Goal: Task Accomplishment & Management: Complete application form

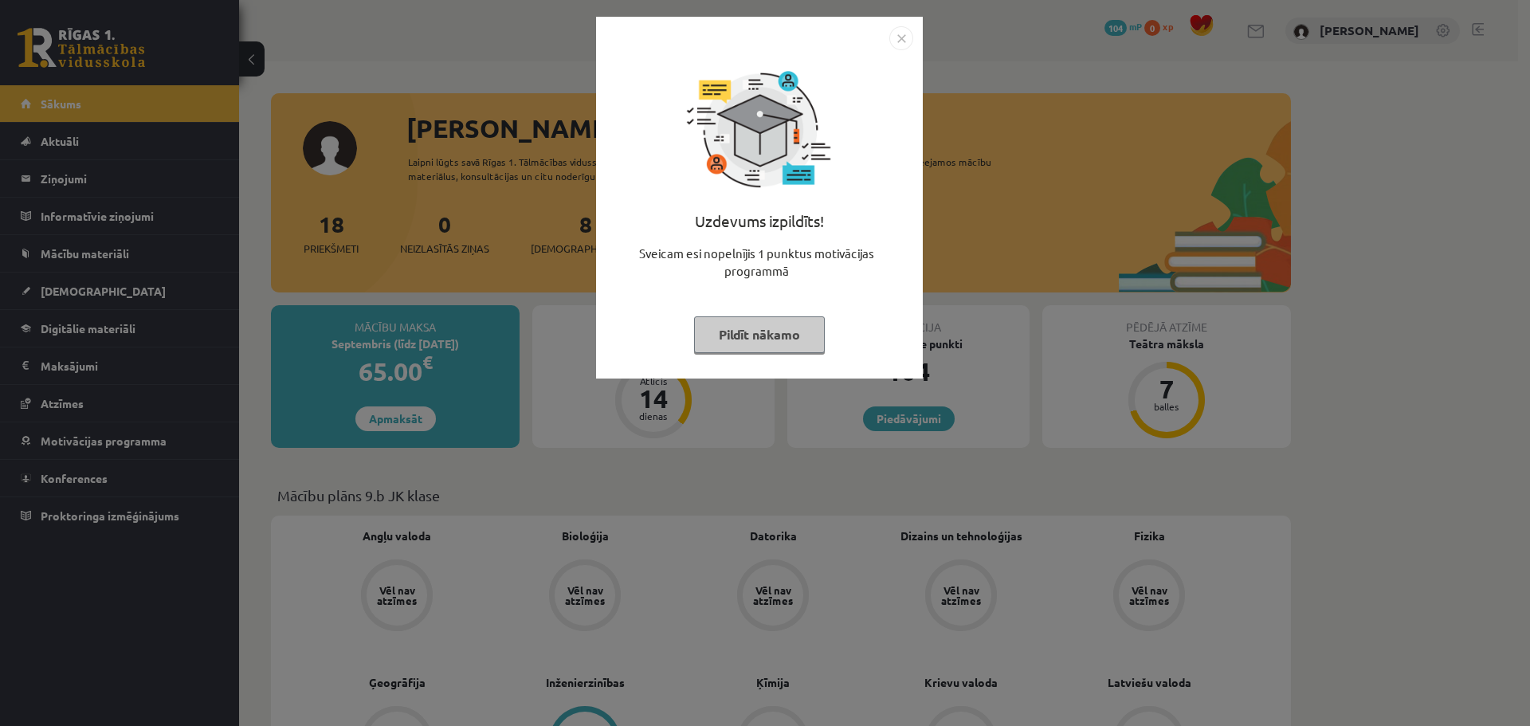
click at [784, 343] on button "Pildīt nākamo" at bounding box center [759, 334] width 131 height 37
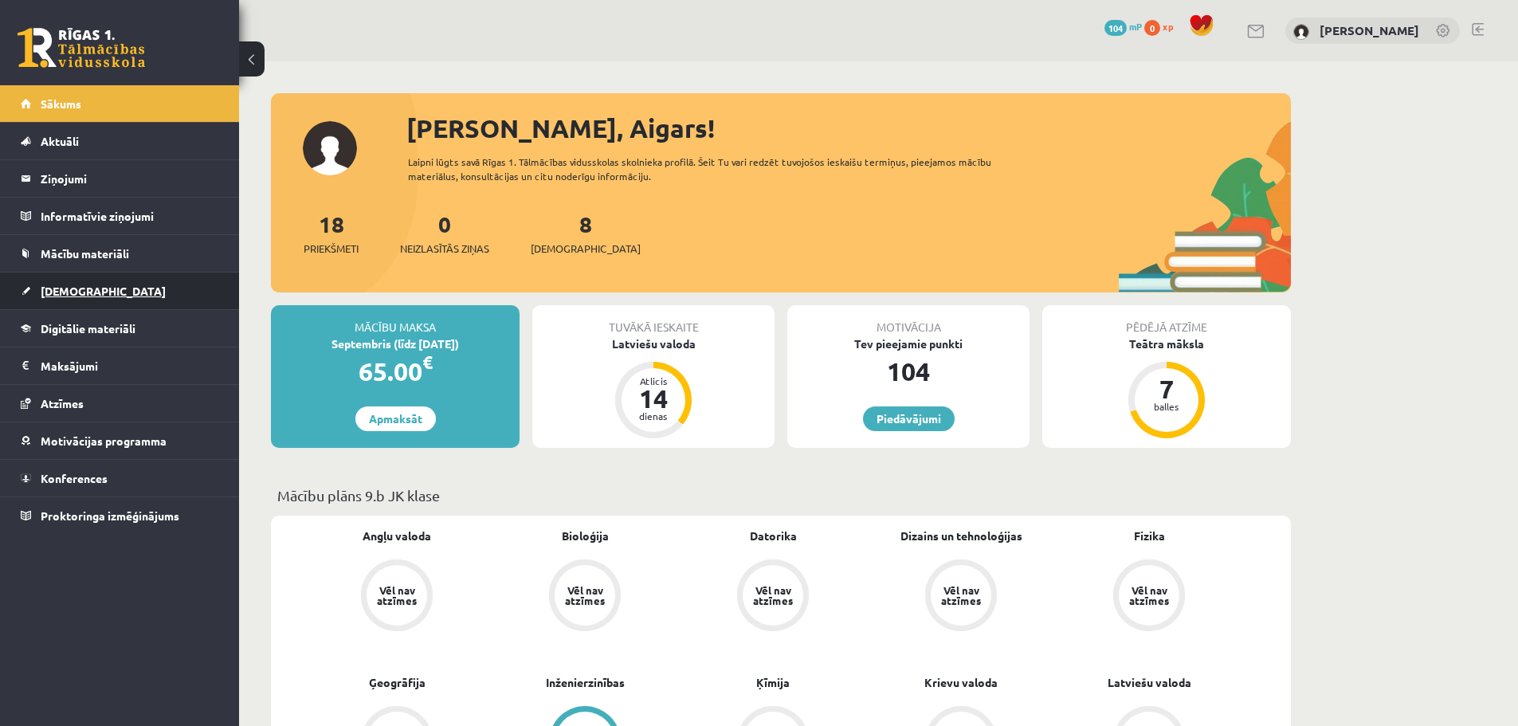
click at [143, 278] on link "[DEMOGRAPHIC_DATA]" at bounding box center [120, 291] width 198 height 37
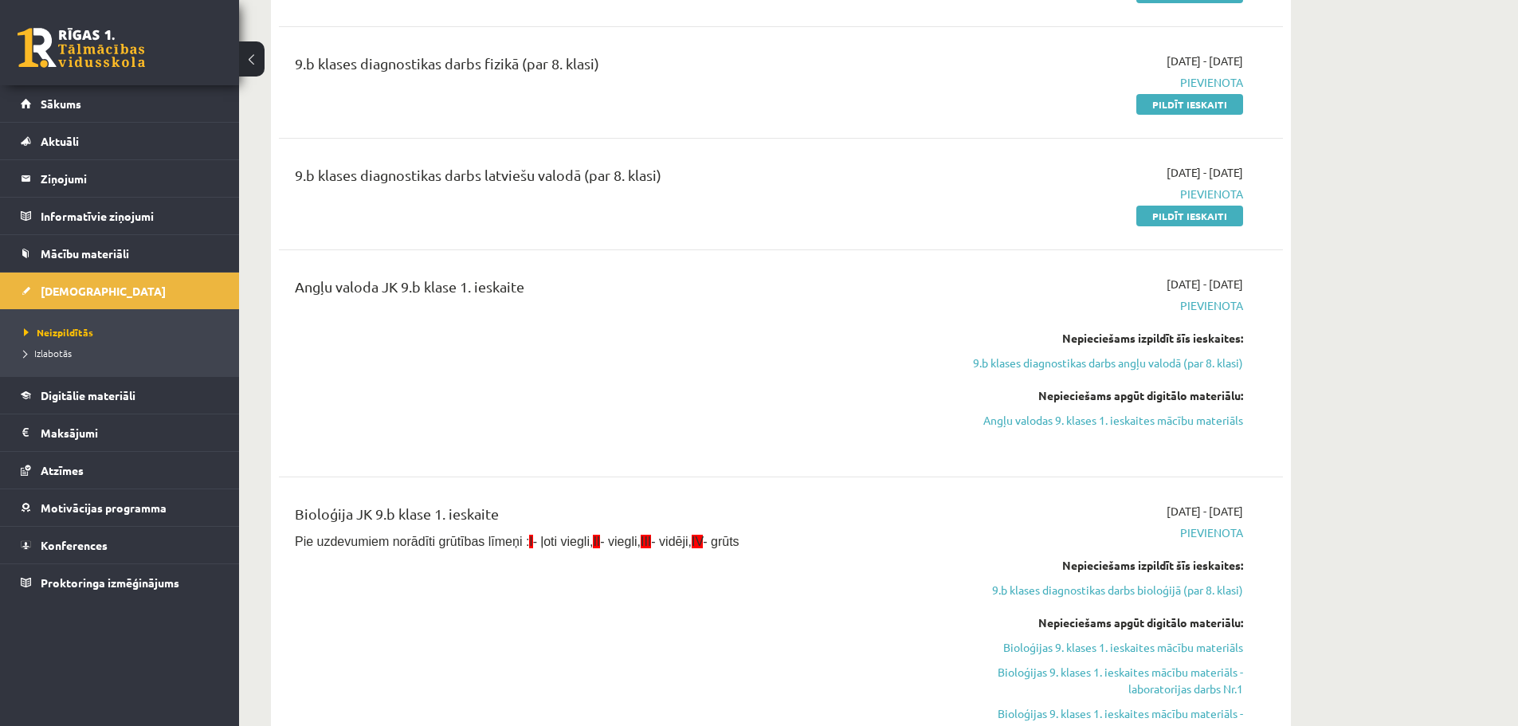
scroll to position [239, 0]
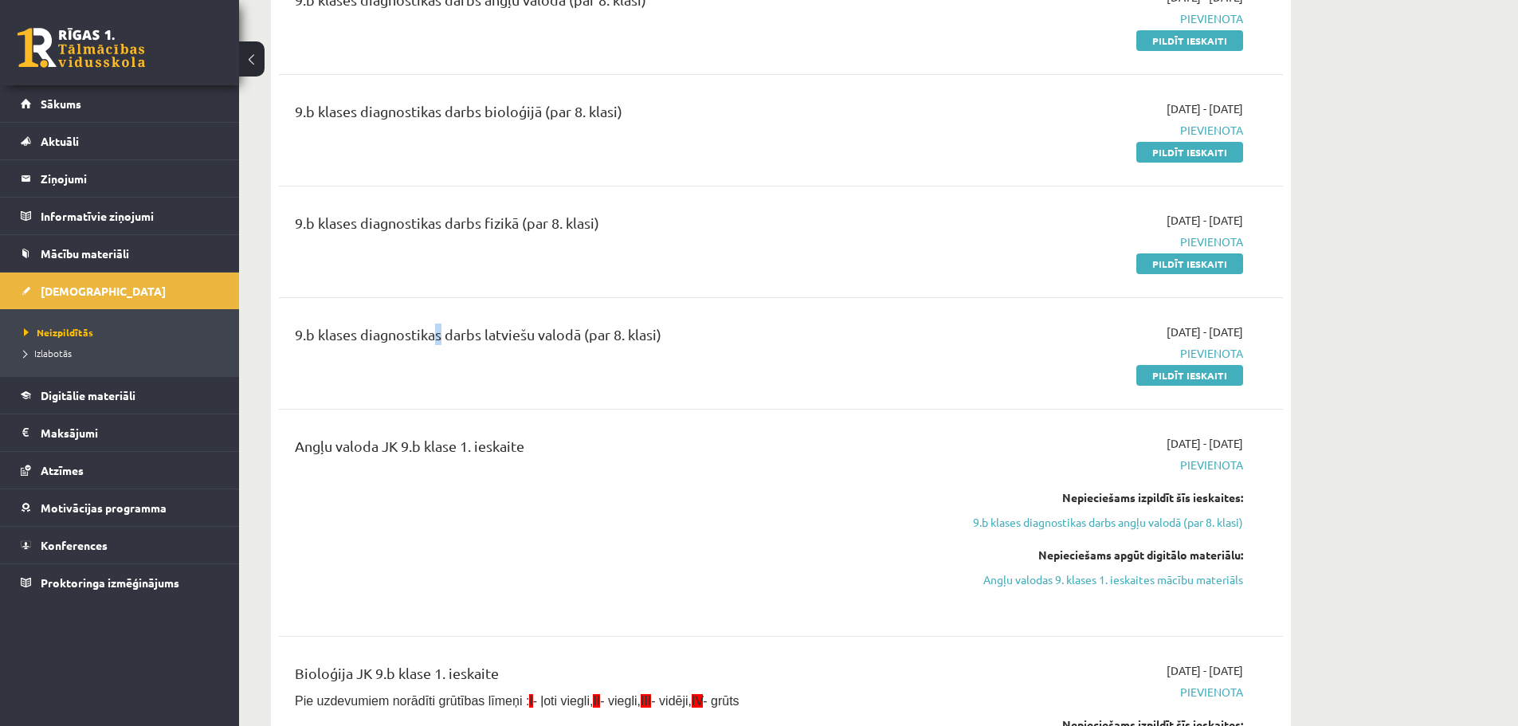
drag, startPoint x: 427, startPoint y: 345, endPoint x: 464, endPoint y: 347, distance: 36.7
click at [443, 344] on div "9.b klases diagnostikas darbs latviešu valodā (par 8. klasi)" at bounding box center [607, 338] width 624 height 29
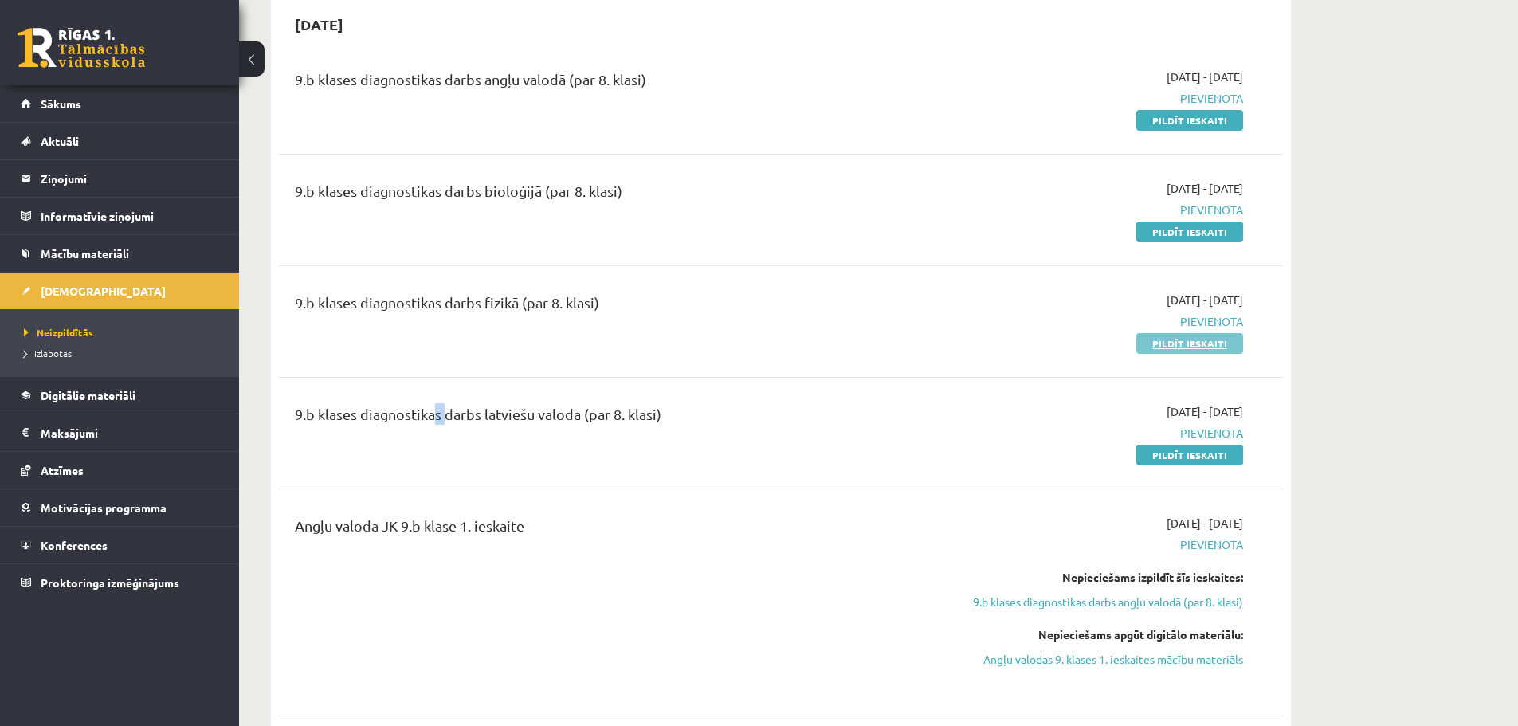
click at [1179, 340] on link "Pildīt ieskaiti" at bounding box center [1189, 343] width 107 height 21
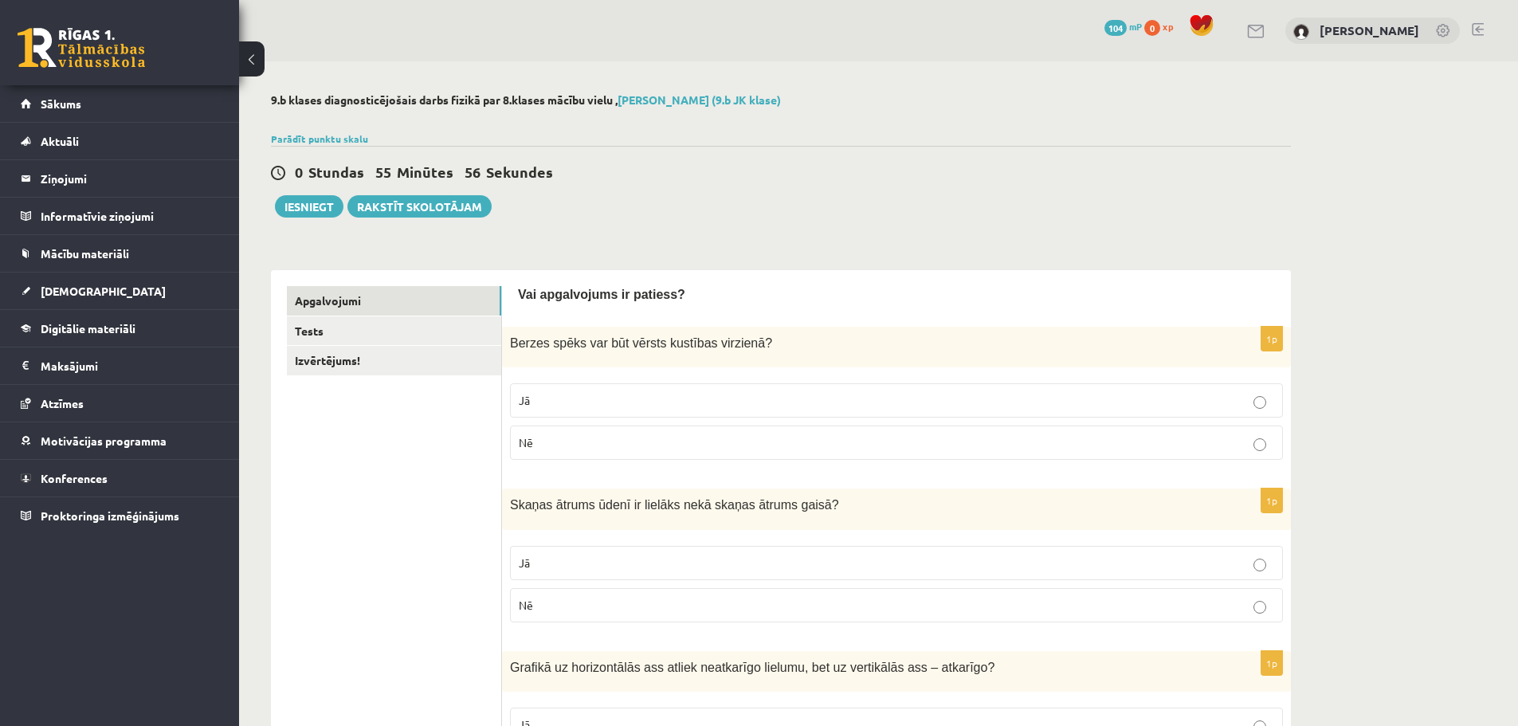
click at [559, 405] on p "Jā" at bounding box center [896, 400] width 755 height 17
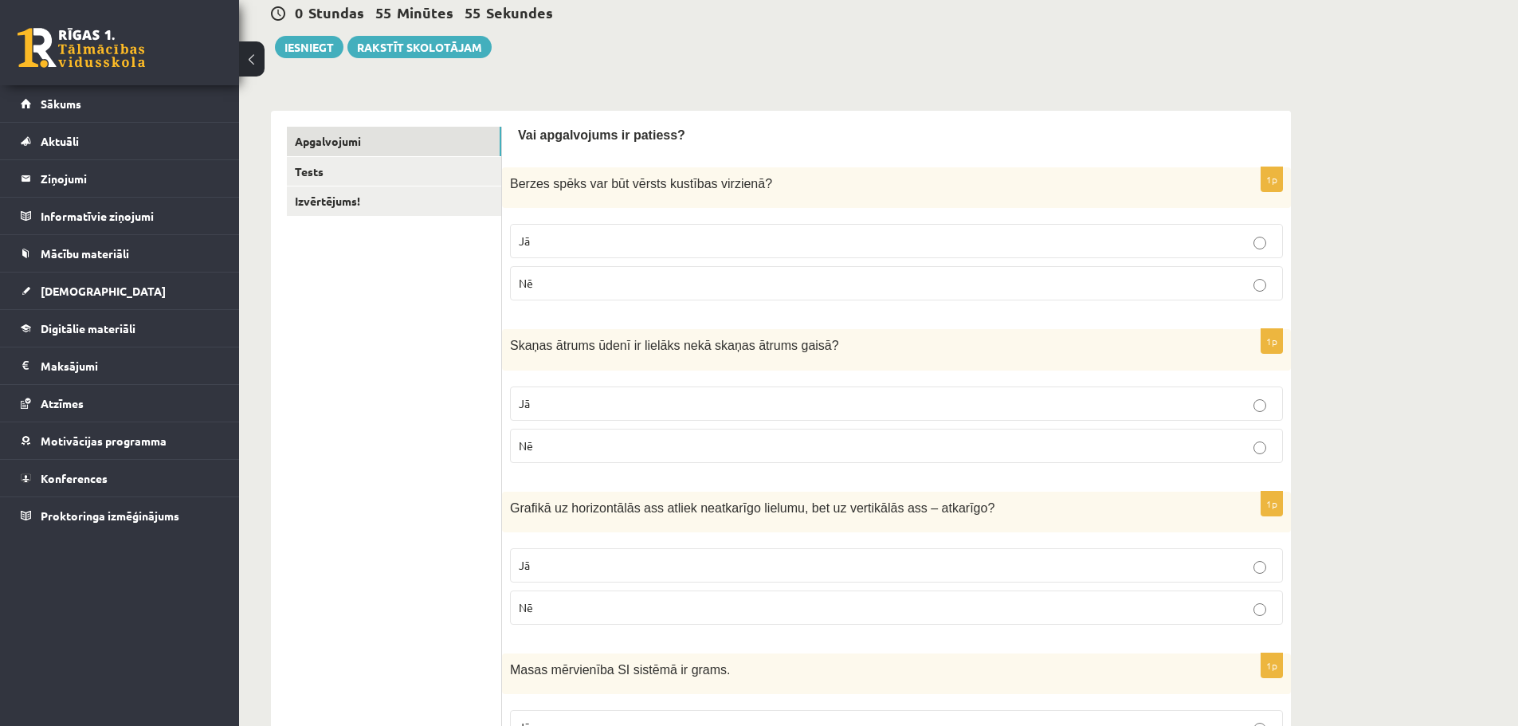
scroll to position [239, 0]
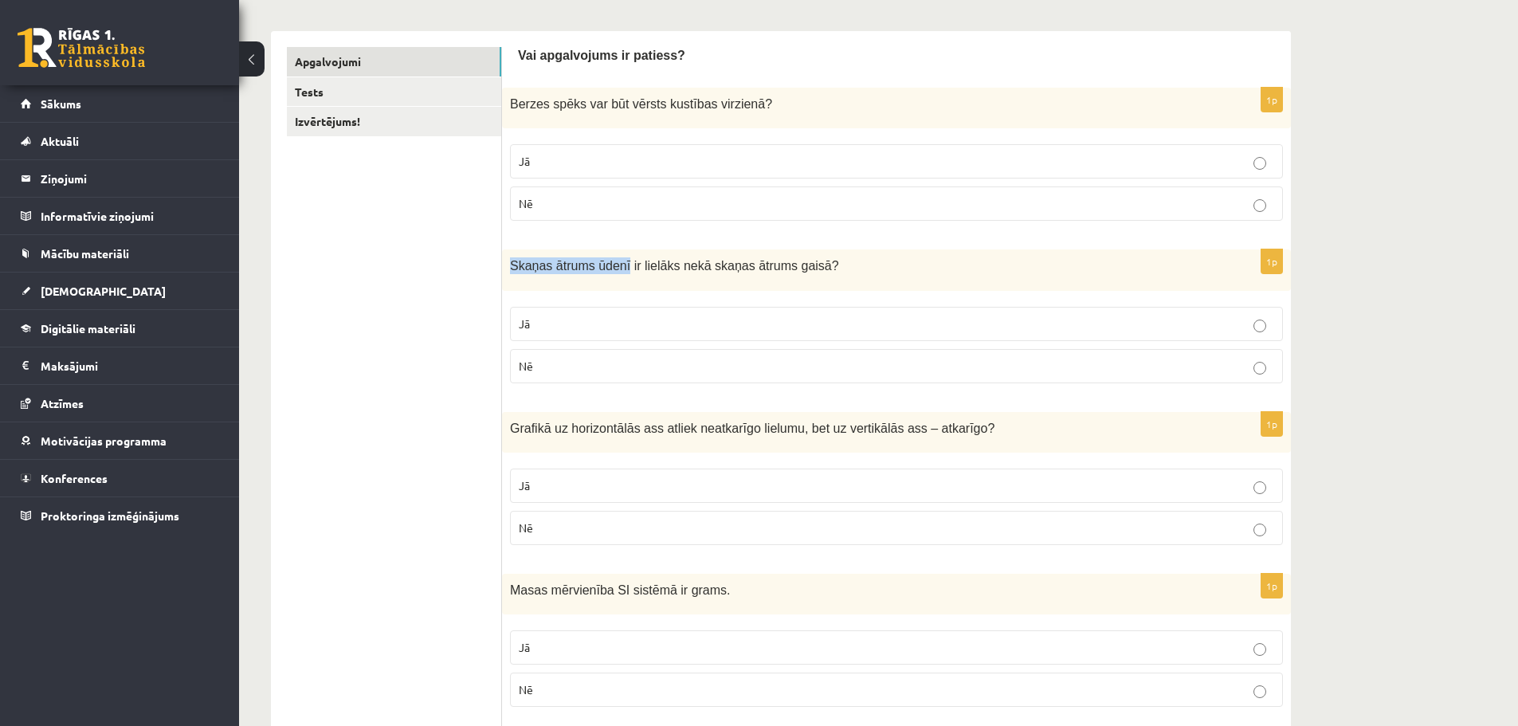
drag, startPoint x: 511, startPoint y: 273, endPoint x: 617, endPoint y: 281, distance: 106.4
click at [617, 281] on div "Skaņas ātrums ūdenī ir lielāks nekā skaņas ātrums gaisā ?" at bounding box center [896, 269] width 789 height 41
click at [653, 284] on div "Skaņas ātrums ūdenī ir lielāks nekā skaņas ātrums gaisā ?" at bounding box center [896, 269] width 789 height 41
click at [579, 332] on p "Jā" at bounding box center [896, 324] width 755 height 17
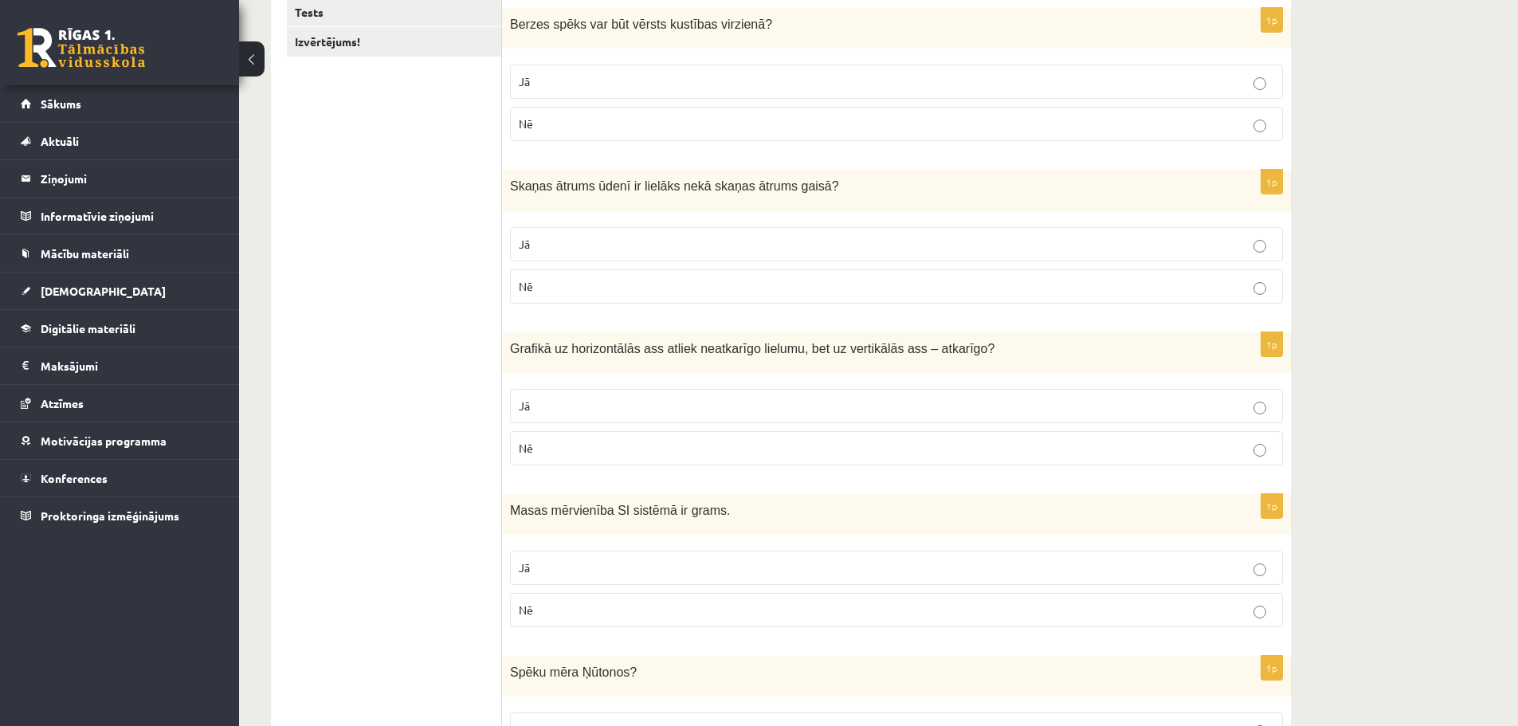
scroll to position [398, 0]
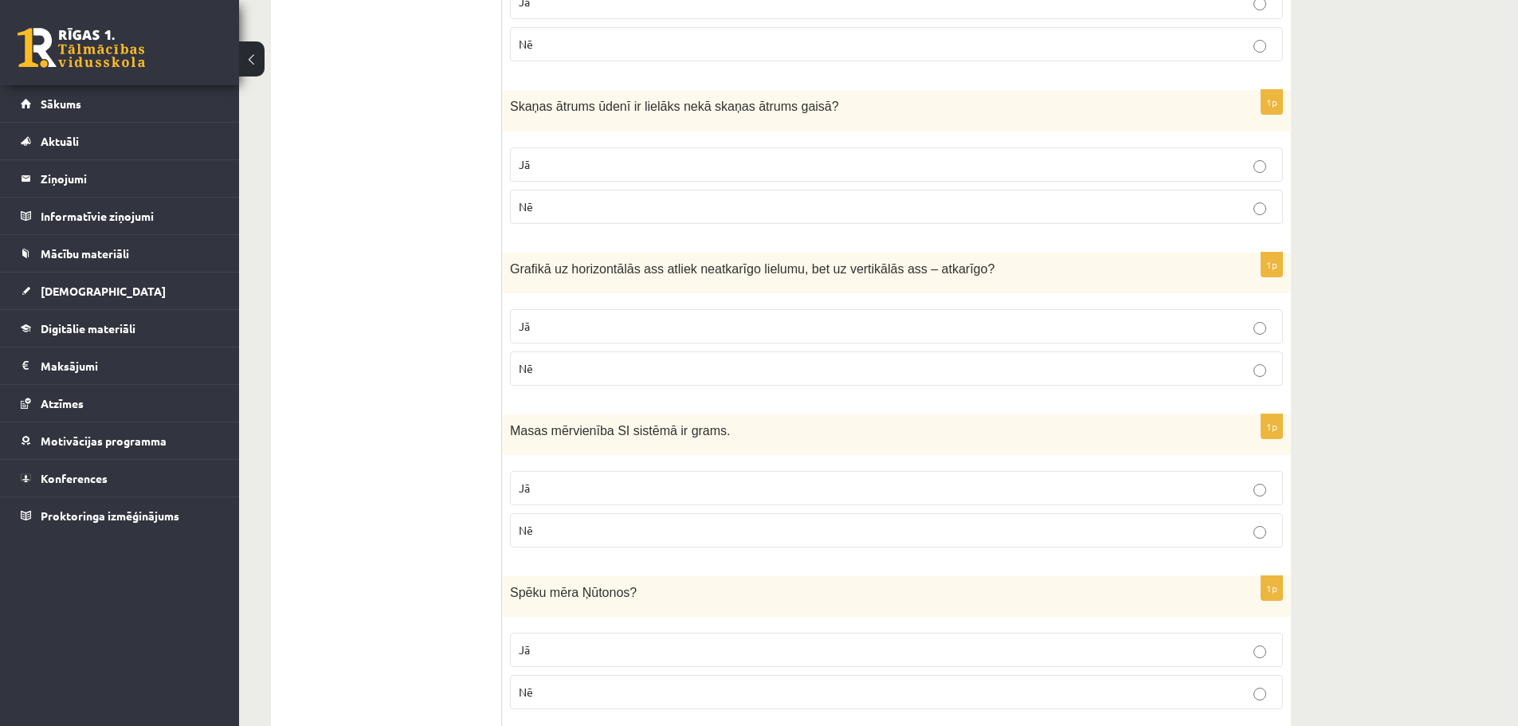
click at [528, 368] on span "Nē" at bounding box center [526, 368] width 14 height 14
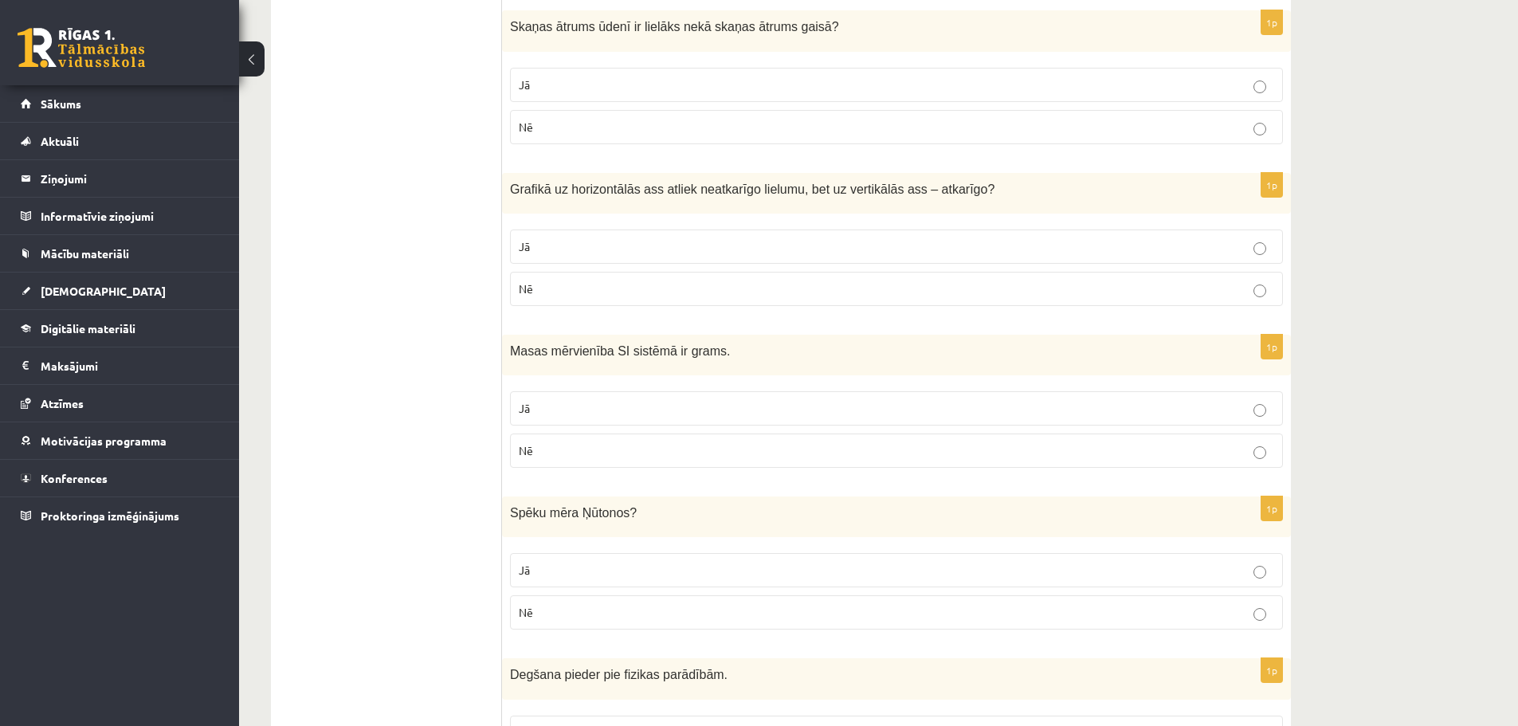
click at [540, 453] on p "Nē" at bounding box center [896, 450] width 755 height 17
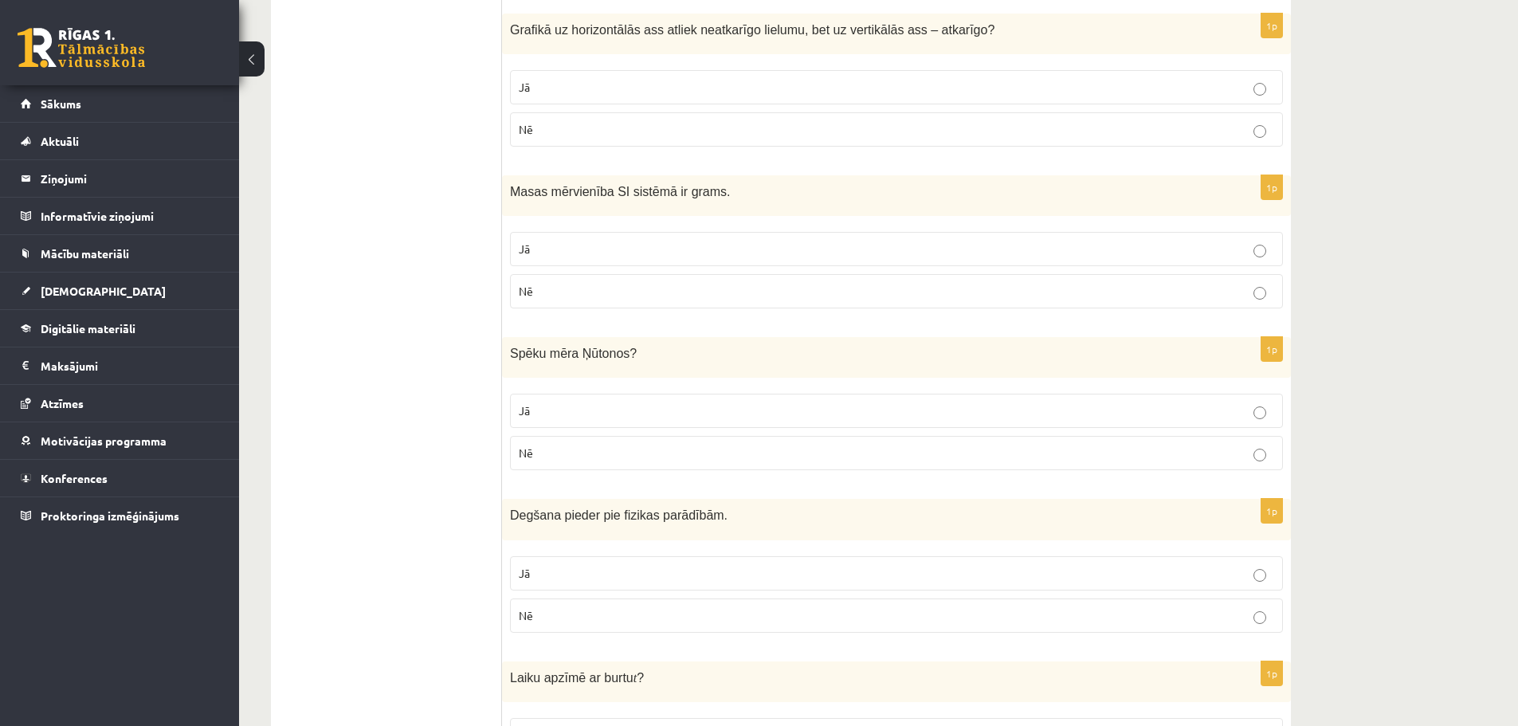
click at [584, 414] on p "Jā" at bounding box center [896, 410] width 755 height 17
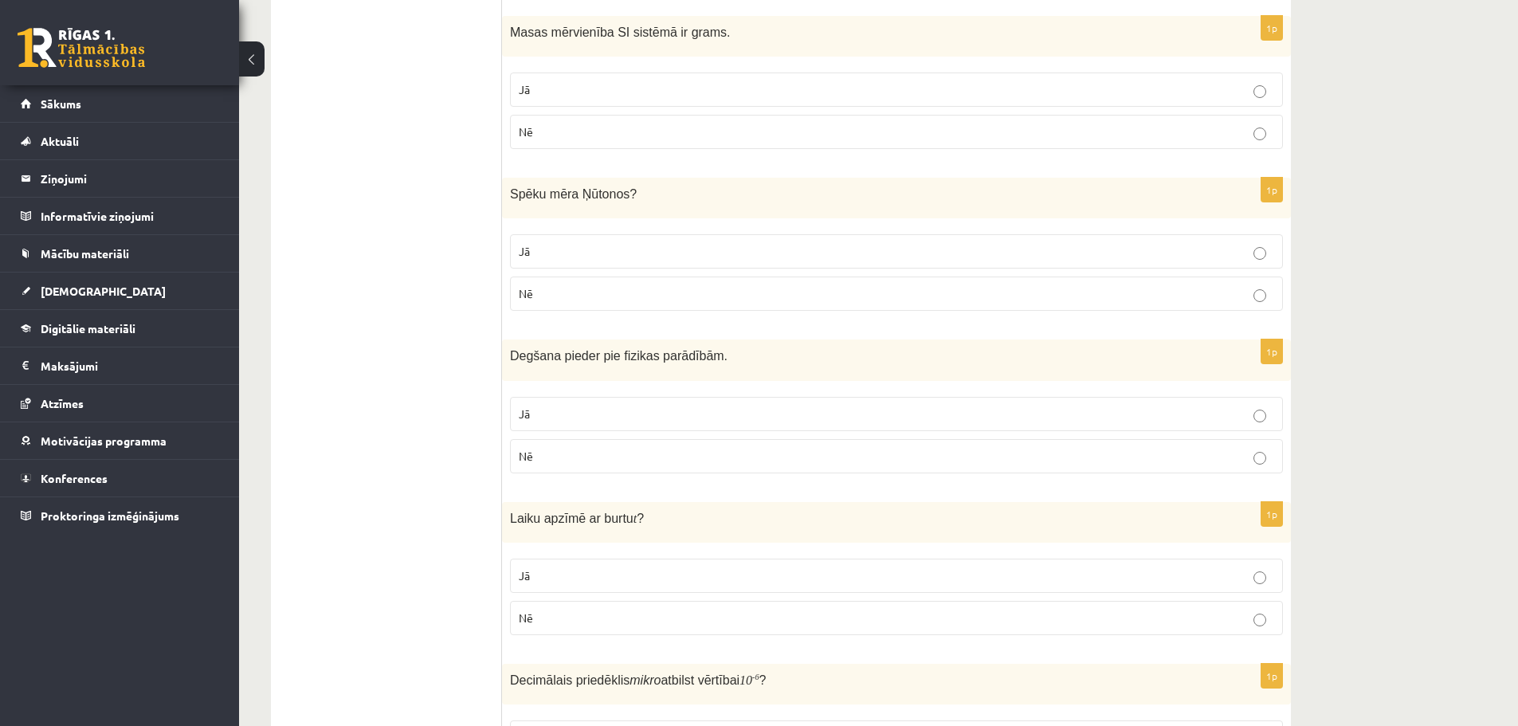
scroll to position [877, 0]
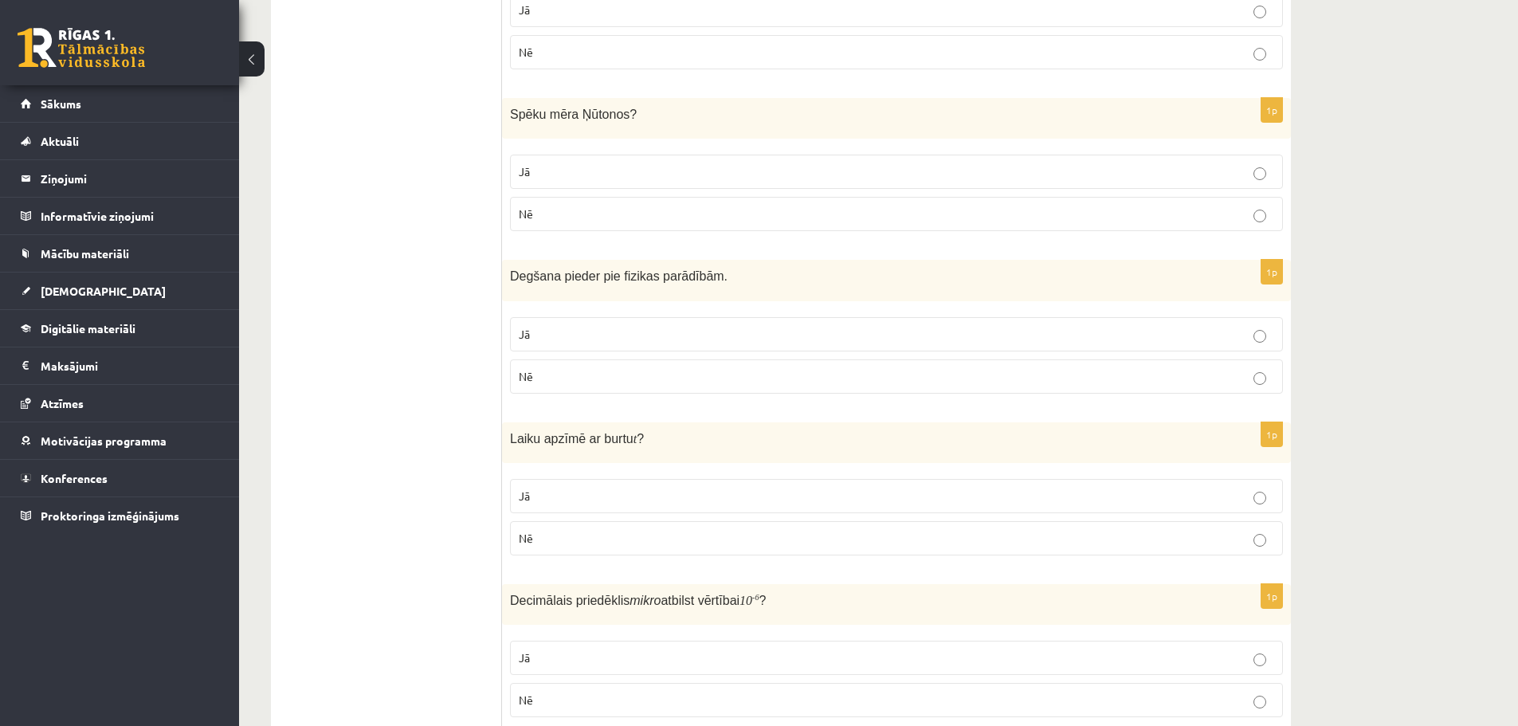
click at [603, 387] on label "Nē" at bounding box center [896, 376] width 773 height 34
click at [552, 382] on p "Nē" at bounding box center [896, 379] width 755 height 17
click at [562, 359] on fieldset "Jā Nē" at bounding box center [896, 356] width 773 height 89
click at [563, 352] on label "Jā" at bounding box center [896, 337] width 773 height 34
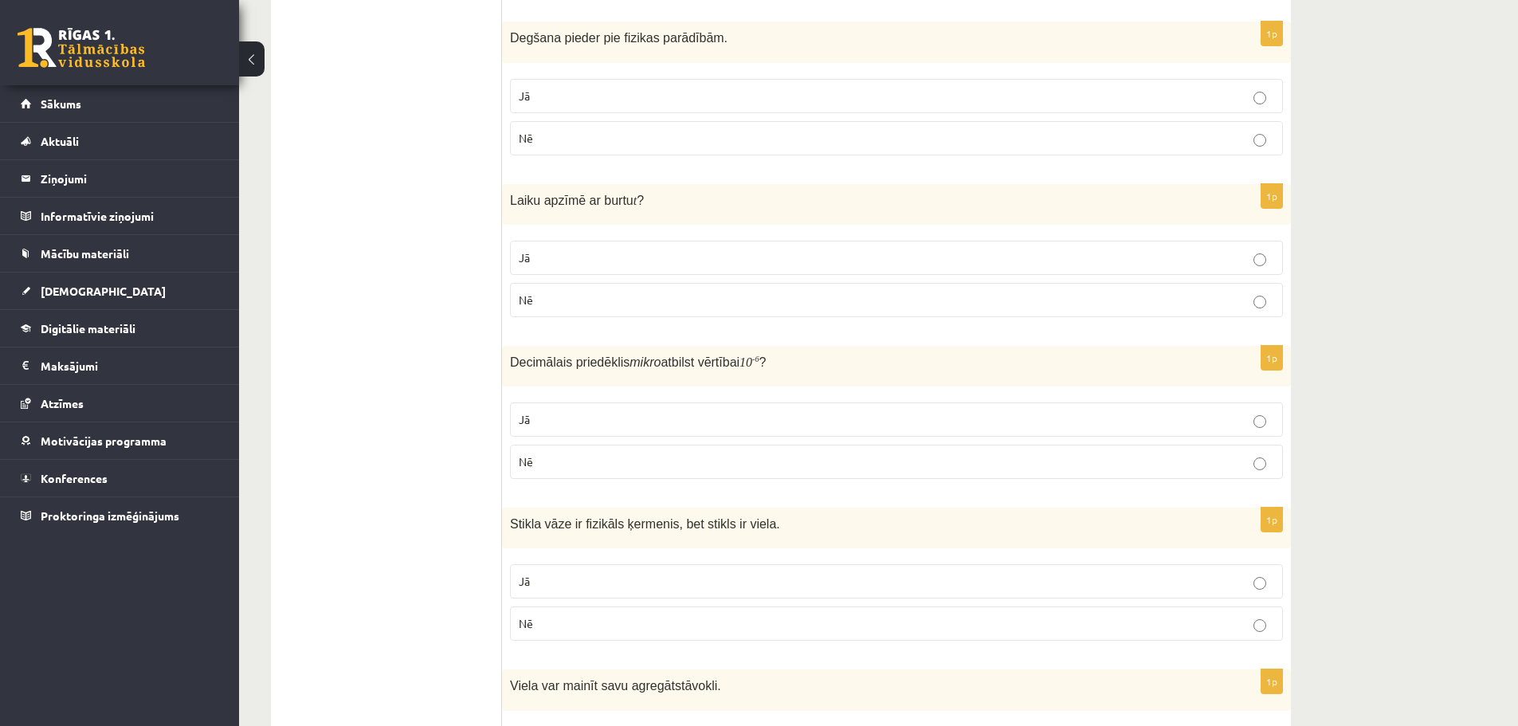
scroll to position [1195, 0]
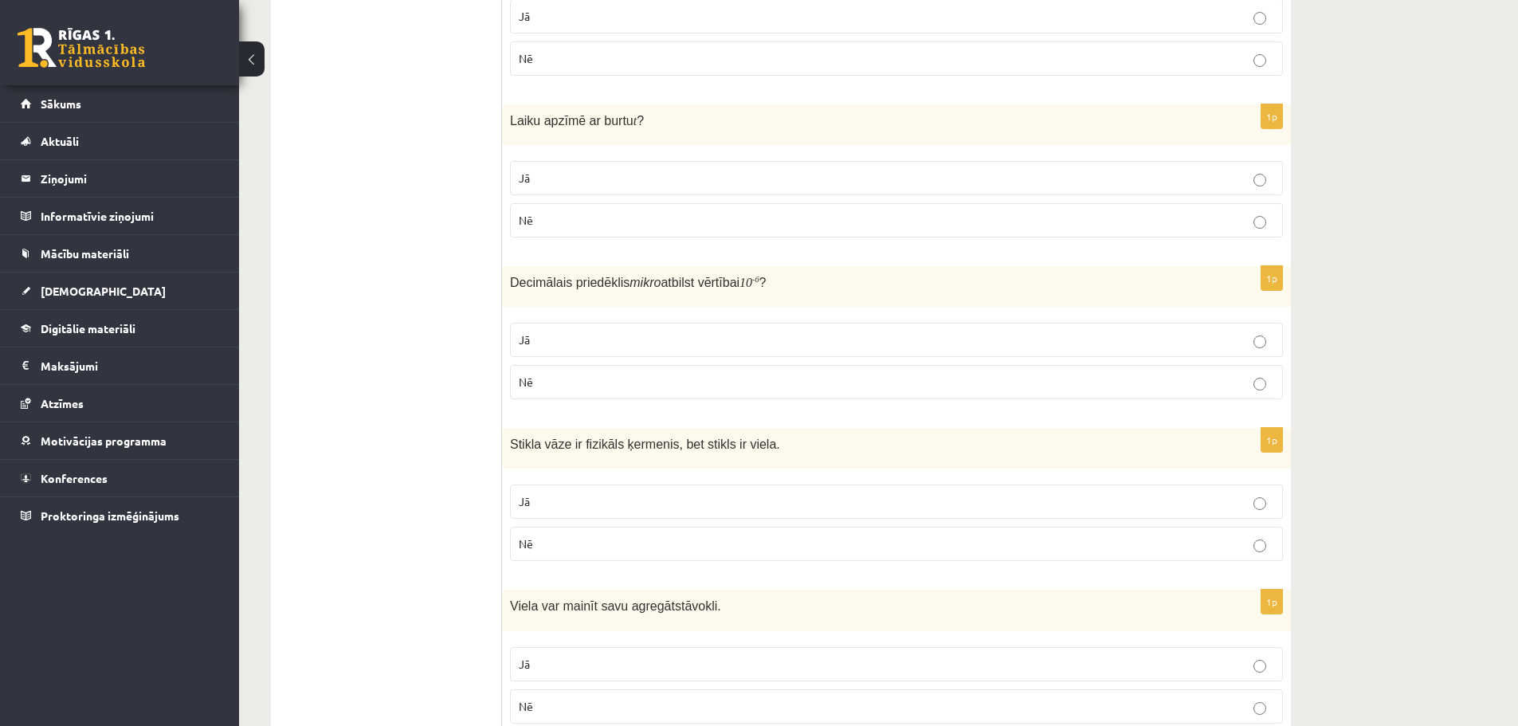
click at [564, 389] on p "Nē" at bounding box center [896, 382] width 755 height 17
click at [600, 347] on p "Jā" at bounding box center [896, 342] width 755 height 17
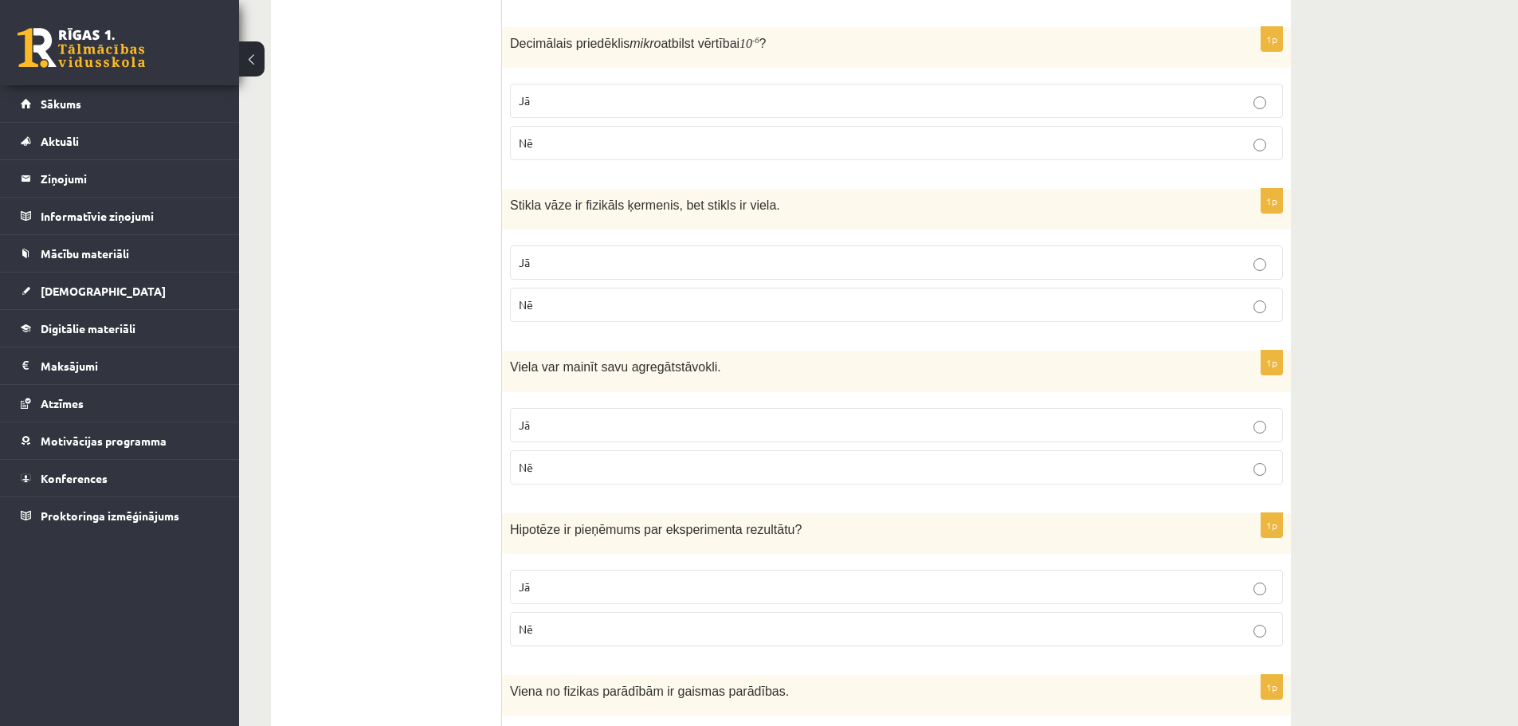
scroll to position [1513, 0]
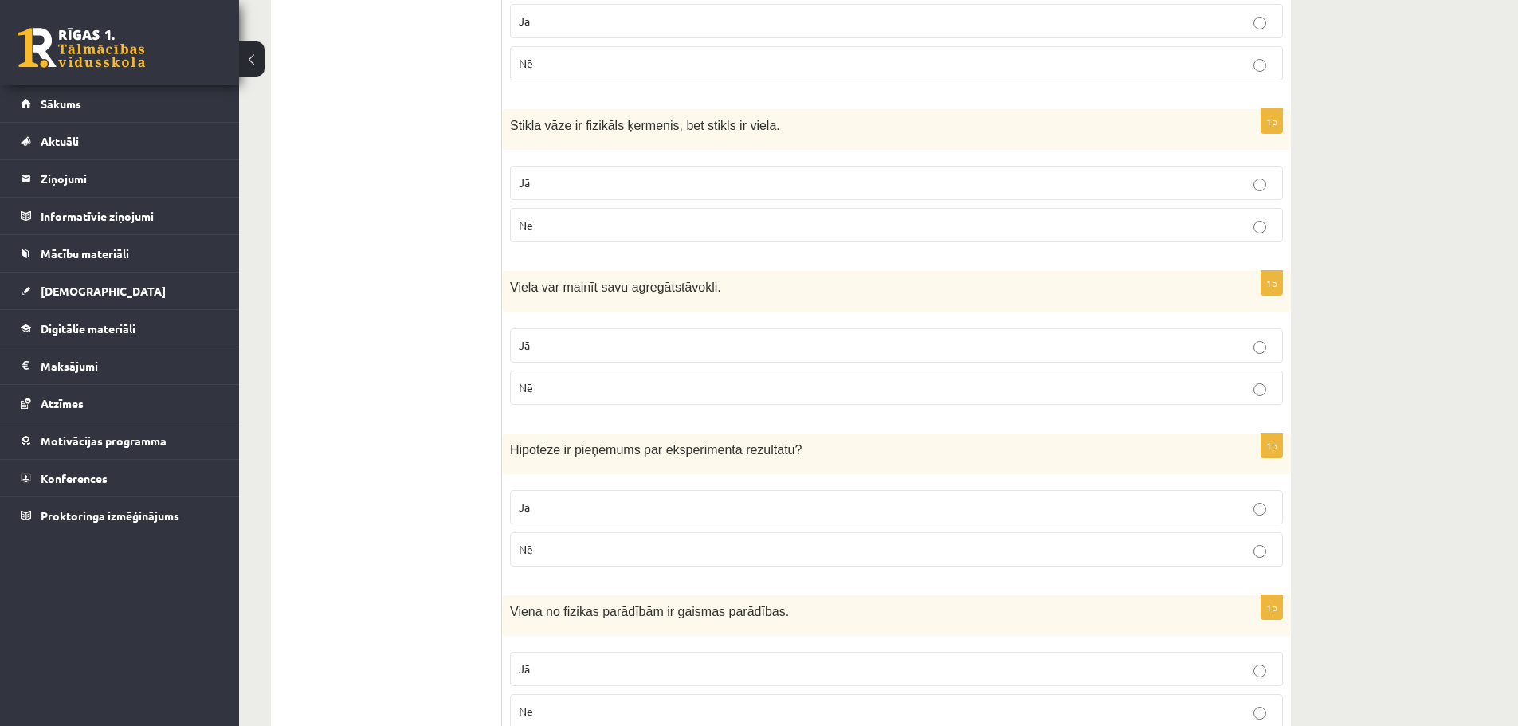
click at [567, 349] on p "Jā" at bounding box center [896, 345] width 755 height 17
click at [591, 385] on p "Nē" at bounding box center [896, 390] width 755 height 17
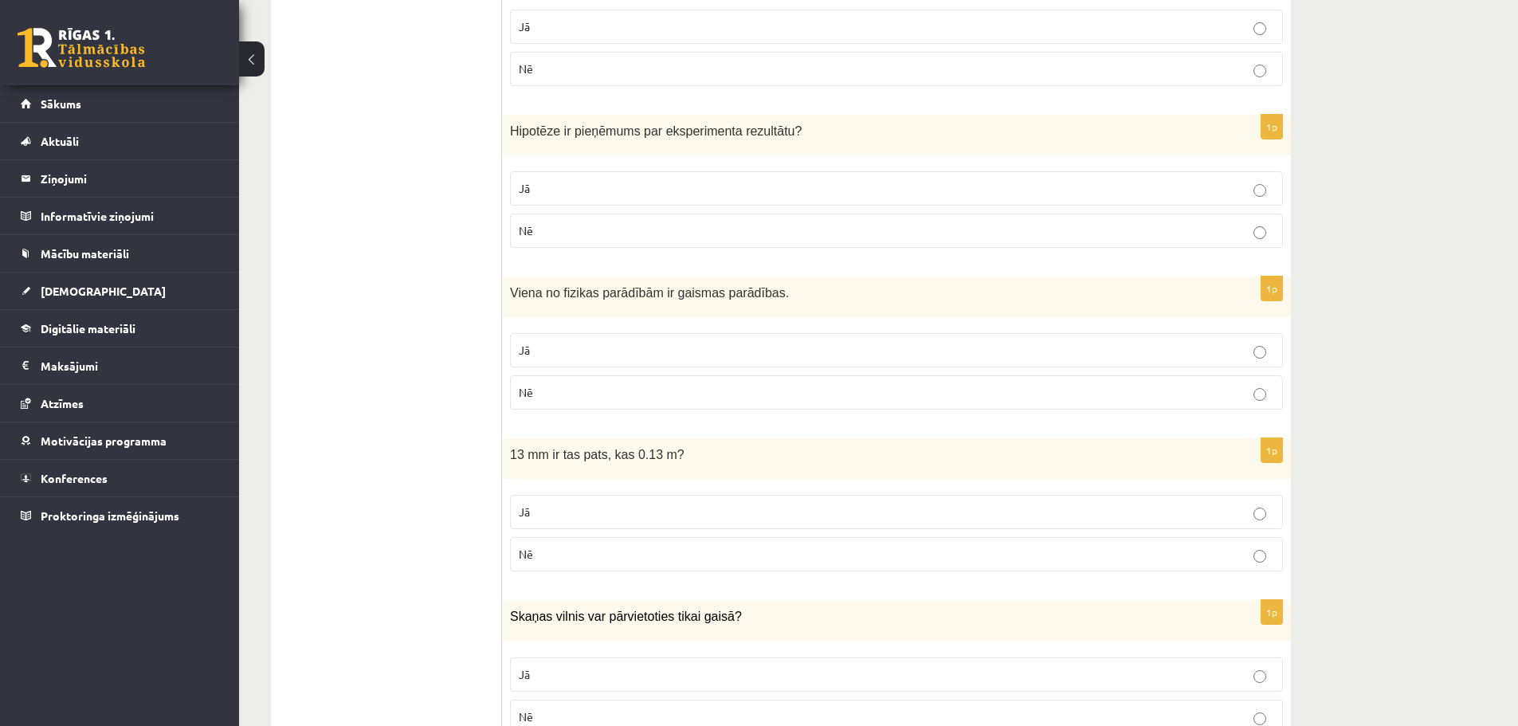
scroll to position [1912, 0]
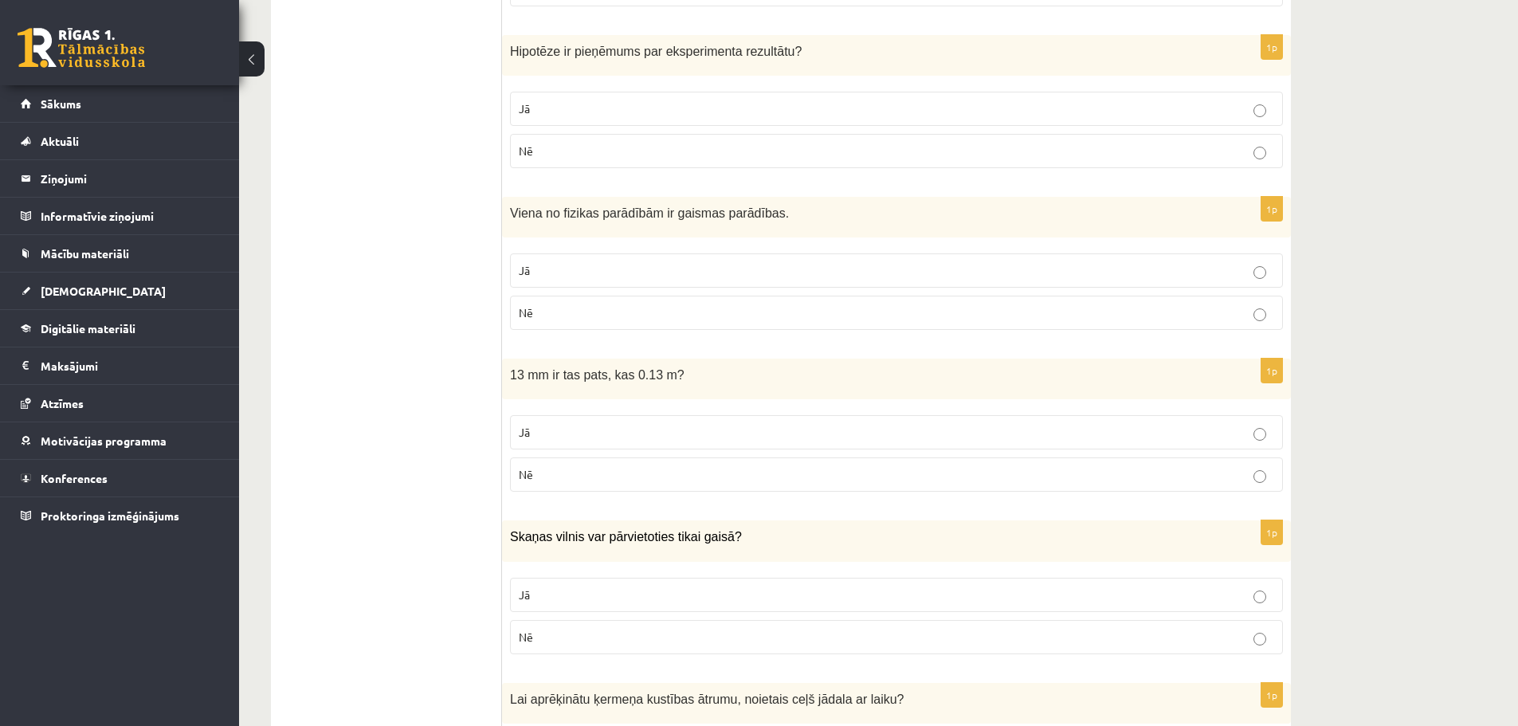
click at [720, 257] on label "Jā" at bounding box center [896, 270] width 773 height 34
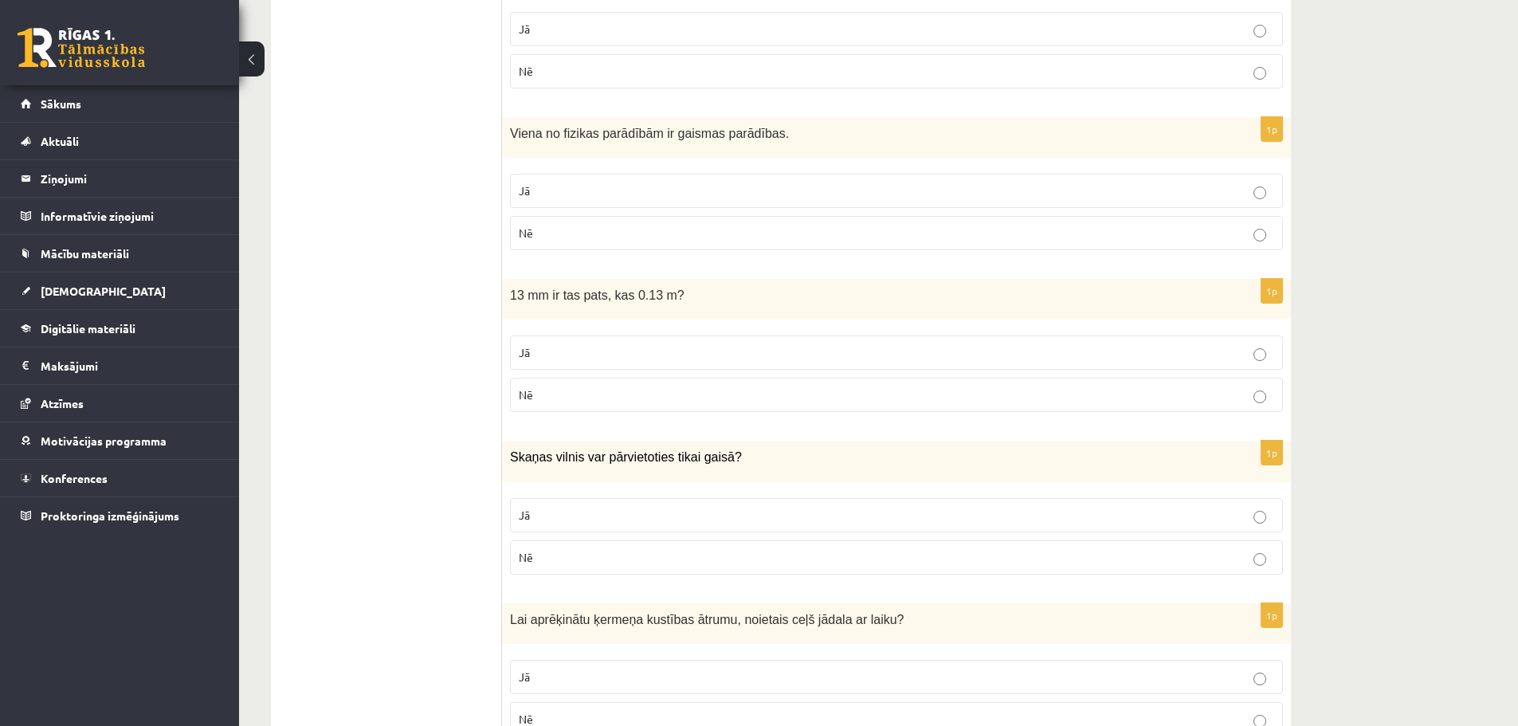
scroll to position [2071, 0]
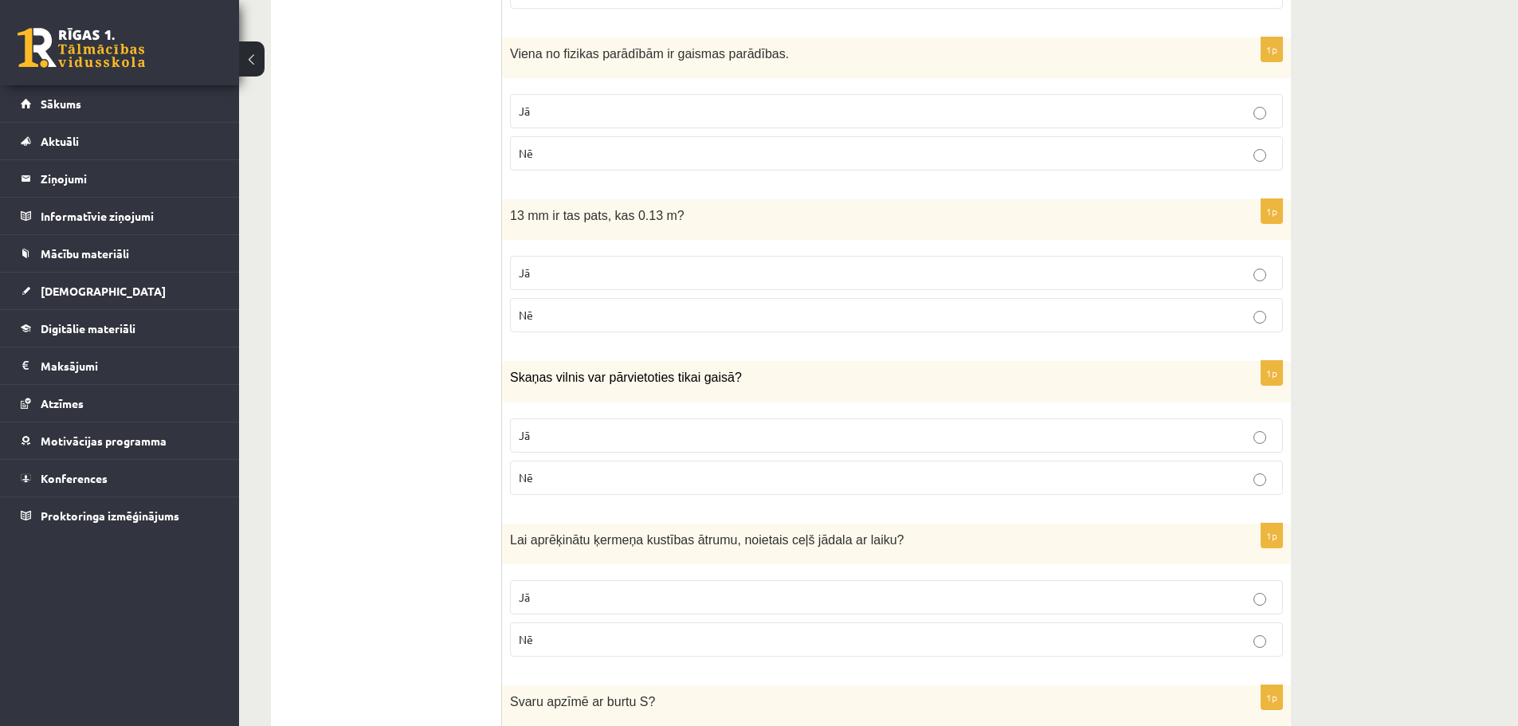
click at [689, 279] on p "Jā" at bounding box center [896, 273] width 755 height 17
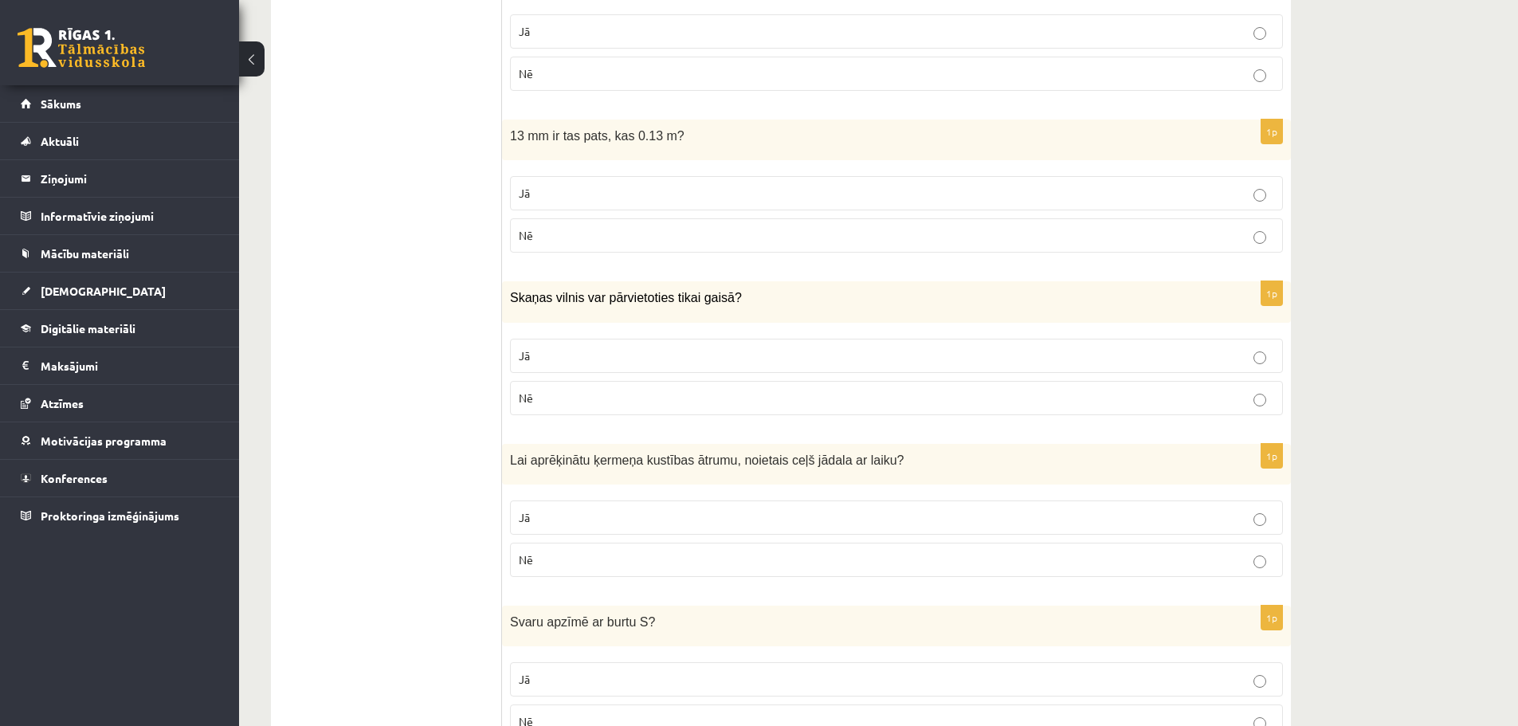
click at [660, 404] on p "Nē" at bounding box center [896, 398] width 755 height 17
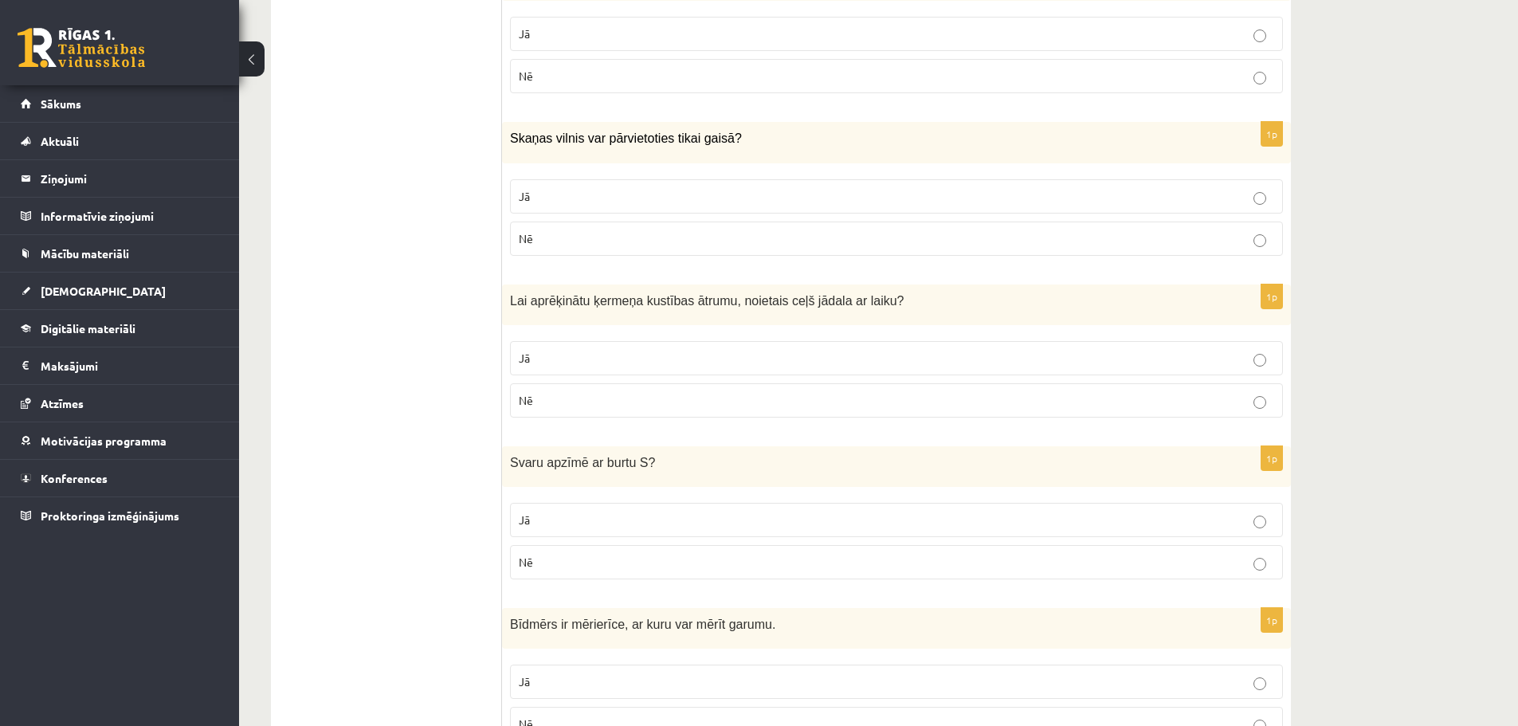
scroll to position [2390, 0]
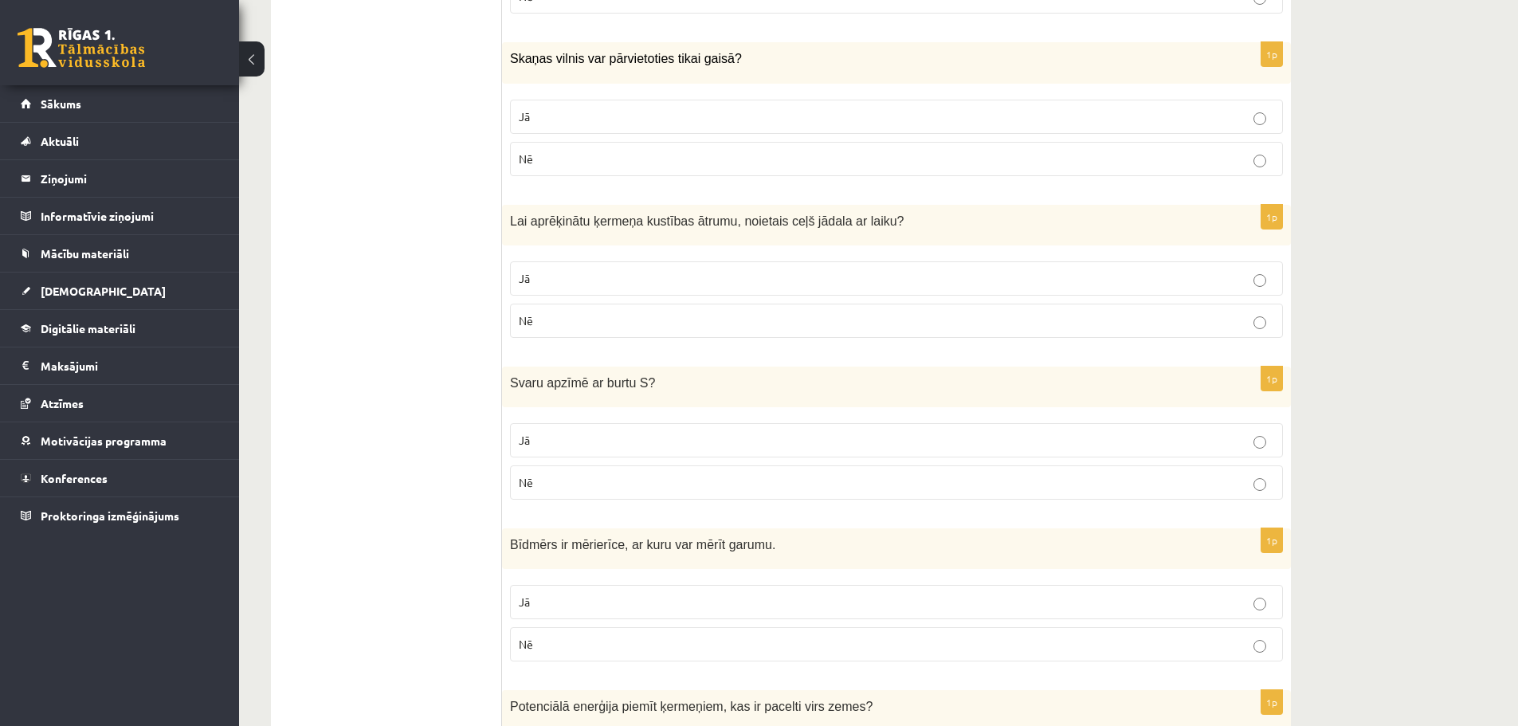
click at [684, 286] on p "Jā" at bounding box center [896, 278] width 755 height 17
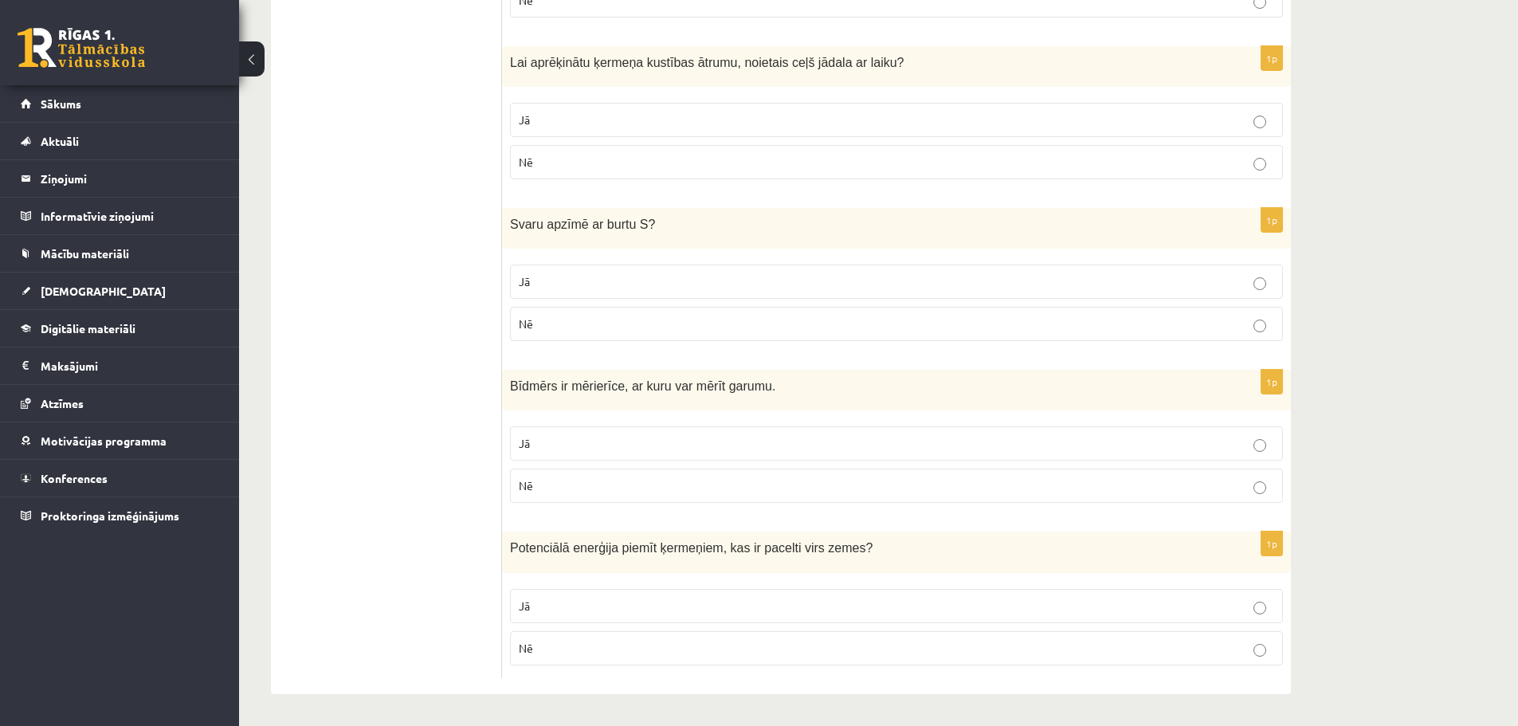
click at [576, 291] on label "Jā" at bounding box center [896, 282] width 773 height 34
click at [549, 479] on p "Nē" at bounding box center [896, 485] width 755 height 17
click at [580, 652] on p "Nē" at bounding box center [896, 648] width 755 height 17
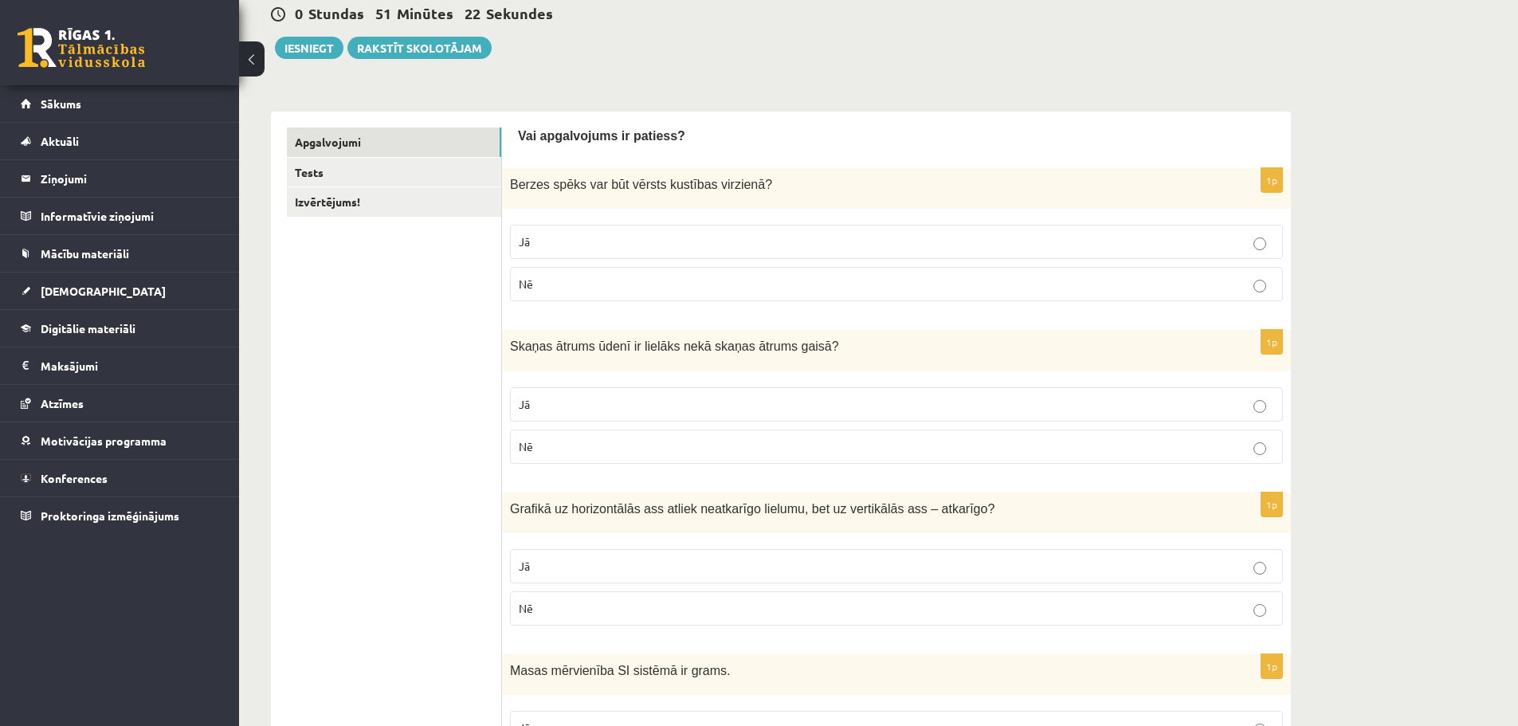
scroll to position [0, 0]
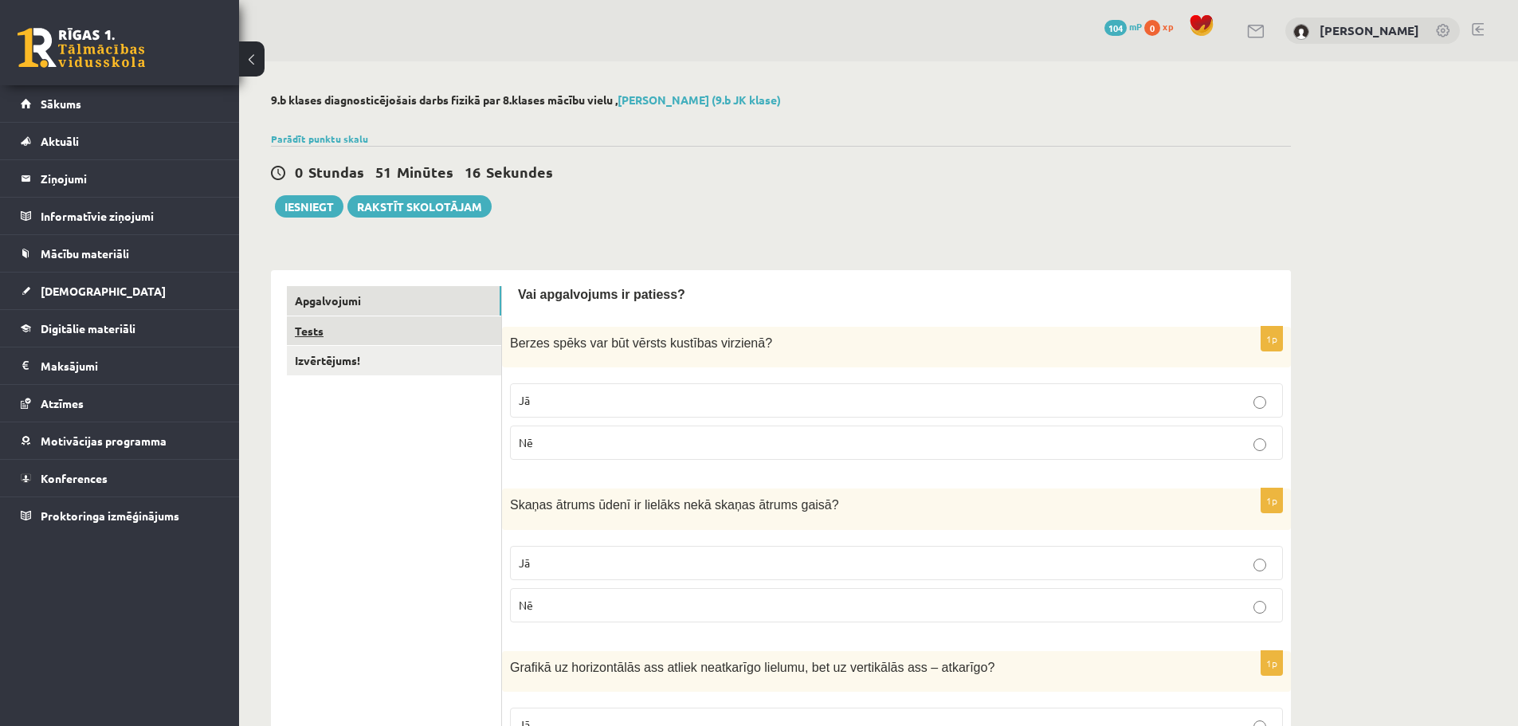
click at [306, 335] on link "Tests" at bounding box center [394, 330] width 214 height 29
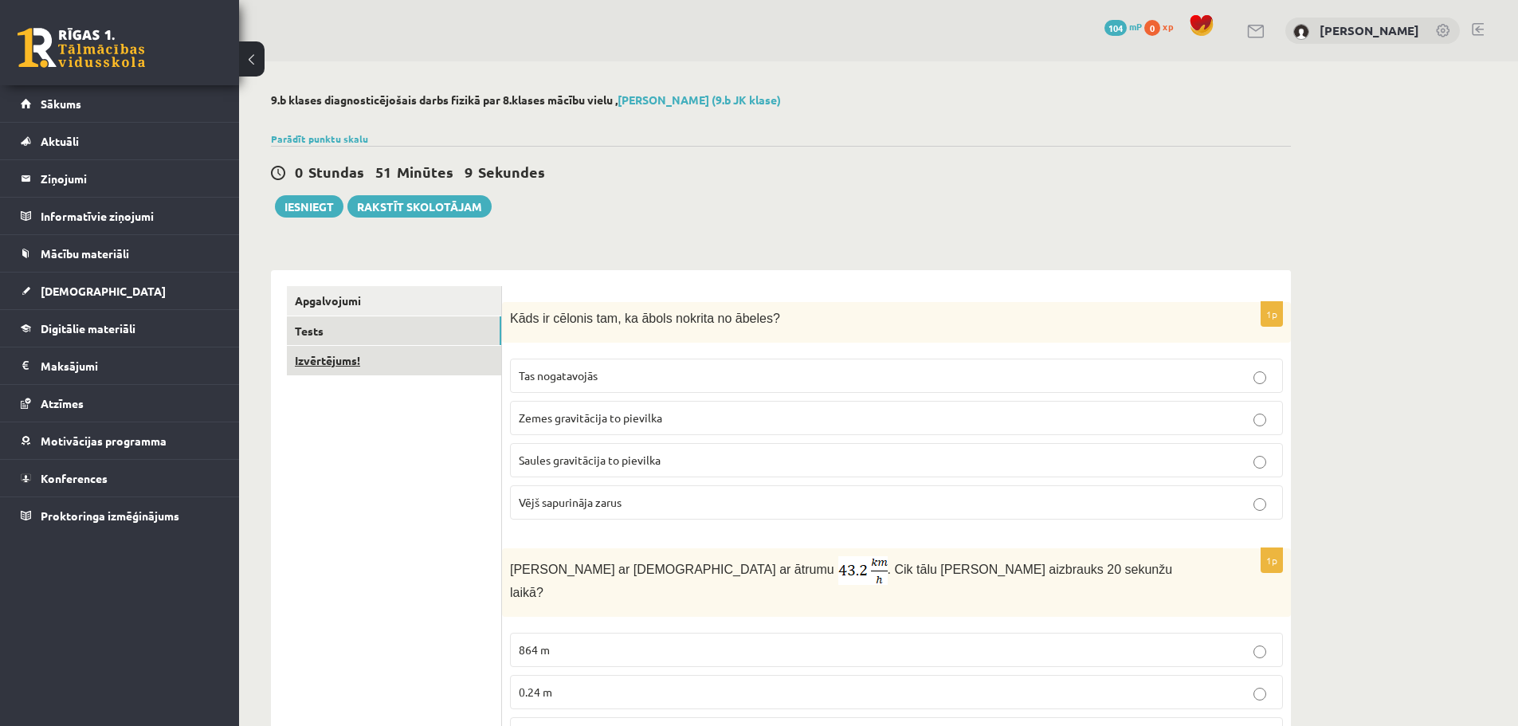
click at [386, 372] on link "Izvērtējums!" at bounding box center [394, 360] width 214 height 29
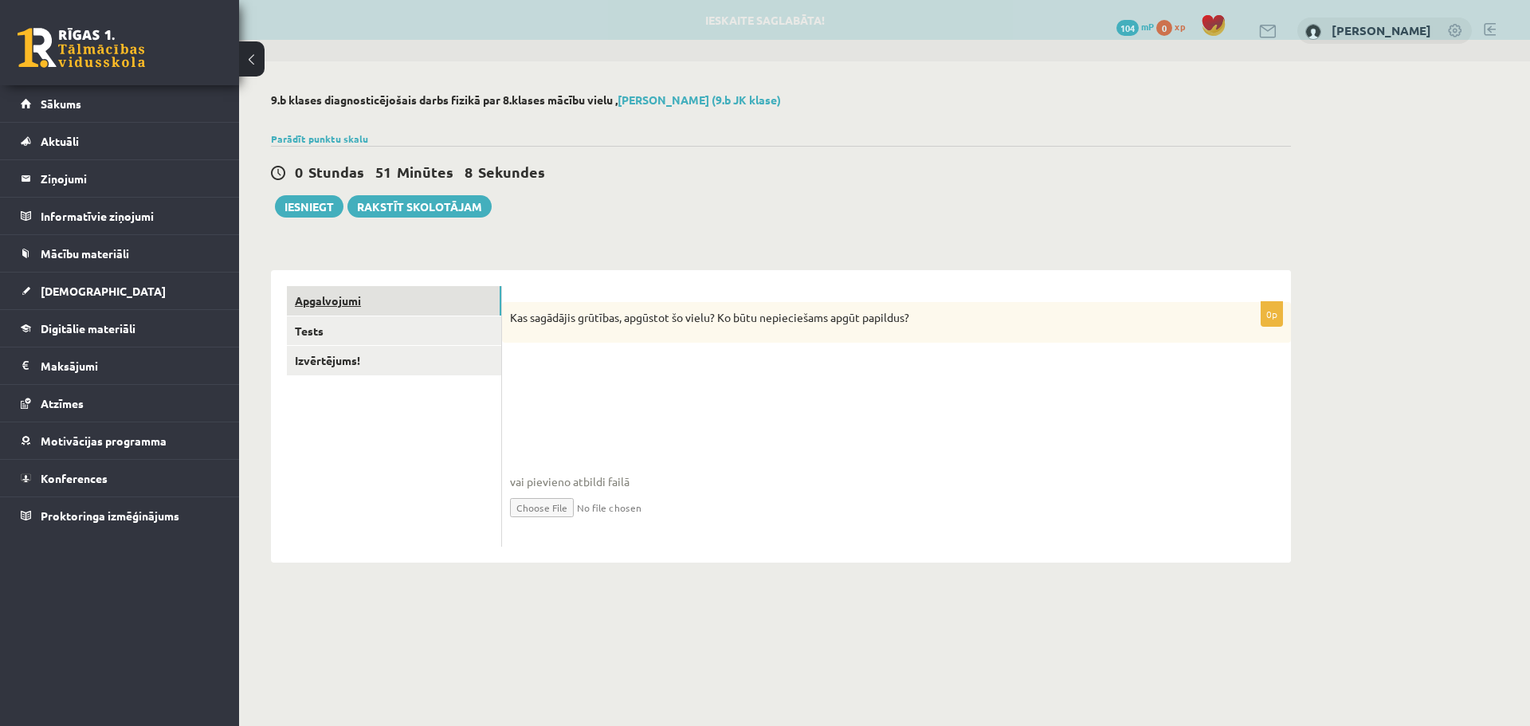
click at [320, 304] on link "Apgalvojumi" at bounding box center [394, 300] width 214 height 29
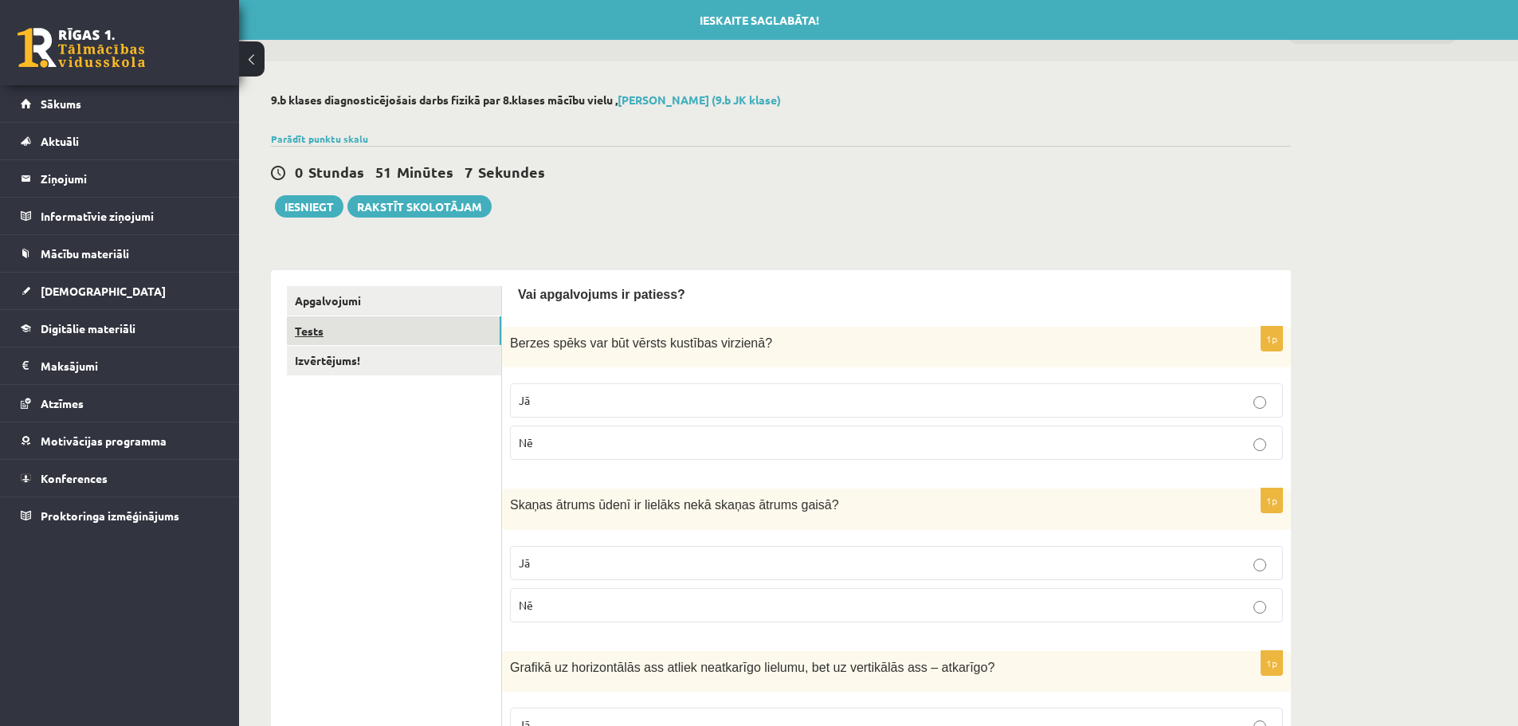
click at [309, 336] on link "Tests" at bounding box center [394, 330] width 214 height 29
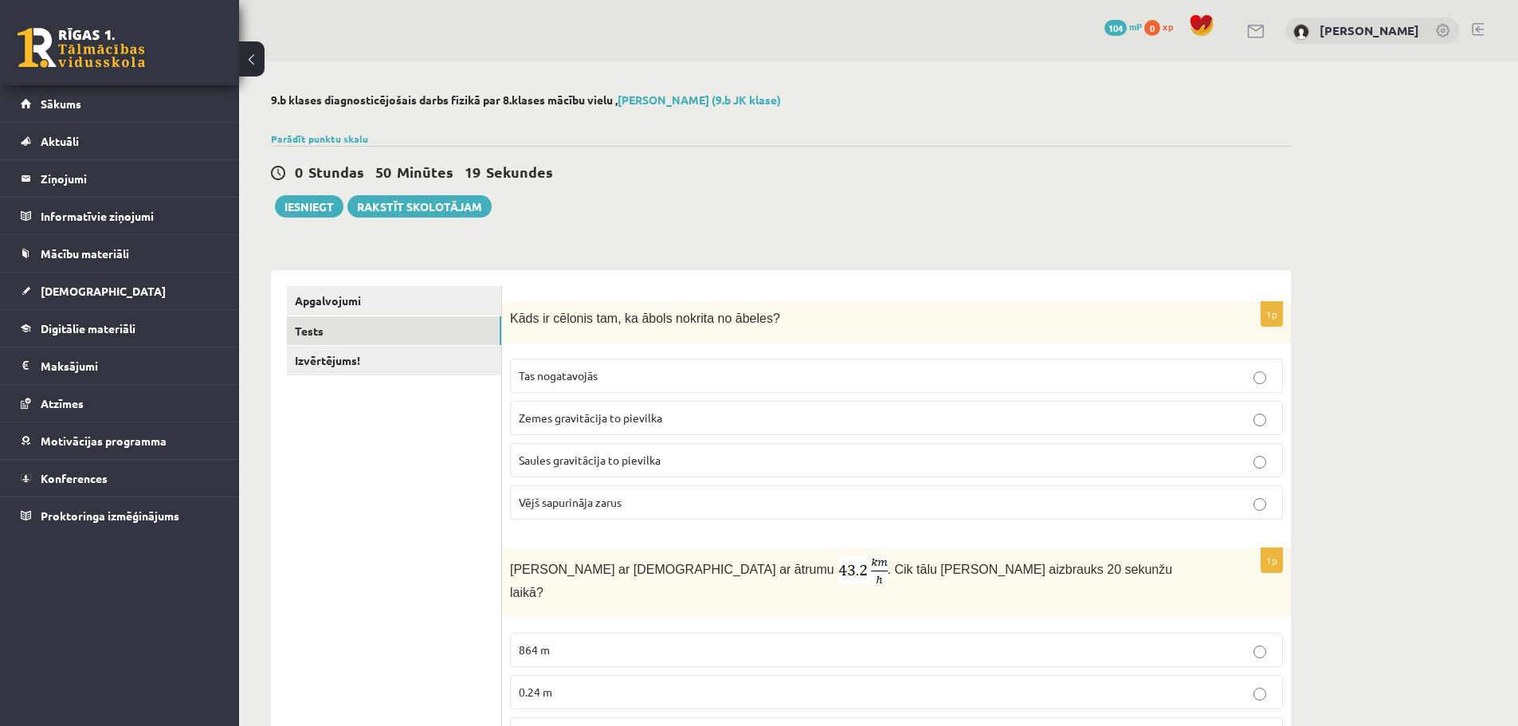
click at [564, 422] on span "Zemes gravitācija to pievilka" at bounding box center [590, 417] width 143 height 14
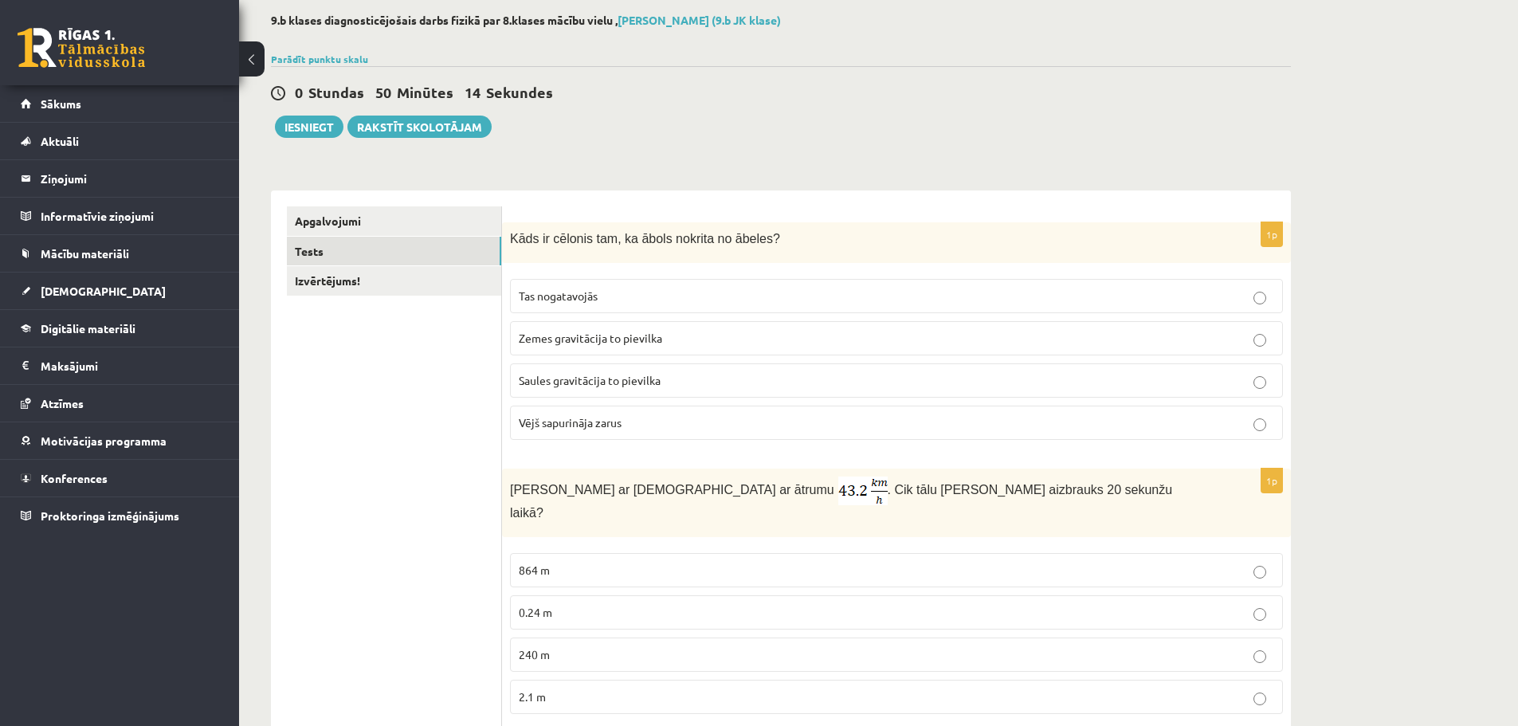
scroll to position [239, 0]
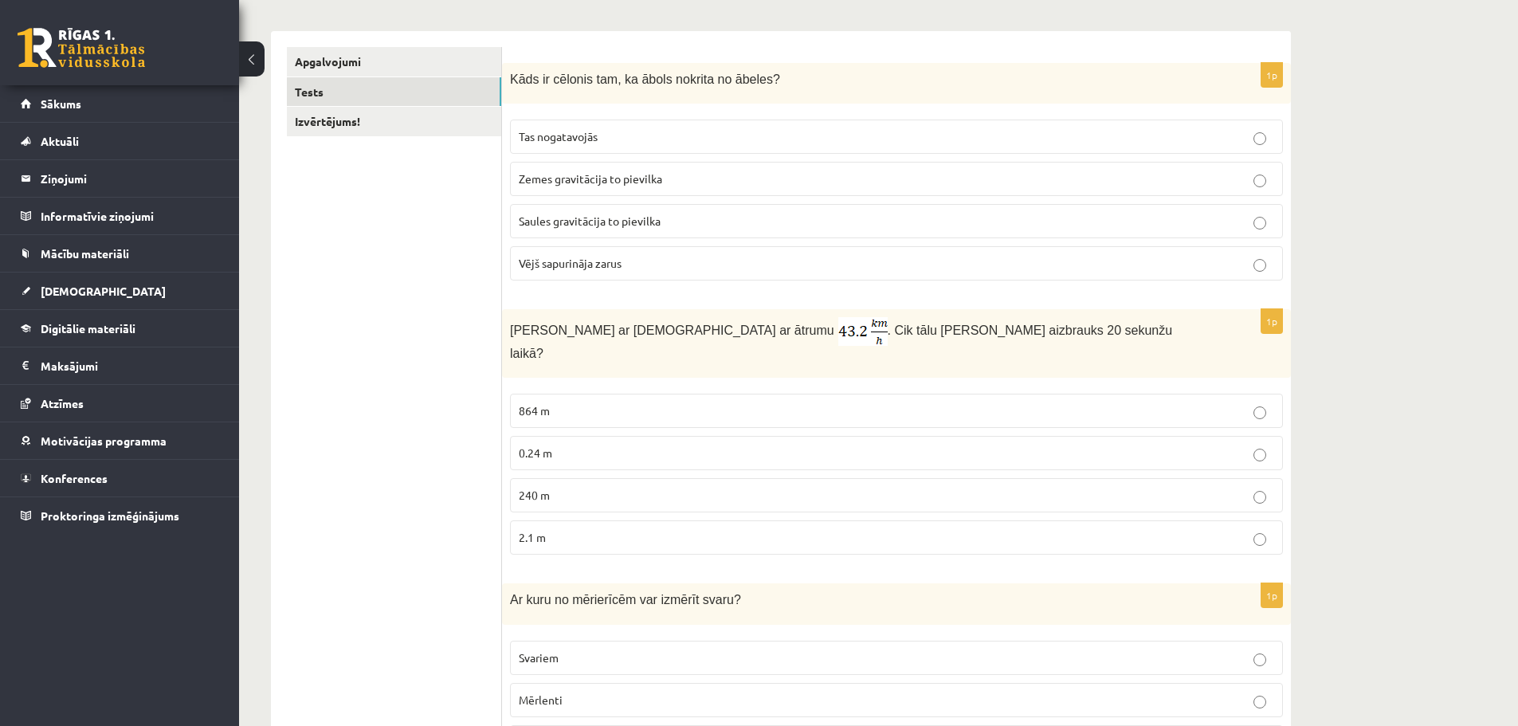
click at [602, 487] on p "240 m" at bounding box center [896, 495] width 755 height 17
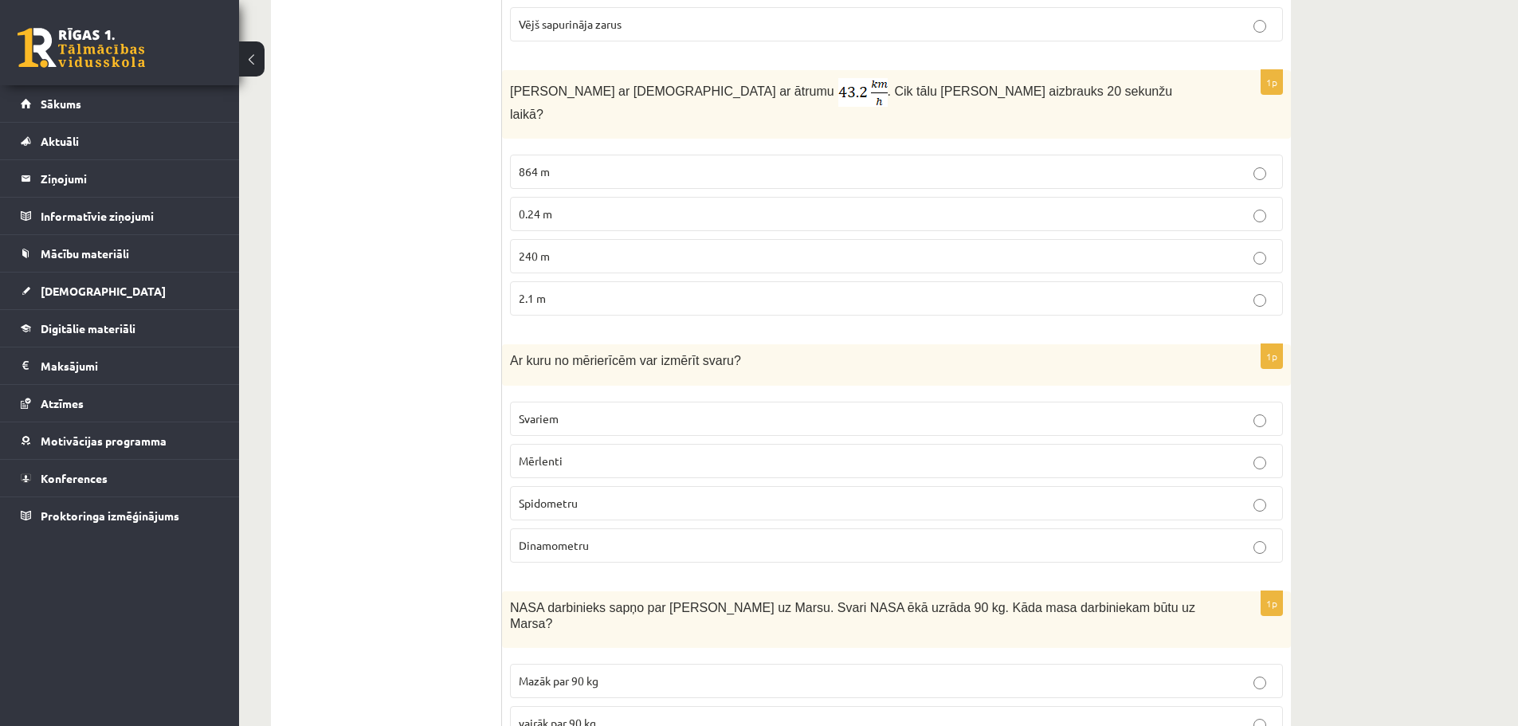
scroll to position [558, 0]
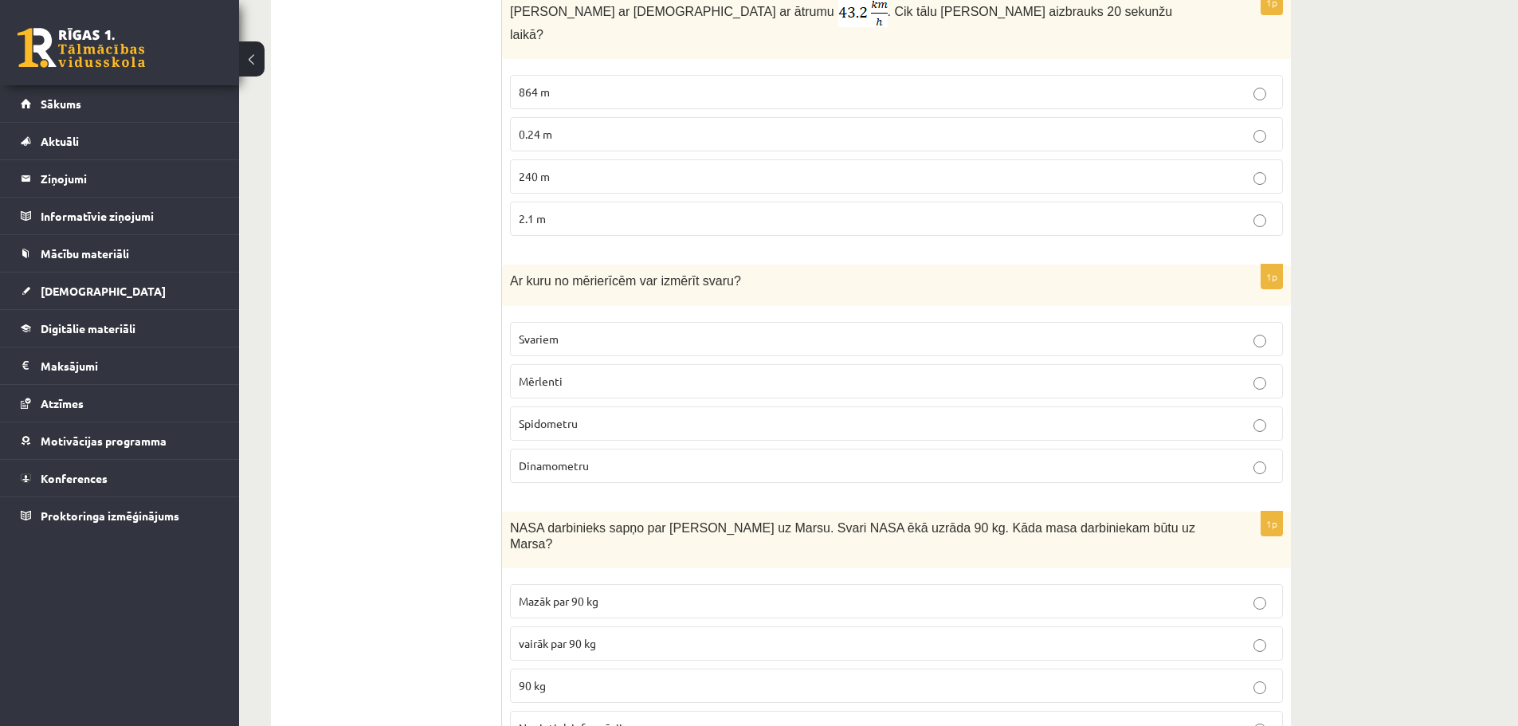
click at [564, 331] on p "Svariem" at bounding box center [896, 339] width 755 height 17
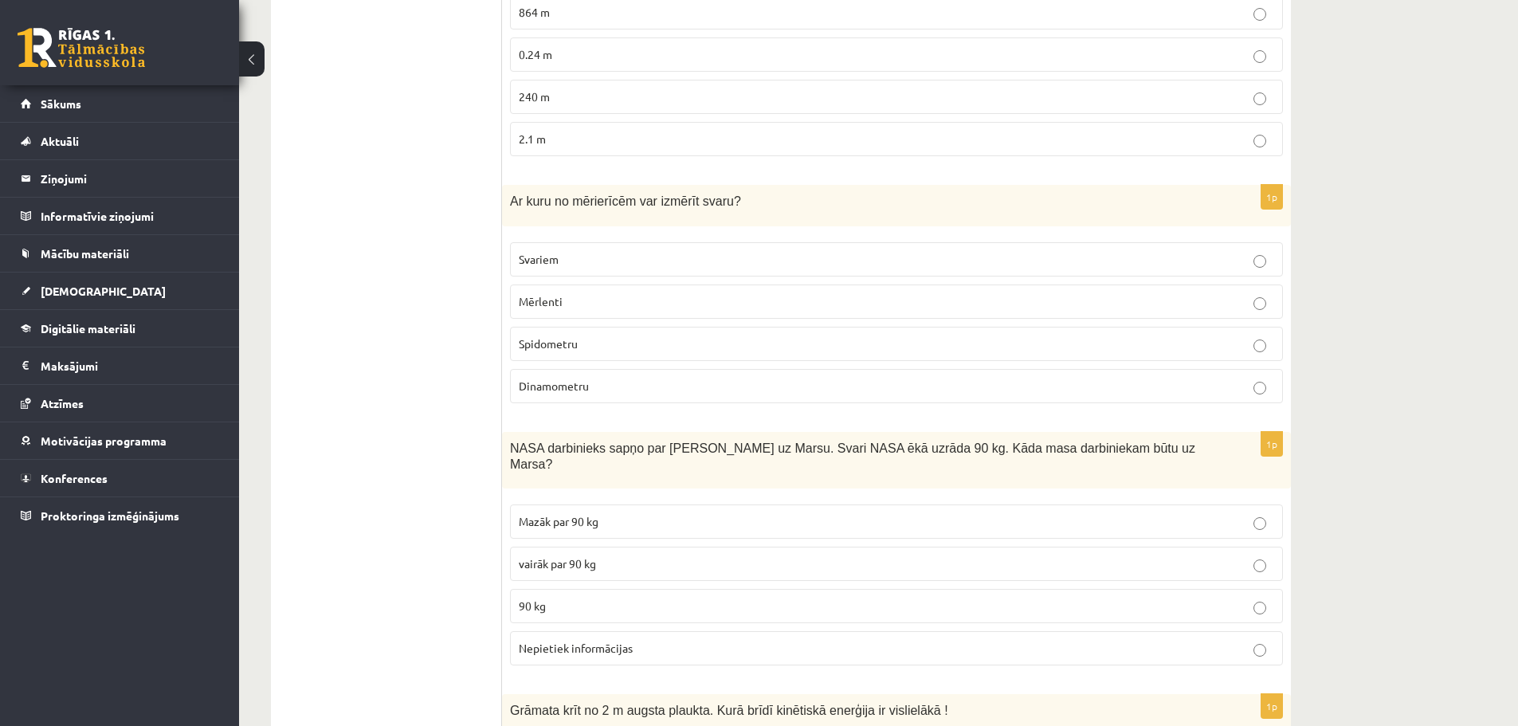
scroll to position [797, 0]
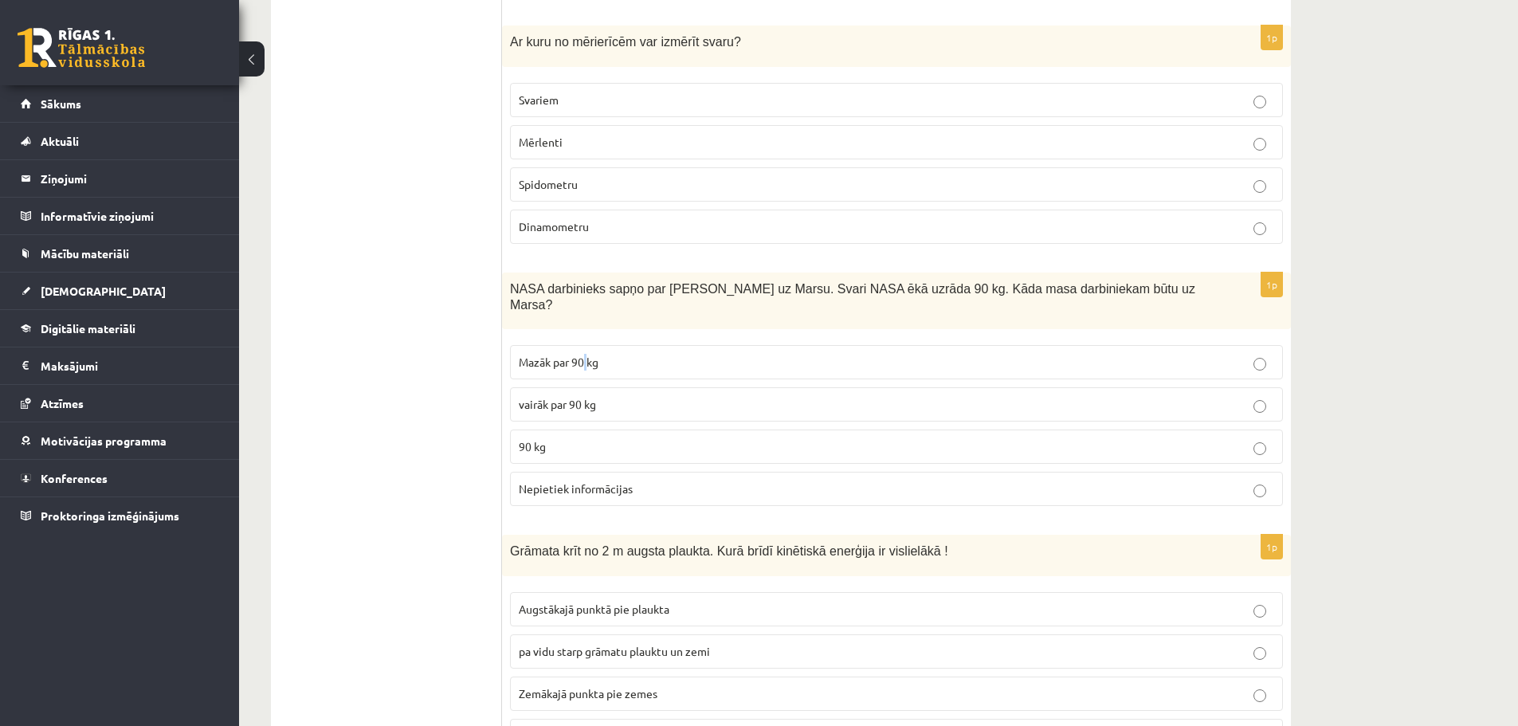
click at [588, 355] on span "Mazāk par 90 kg" at bounding box center [559, 362] width 80 height 14
click at [956, 354] on p "Mazāk par 90 kg" at bounding box center [896, 362] width 755 height 17
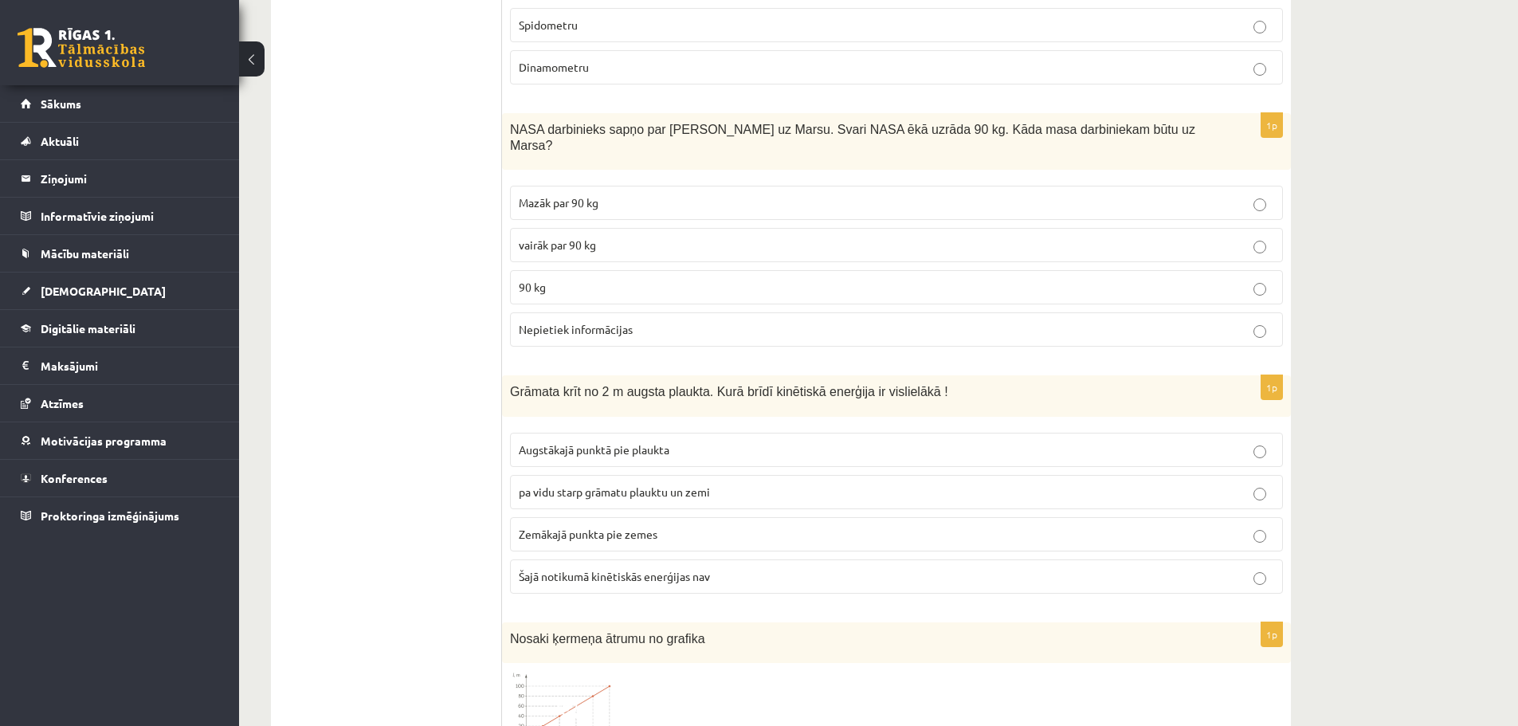
scroll to position [1036, 0]
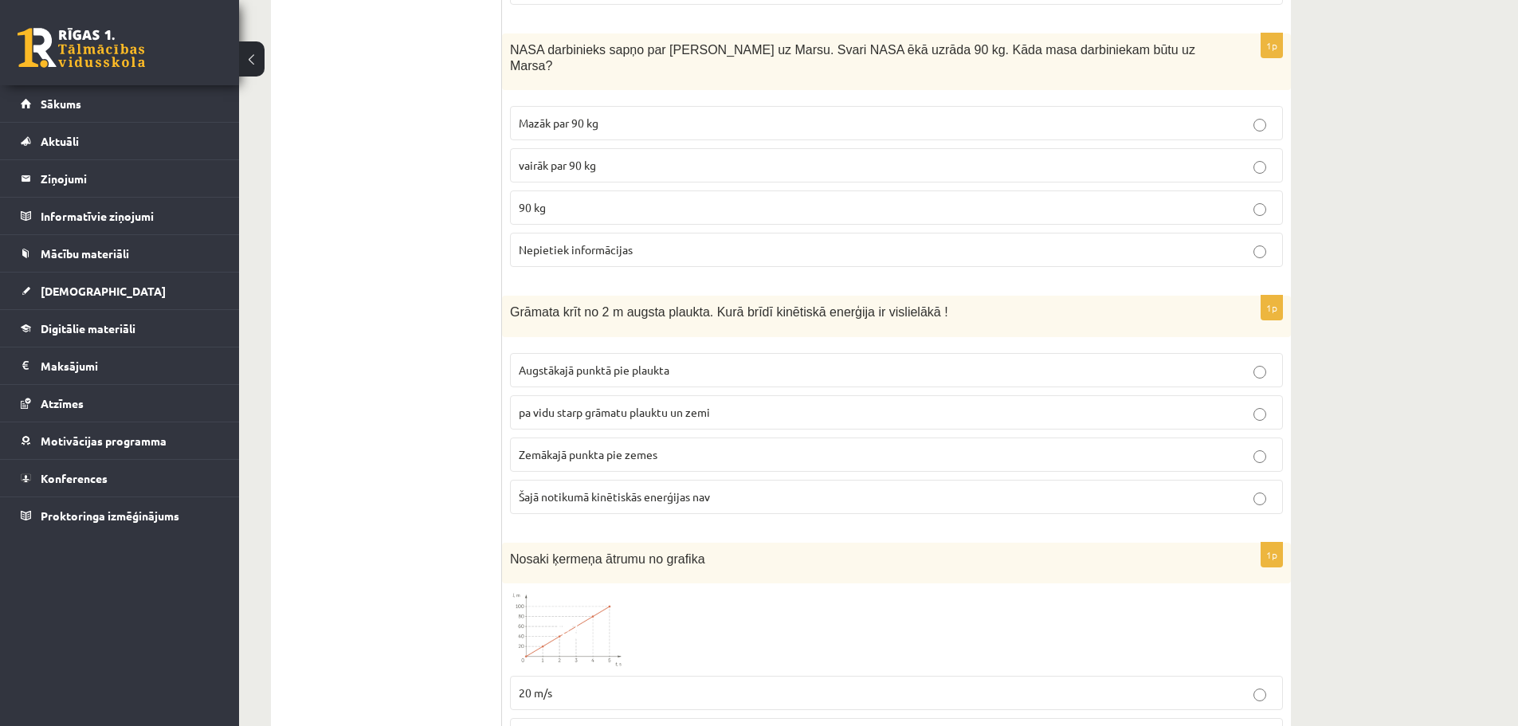
click at [605, 447] on span "Zemākajā punkta pie zemes" at bounding box center [588, 454] width 139 height 14
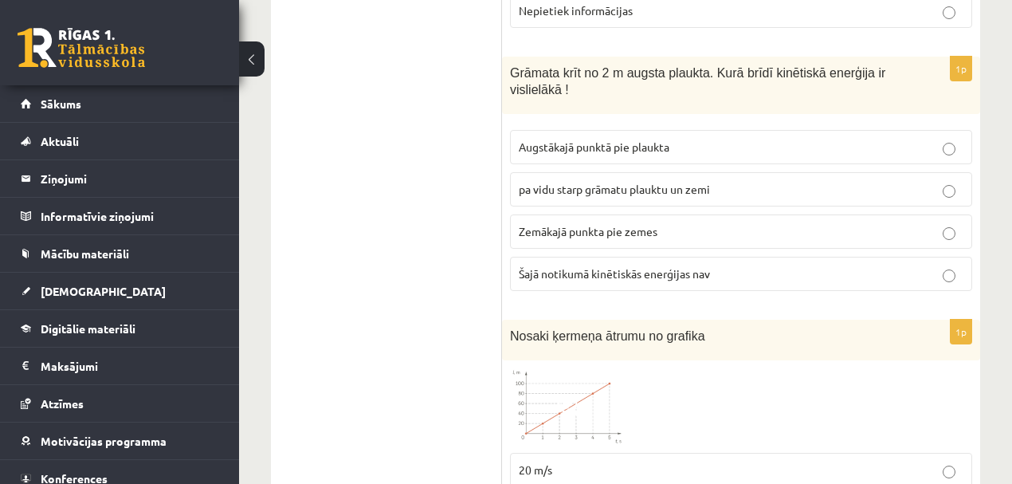
scroll to position [1328, 0]
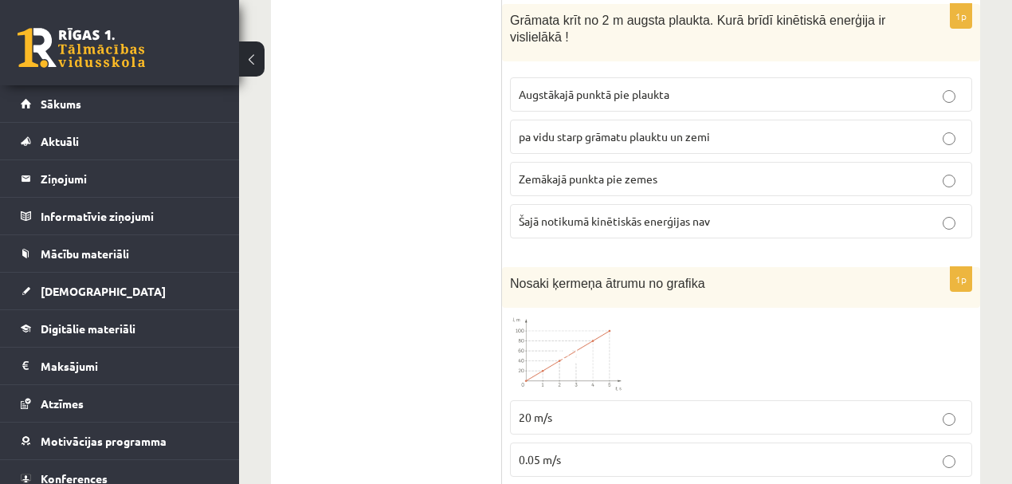
drag, startPoint x: 493, startPoint y: 302, endPoint x: 430, endPoint y: 296, distance: 63.3
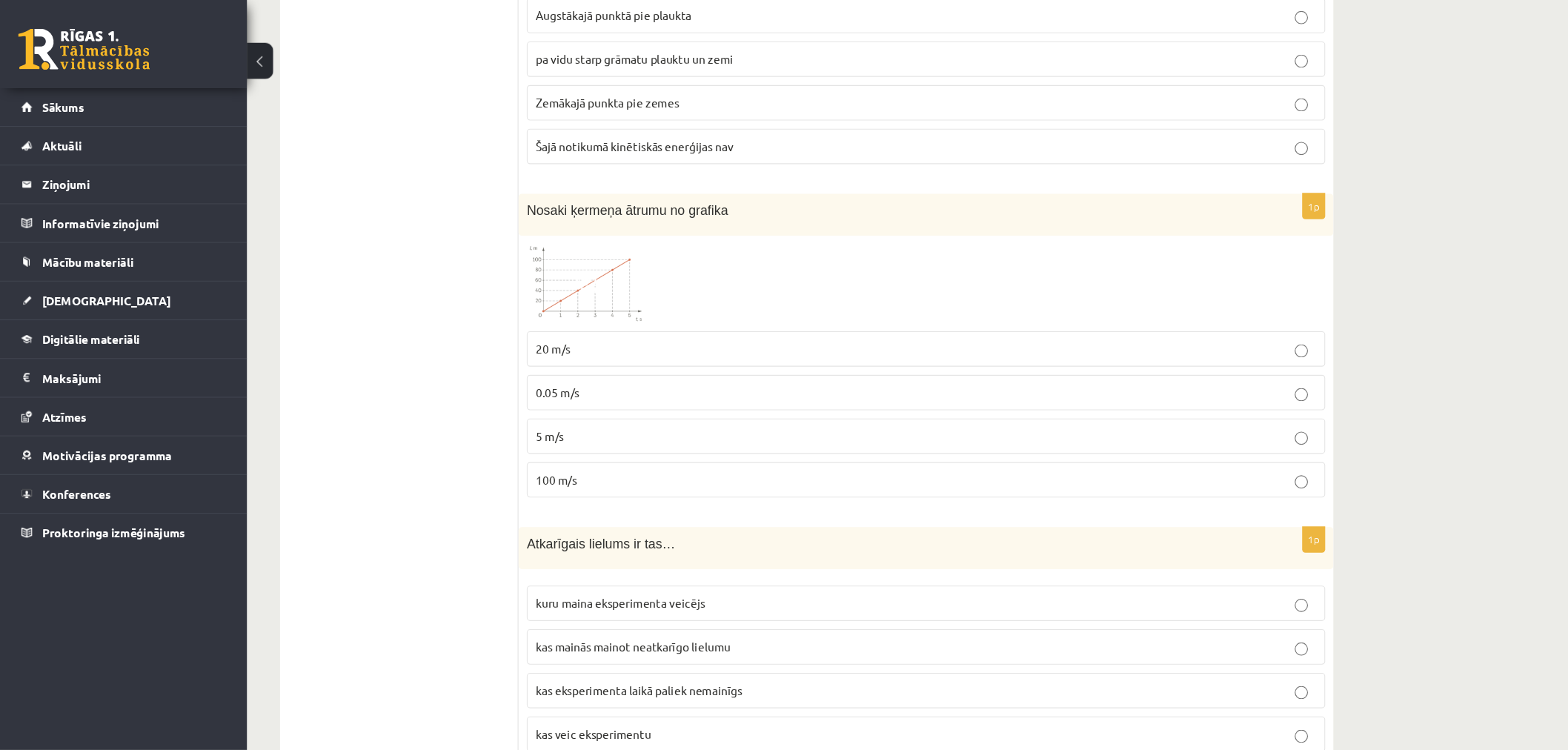
scroll to position [1294, 0]
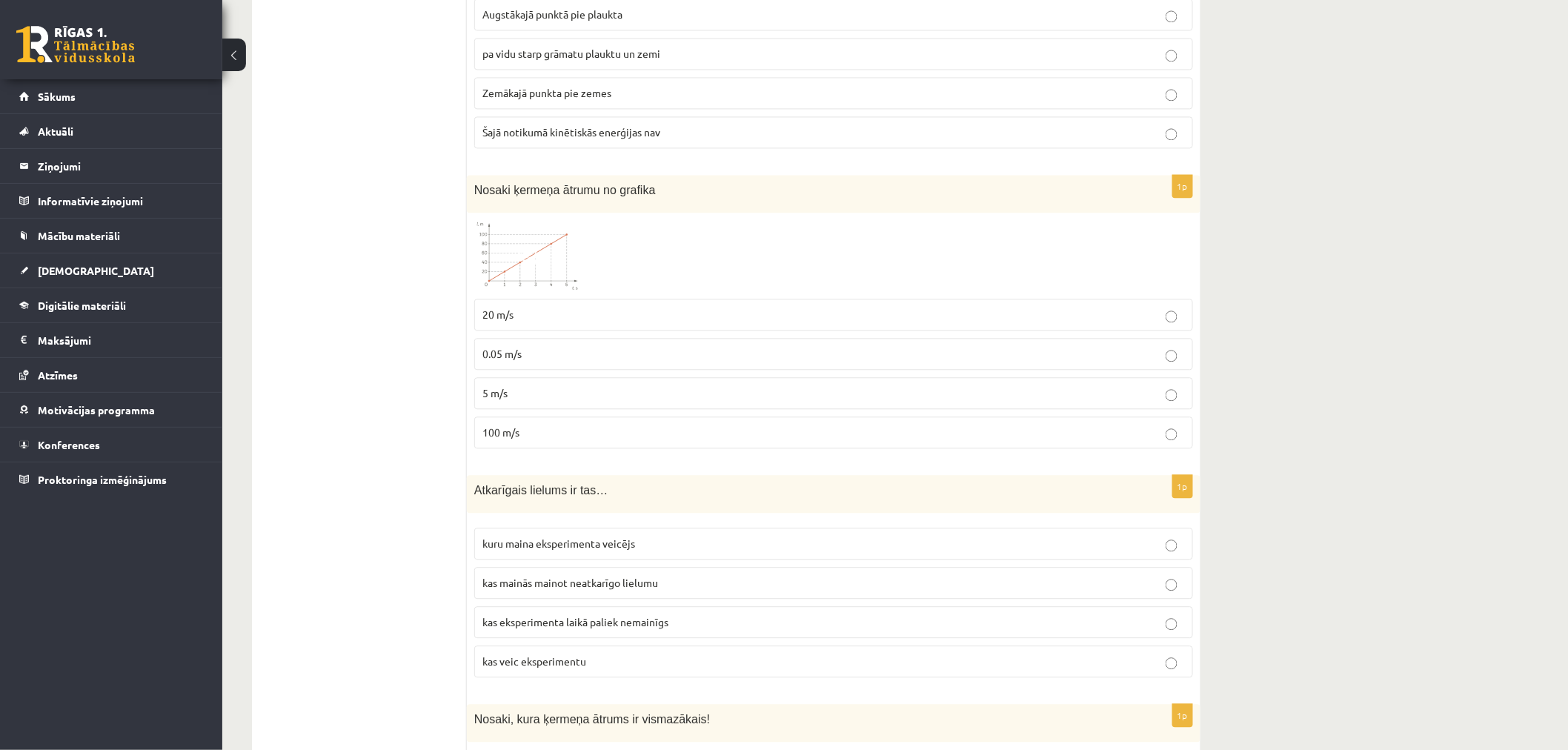
click at [560, 425] on p "100 m/s" at bounding box center [833, 433] width 702 height 16
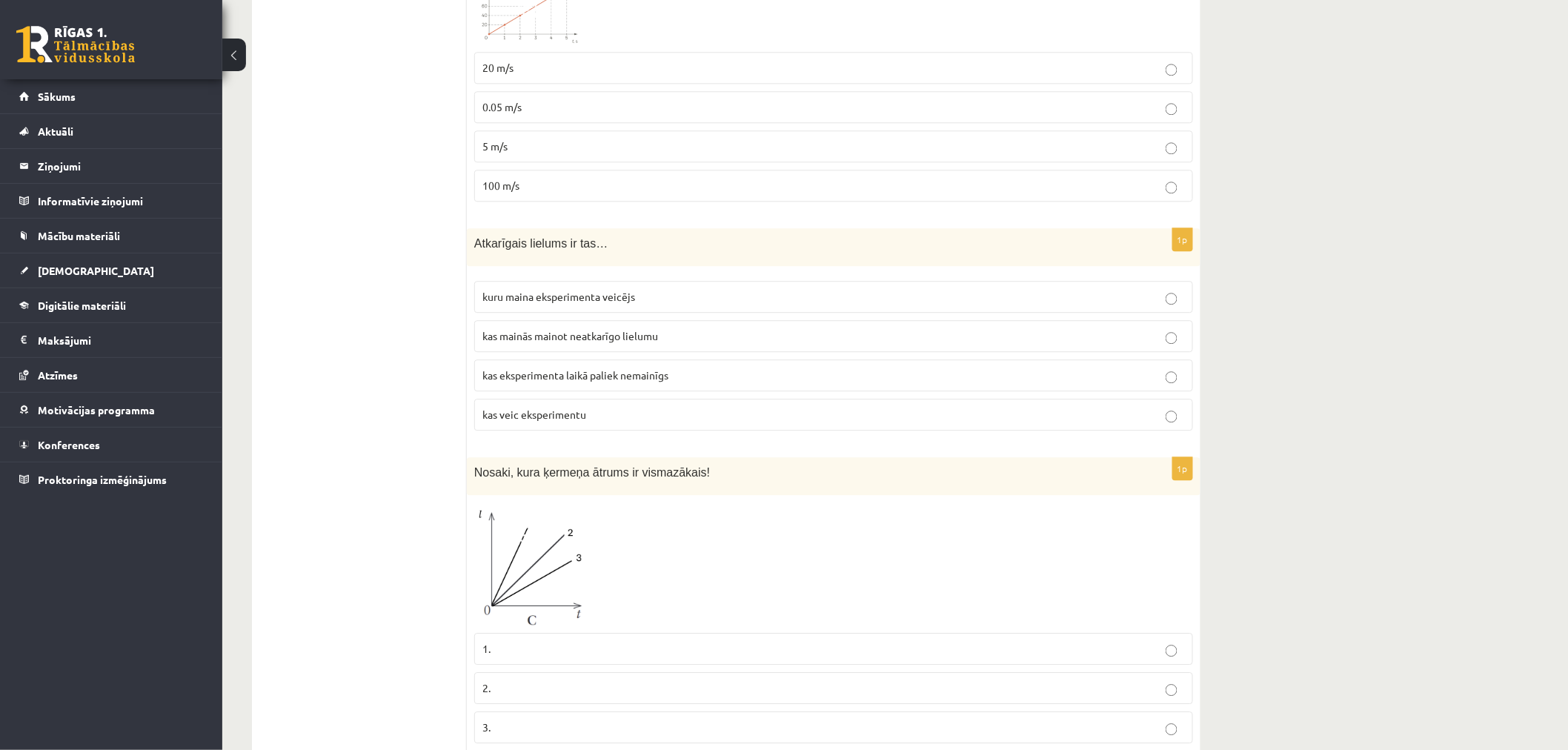
scroll to position [1459, 0]
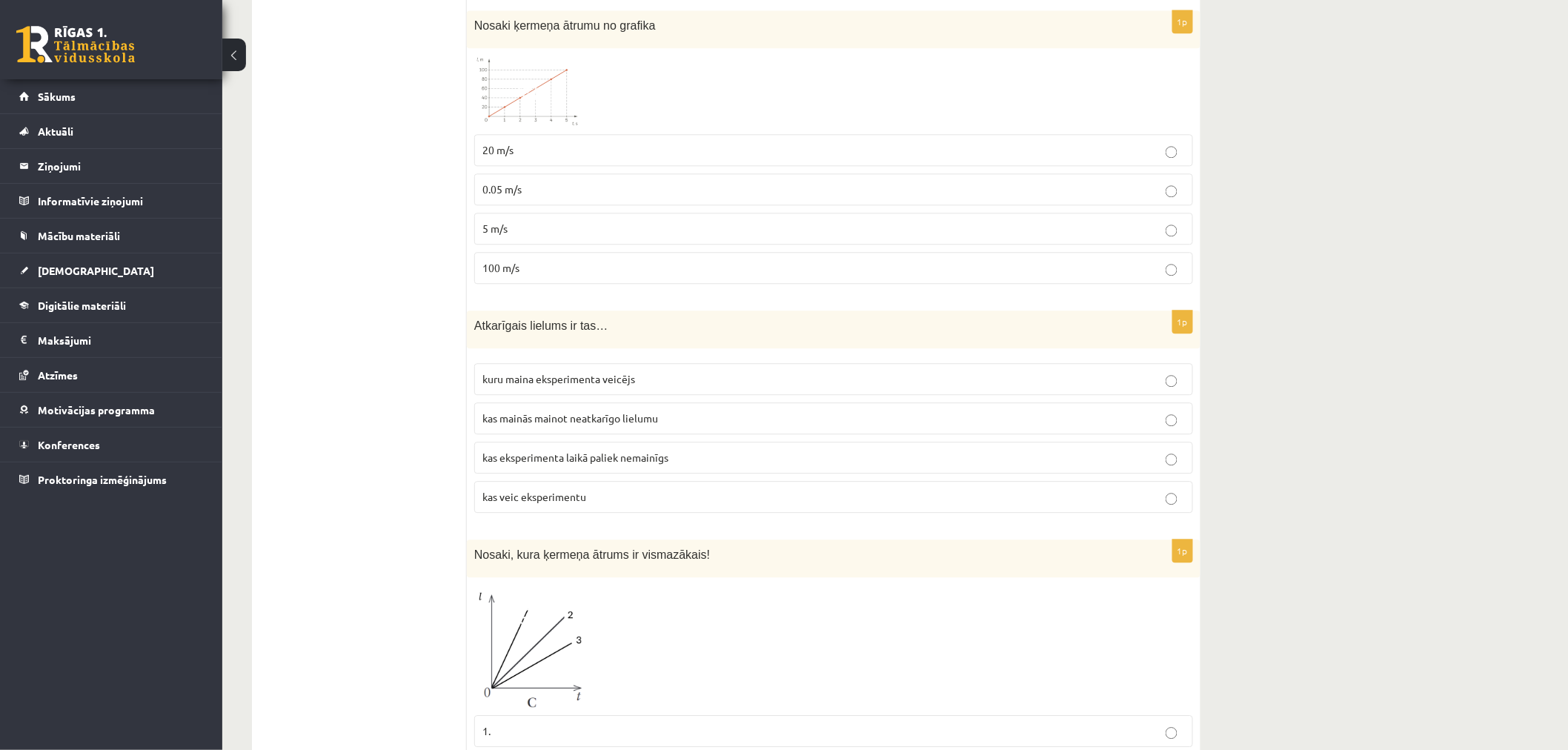
click at [564, 411] on span "kas mainās mainot neatkarīgo lielumu" at bounding box center [570, 418] width 176 height 13
click at [566, 451] on span "kas eksperimenta laikā paliek nemainīgs" at bounding box center [576, 458] width 186 height 13
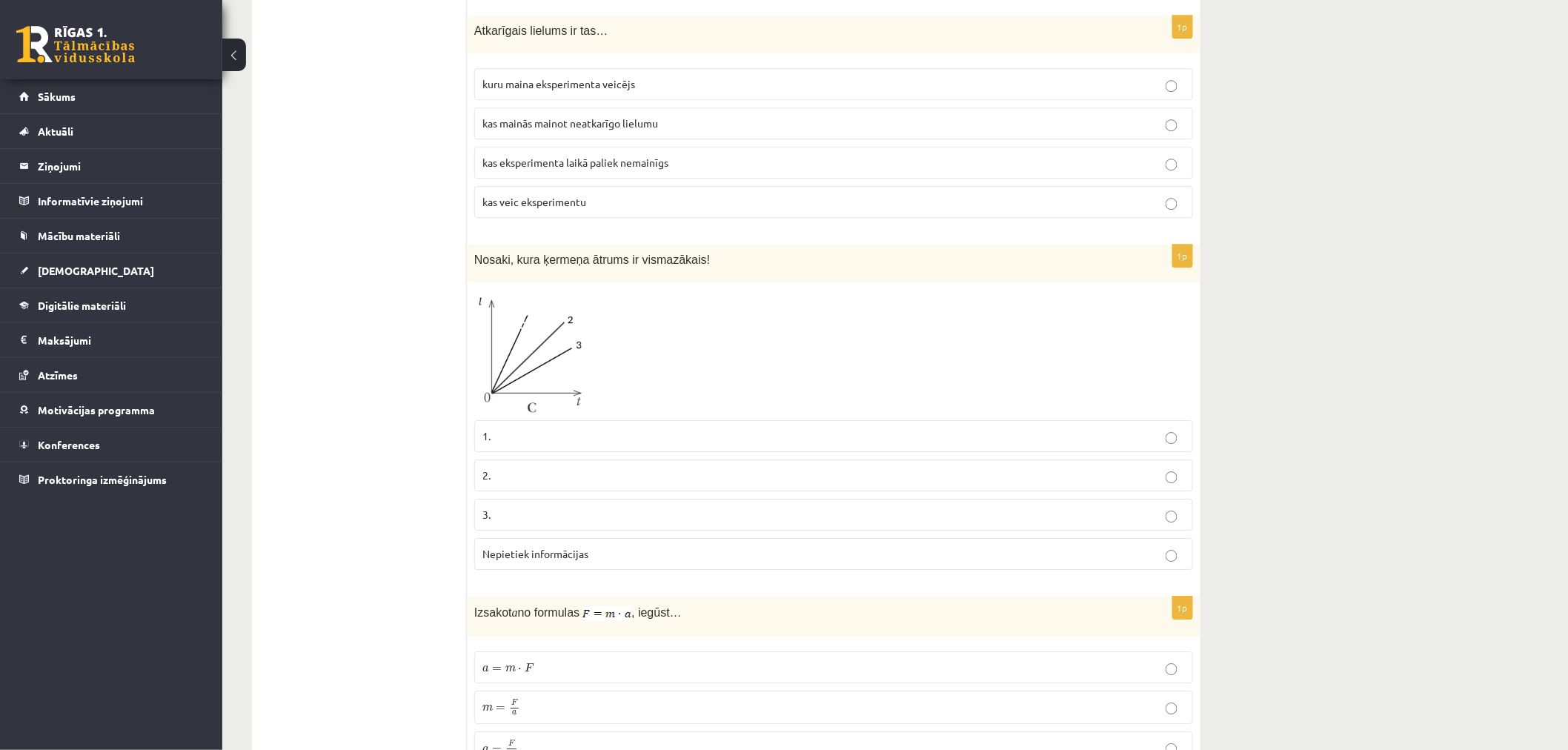
scroll to position [1797, 0]
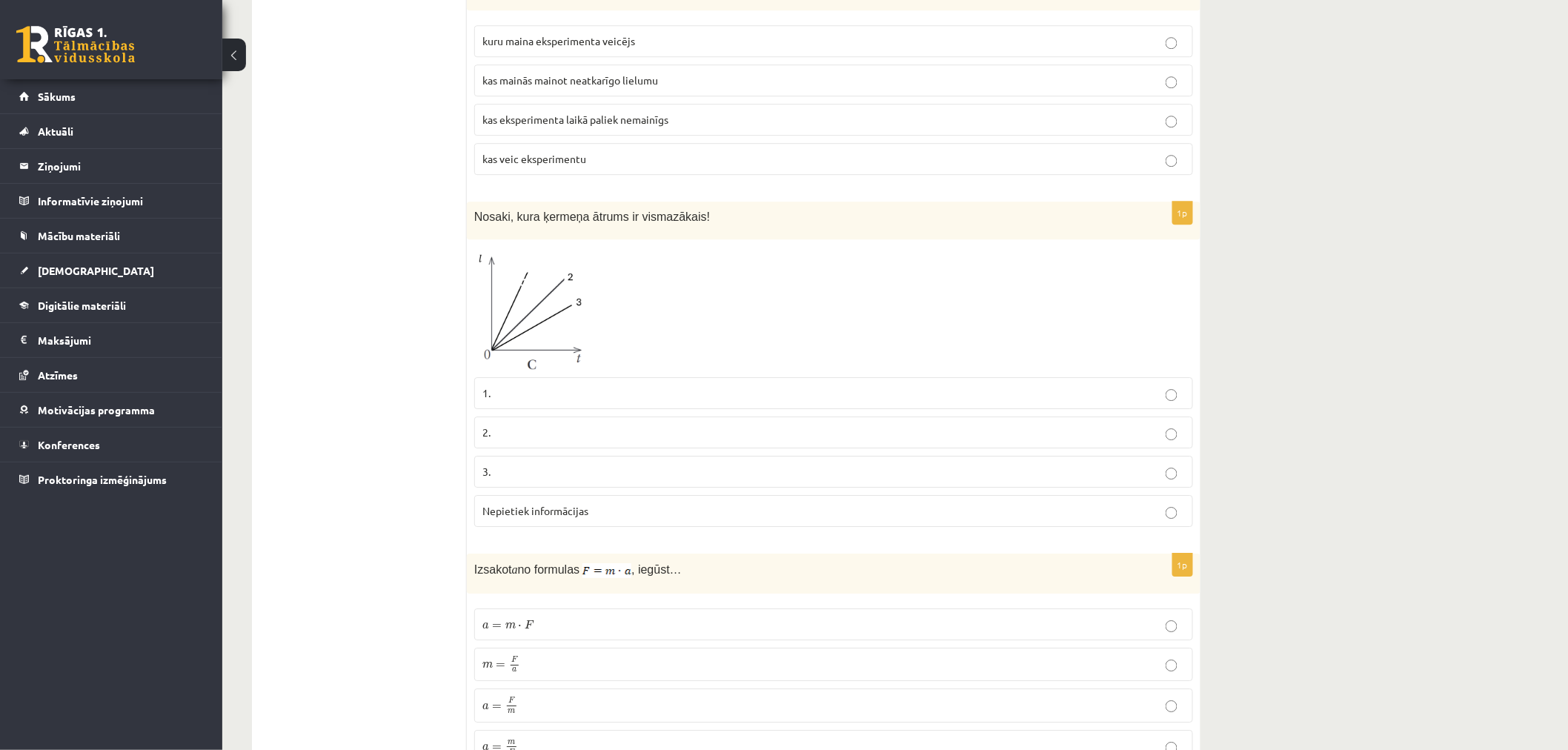
click at [528, 385] on p "1." at bounding box center [833, 393] width 702 height 16
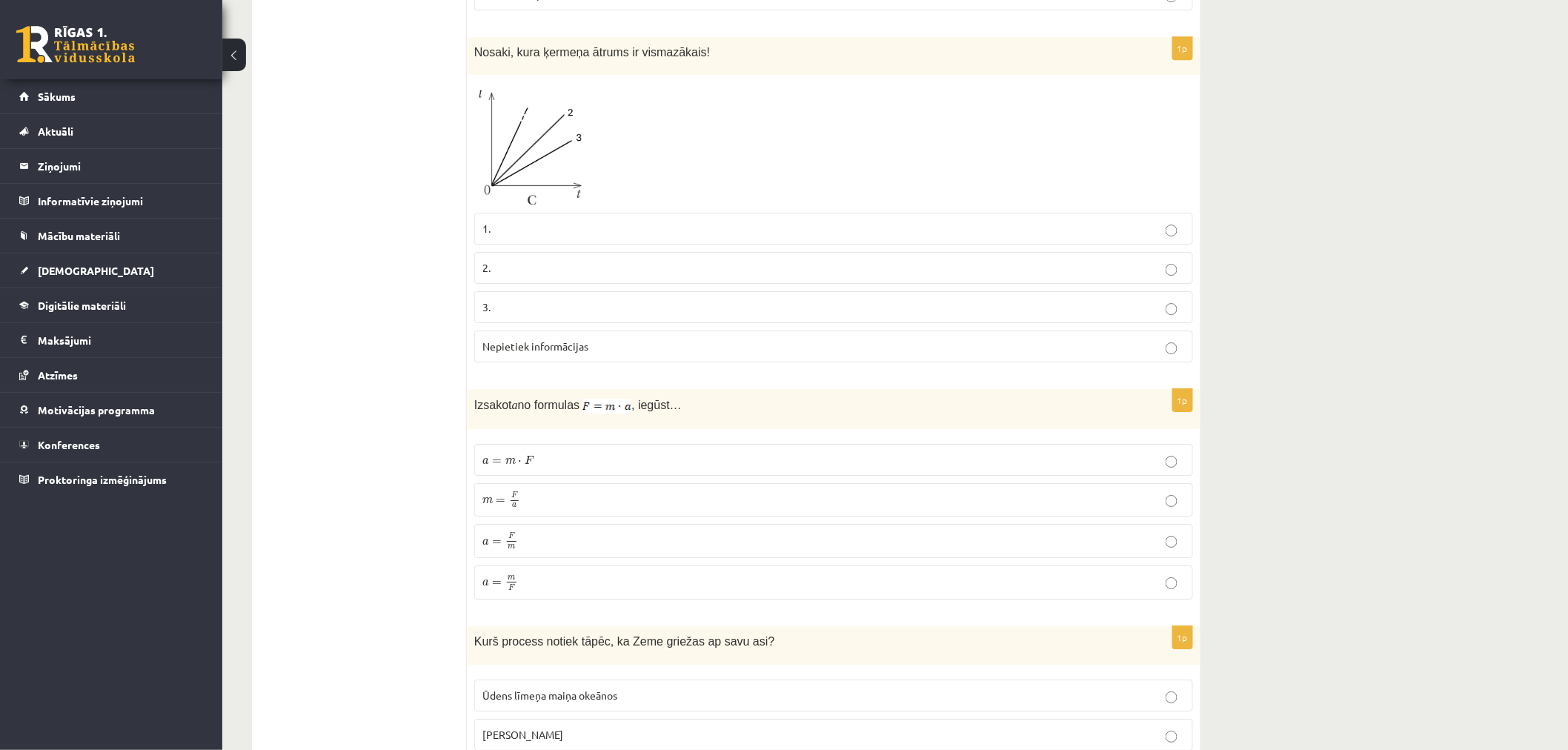
scroll to position [2126, 0]
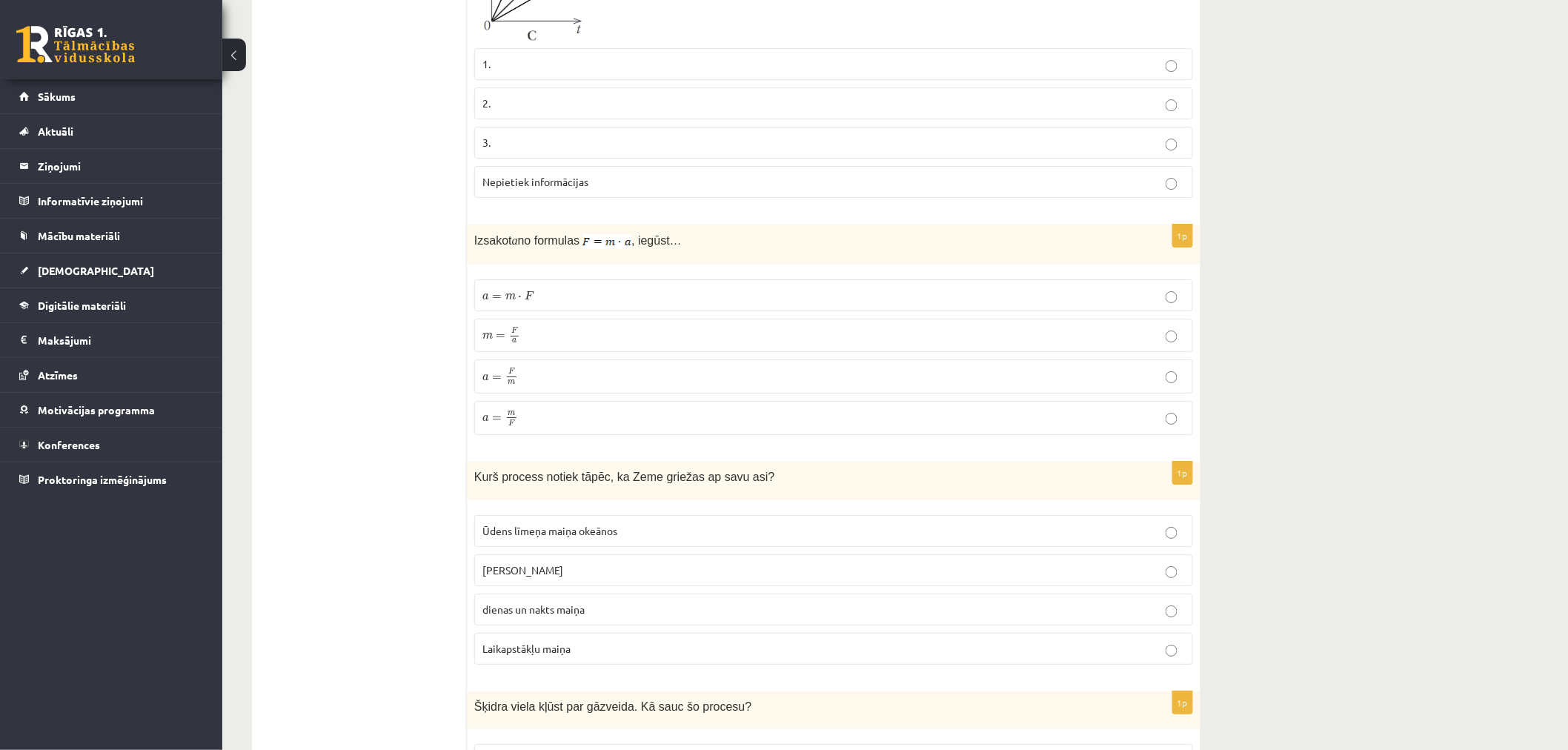
click at [542, 368] on p "a = F m a = F m" at bounding box center [833, 376] width 702 height 18
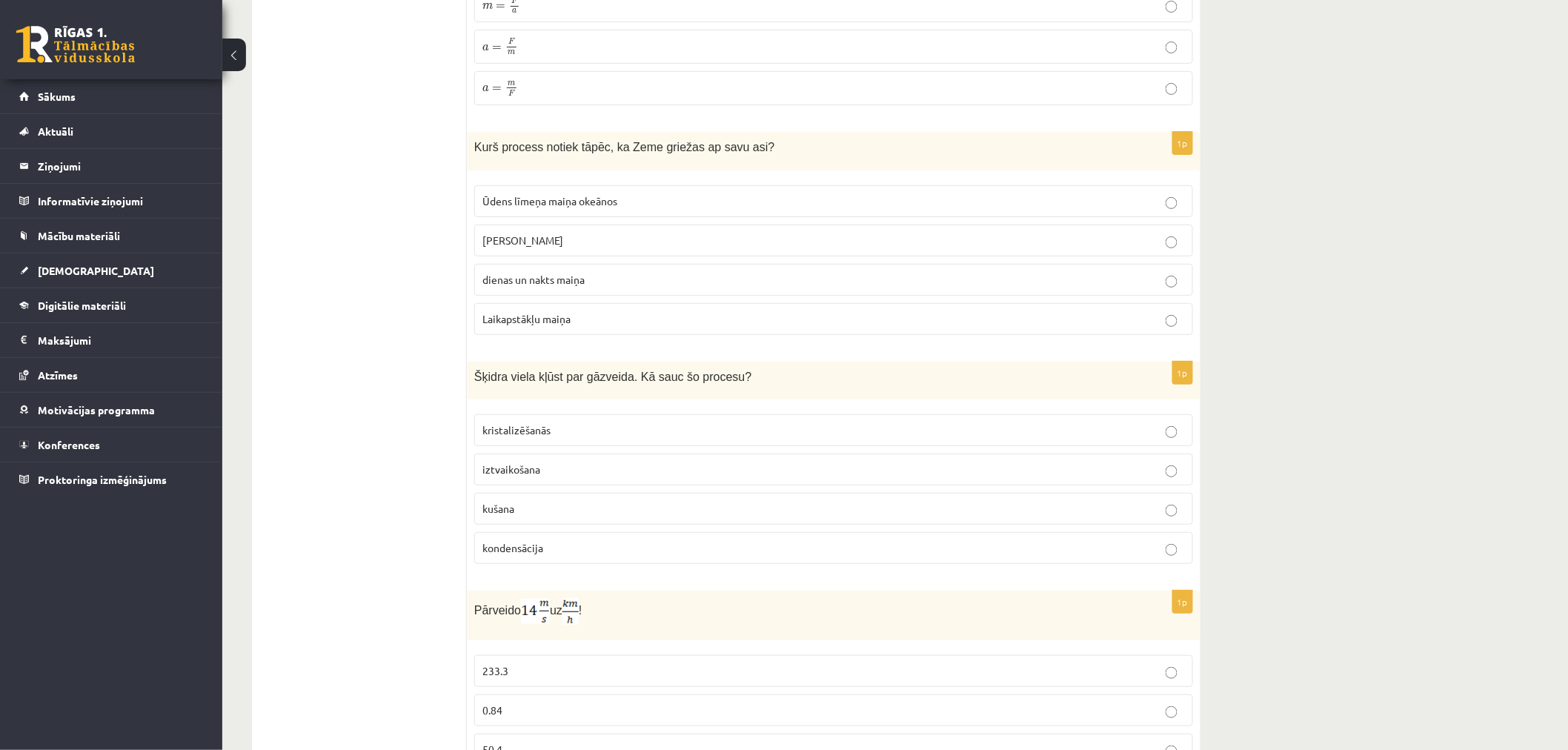
scroll to position [2374, 0]
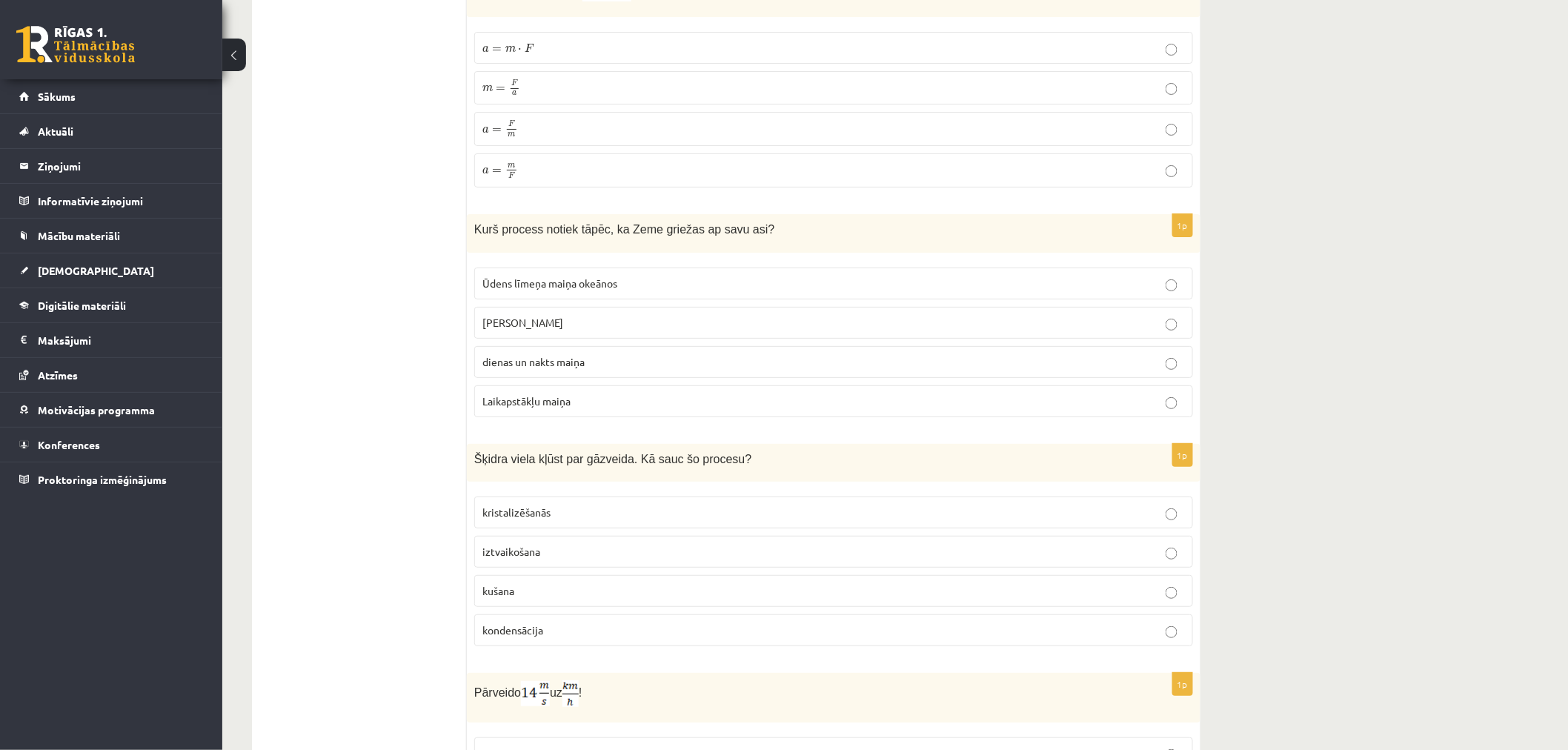
click at [523, 215] on div "Kurš process notiek tāpēc, ka Zeme griežas ap savu asi?" at bounding box center [833, 233] width 734 height 38
click at [646, 218] on div "Kurš process notiek tāpēc, ka Zeme griežas ap savu asi?" at bounding box center [833, 233] width 734 height 38
click at [553, 346] on label "dienas un nakts maiņa" at bounding box center [833, 362] width 719 height 32
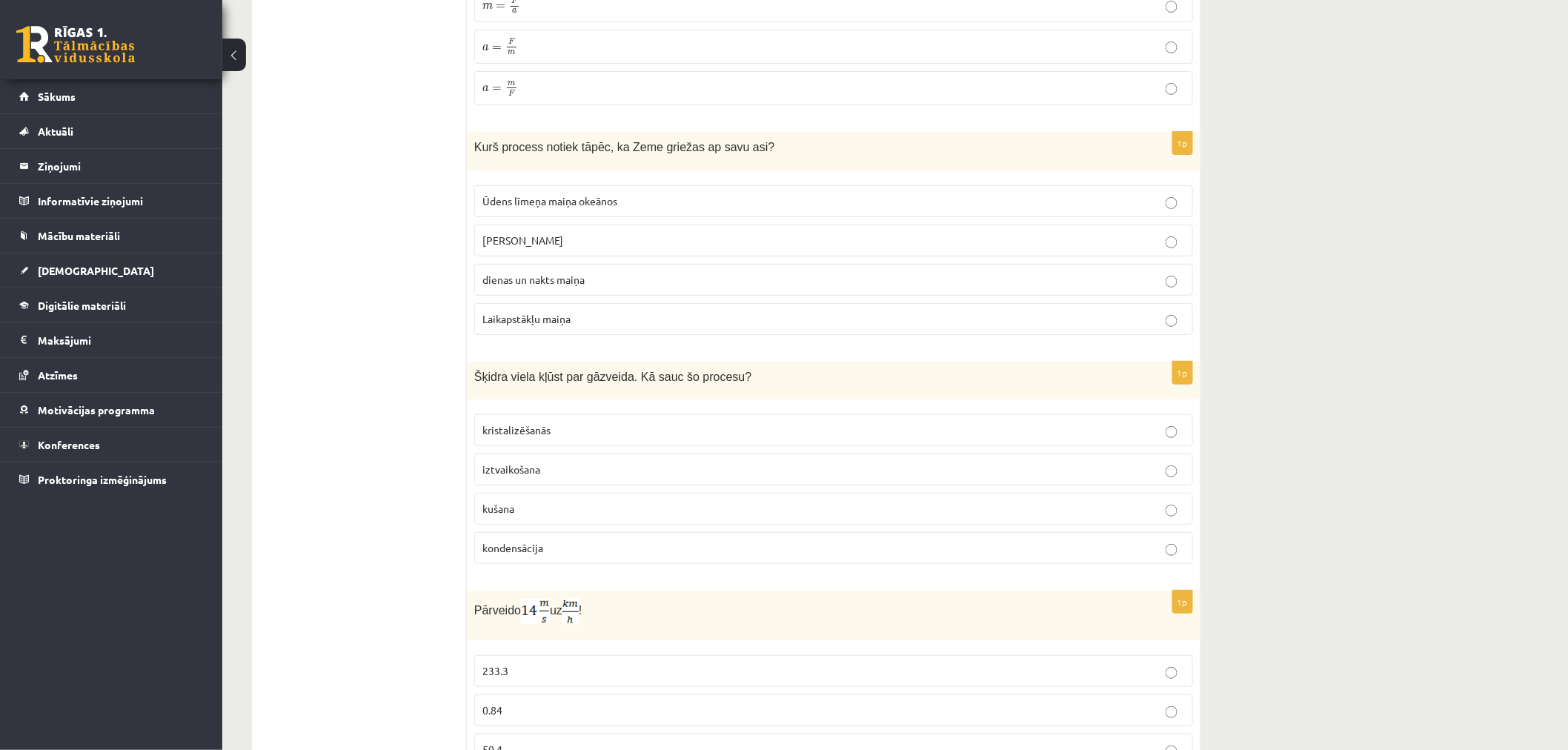
scroll to position [2538, 0]
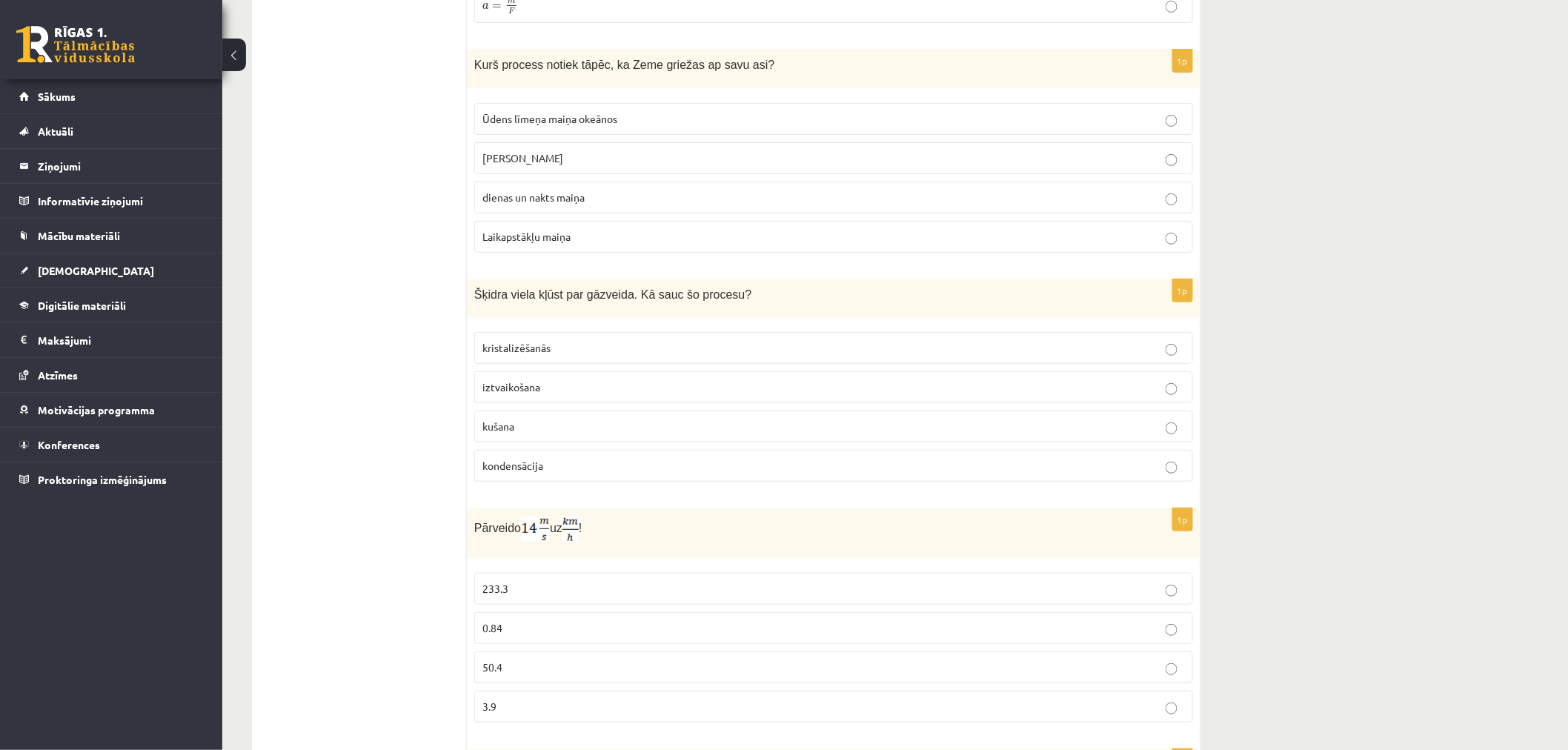
click at [519, 380] on p "iztvaikošana" at bounding box center [833, 387] width 702 height 16
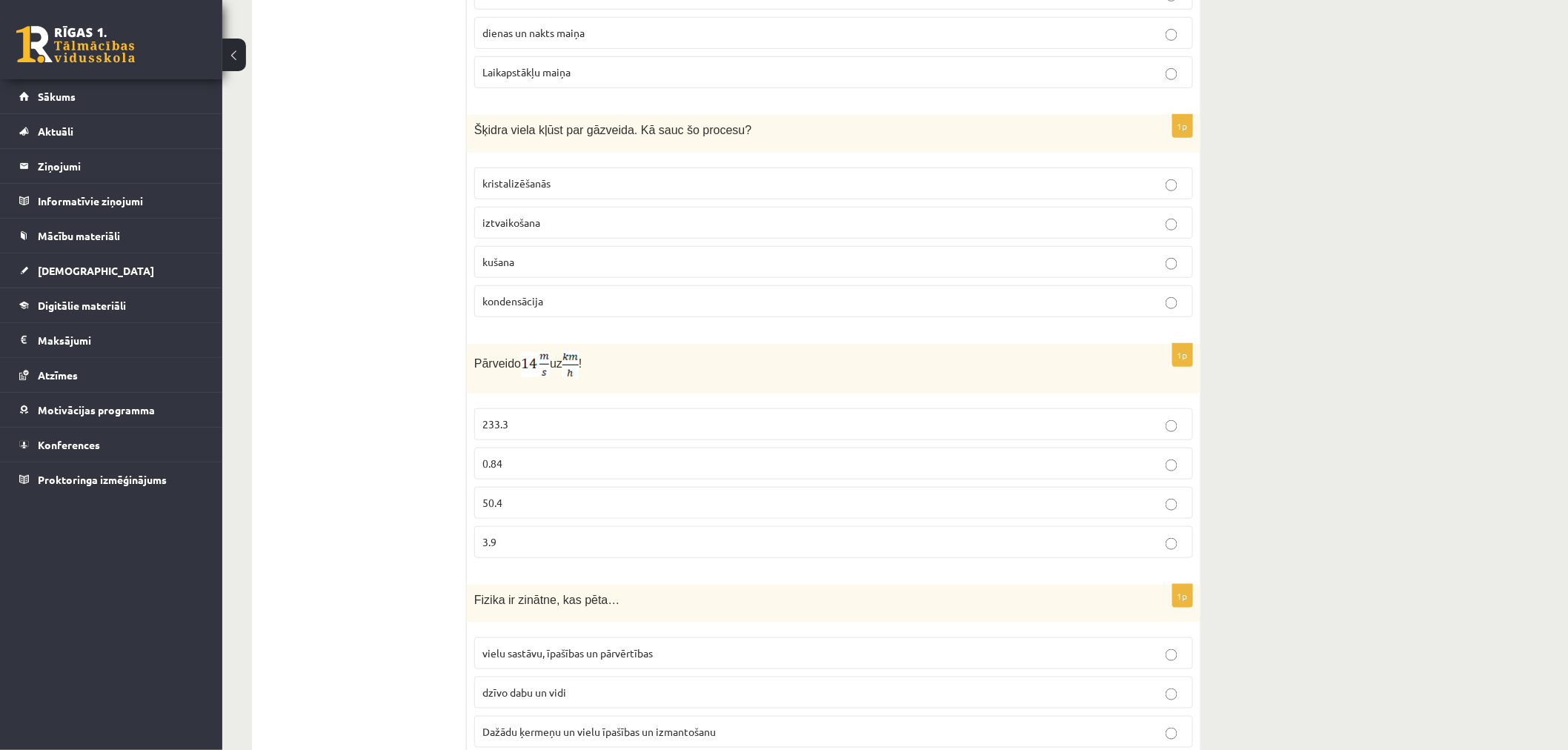
scroll to position [2868, 0]
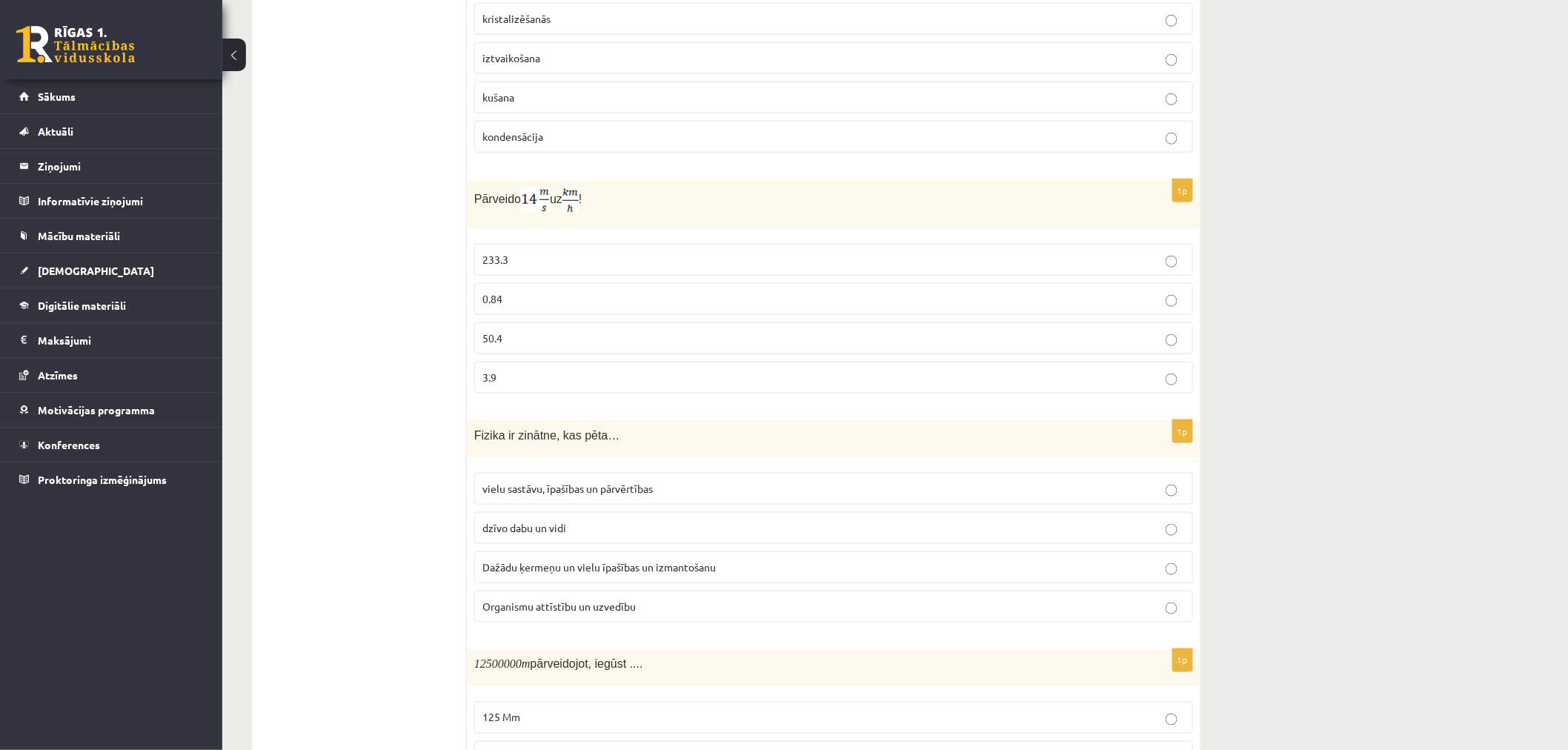
click at [584, 252] on p "233.3" at bounding box center [833, 260] width 702 height 16
click at [544, 330] on p "50.4" at bounding box center [833, 338] width 702 height 16
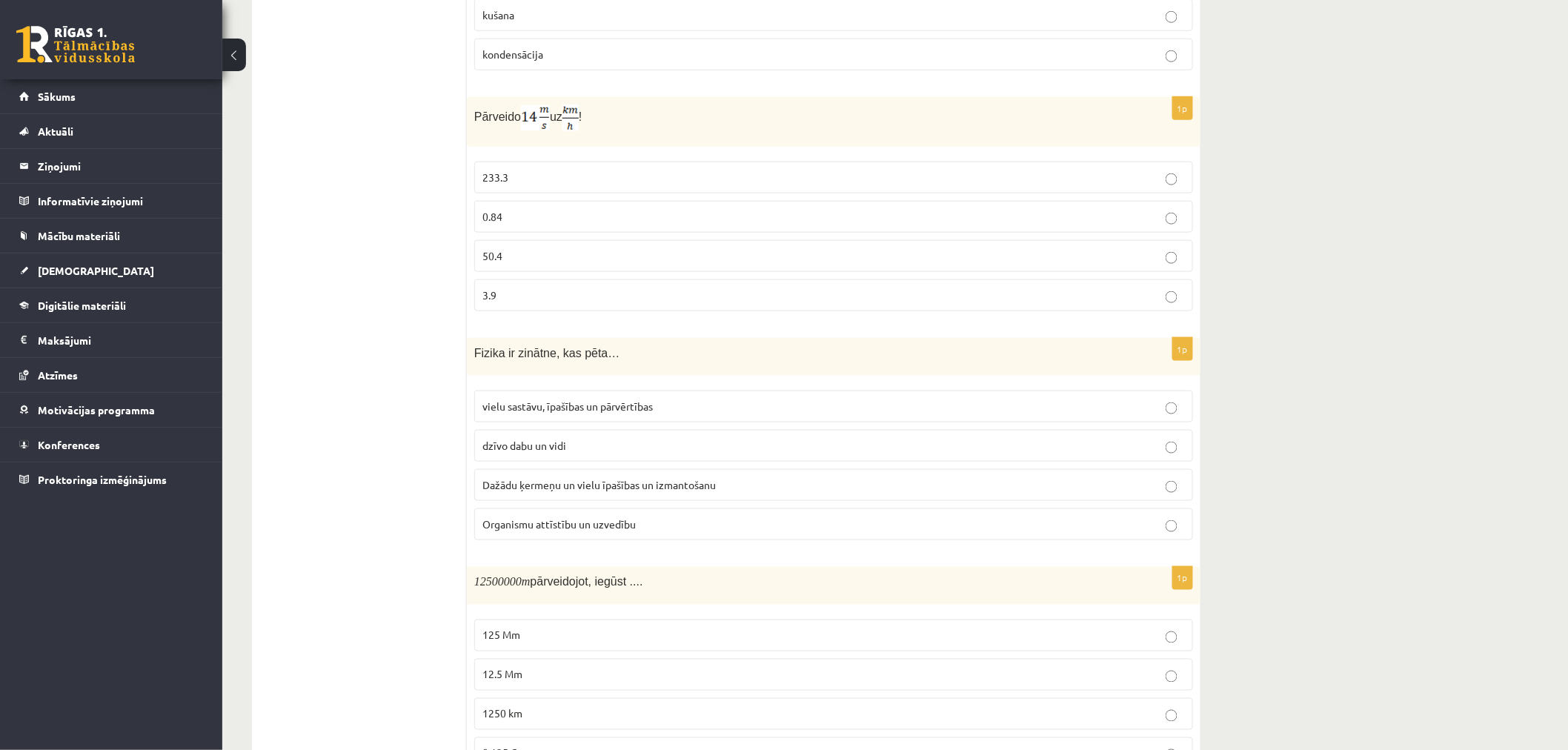
scroll to position [3005, 0]
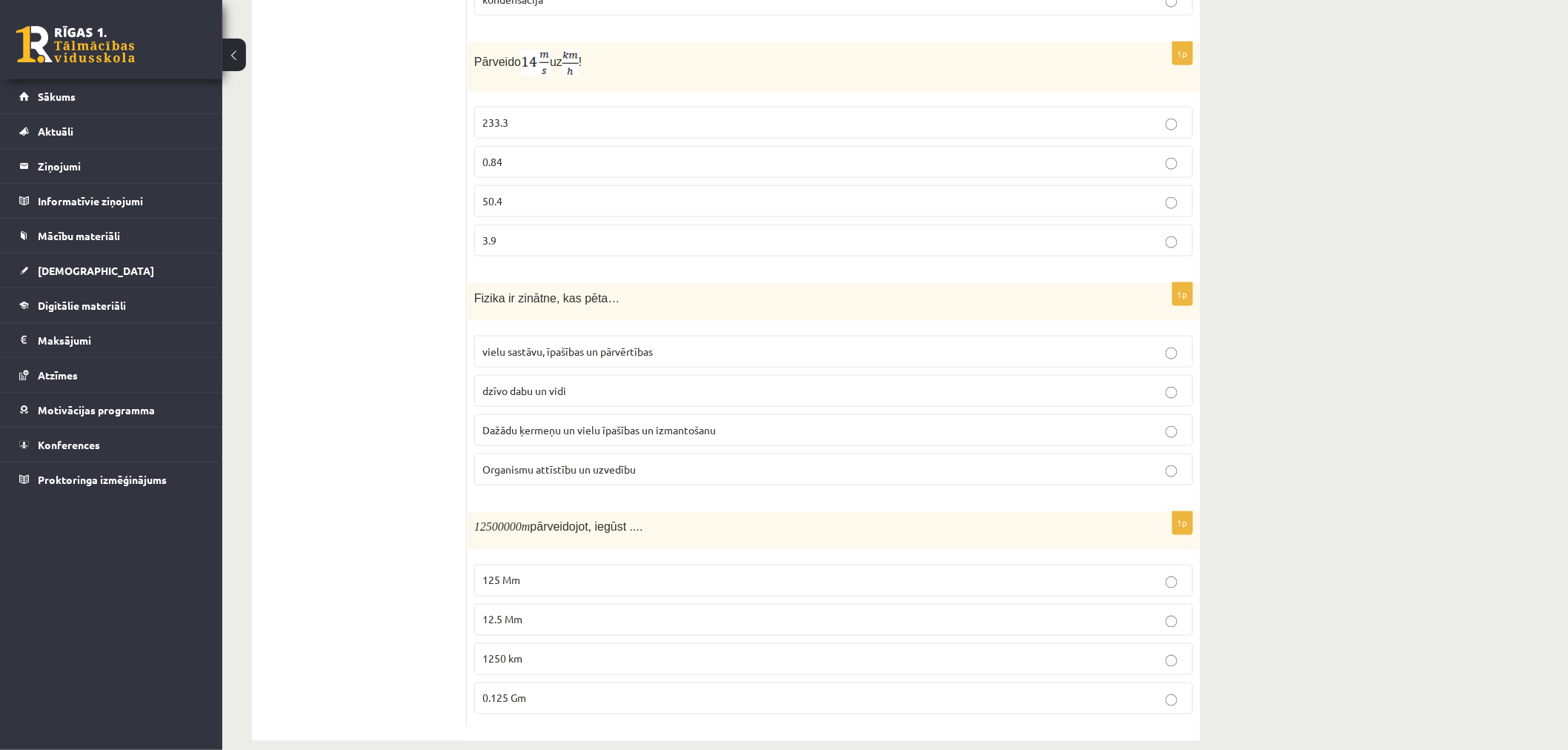
click at [545, 336] on label "vielu sastāvu, īpašības un pārvērtības" at bounding box center [833, 352] width 719 height 32
click at [536, 651] on p "1250 km" at bounding box center [833, 659] width 702 height 16
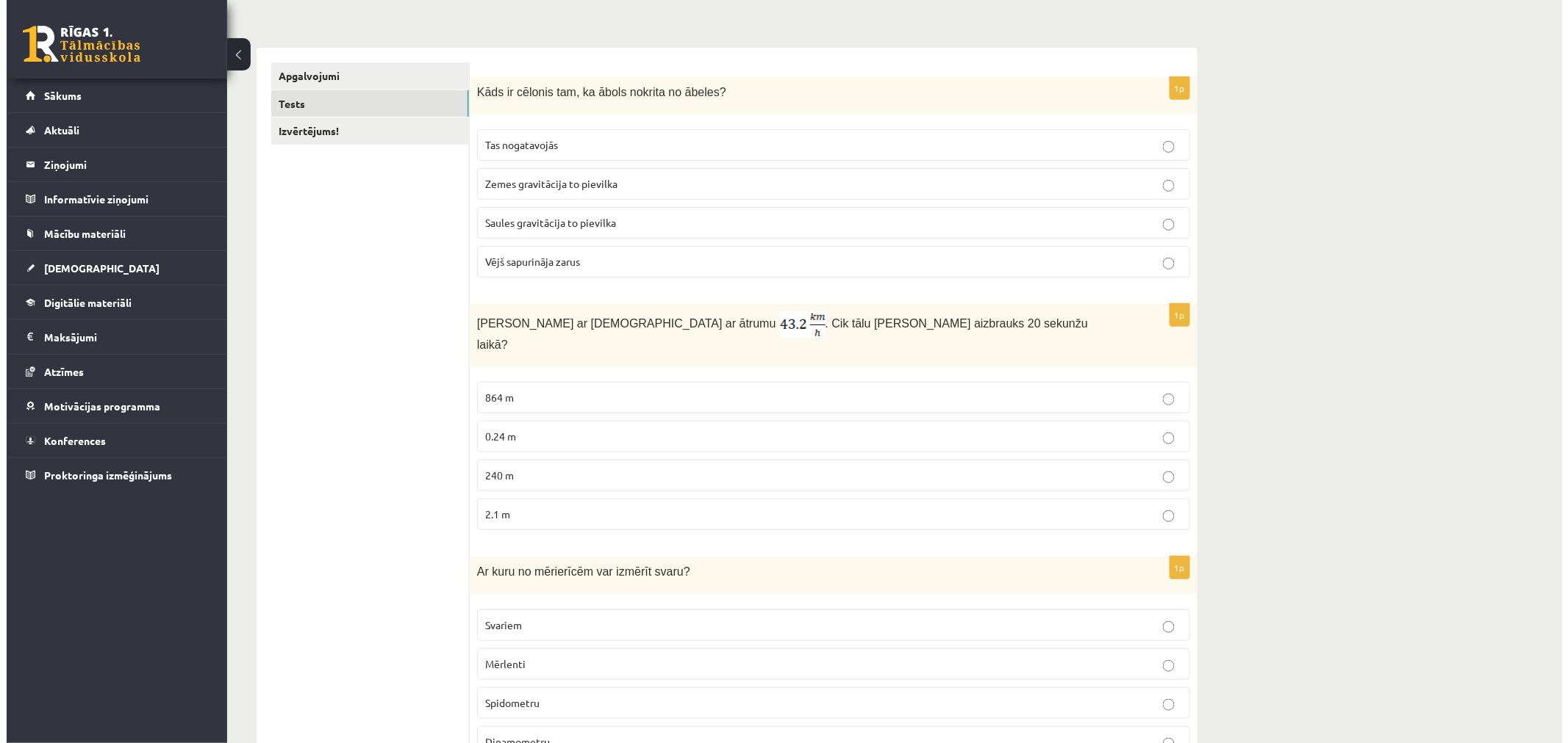
scroll to position [0, 0]
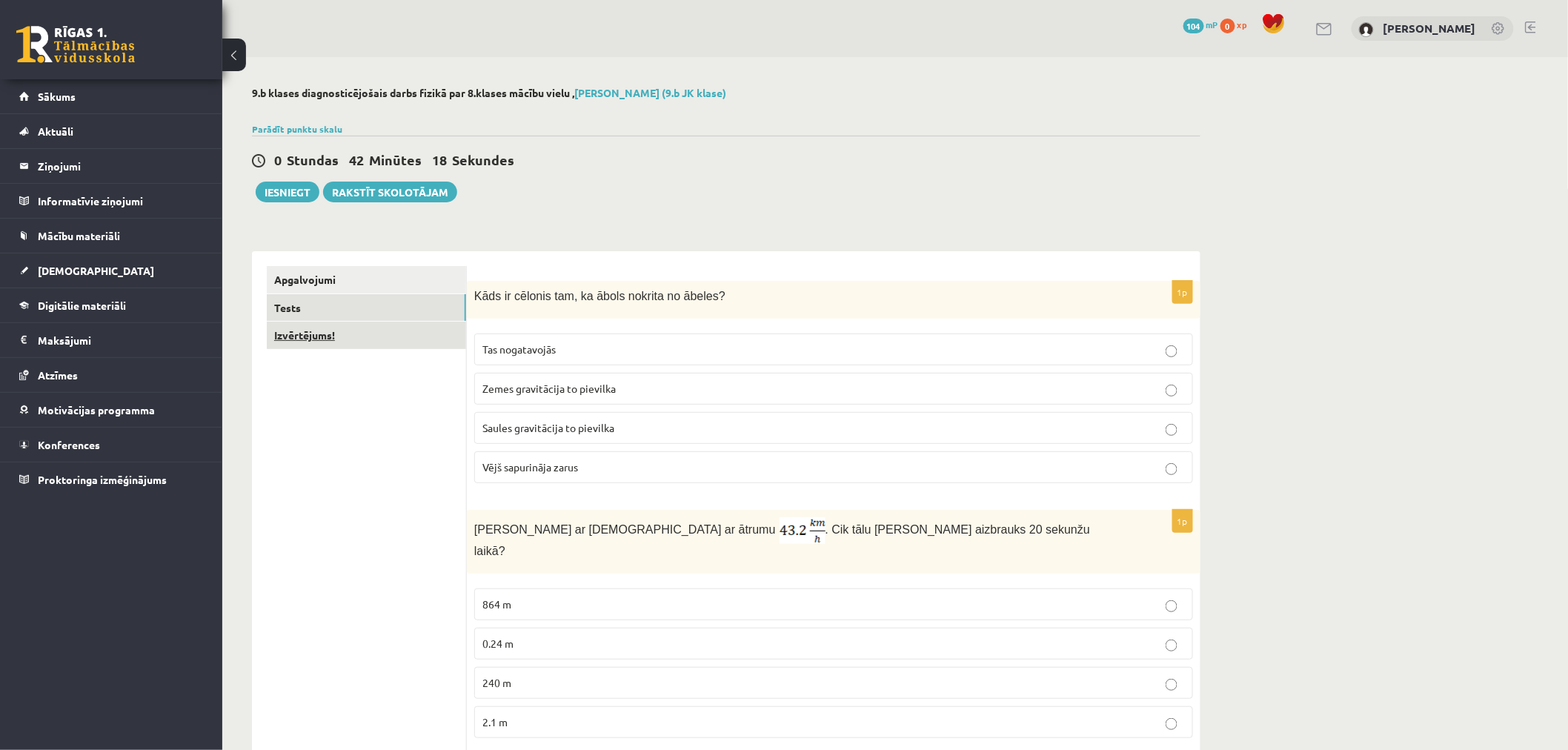
click at [362, 342] on link "Izvērtējums!" at bounding box center [366, 335] width 199 height 27
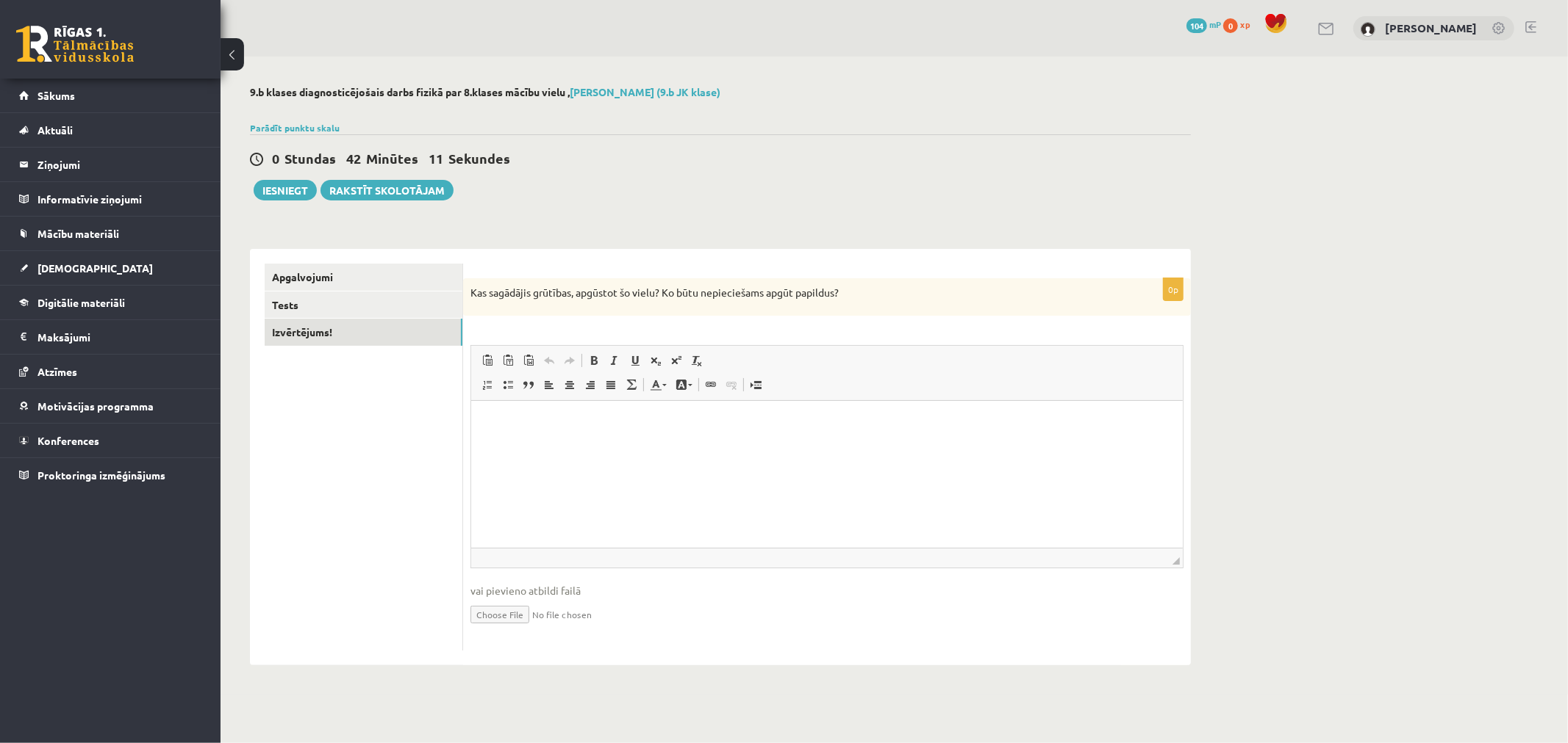
click at [577, 443] on html at bounding box center [826, 423] width 711 height 45
click at [411, 501] on ul "Apgalvojumi Tests Izvērtējums!" at bounding box center [363, 457] width 198 height 388
click at [273, 197] on button "Iesniegt" at bounding box center [285, 190] width 64 height 20
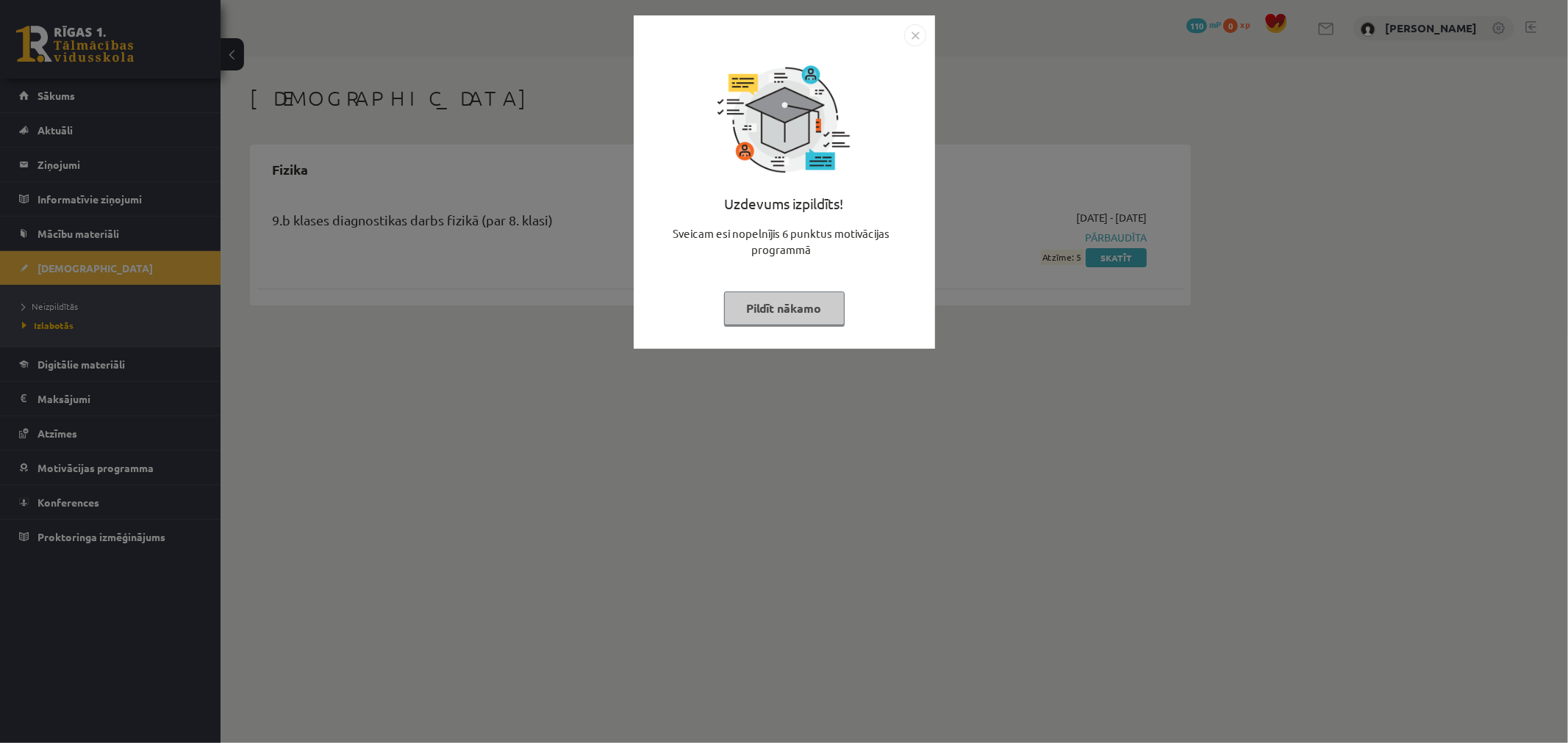
click at [746, 282] on div "Uzdevums izpildīts! Sveicam esi nopelnījis 6 punktus motivācijas programmā Pild…" at bounding box center [785, 193] width 284 height 294
click at [847, 150] on div at bounding box center [784, 119] width 147 height 147
click at [912, 35] on img "Close" at bounding box center [915, 35] width 22 height 22
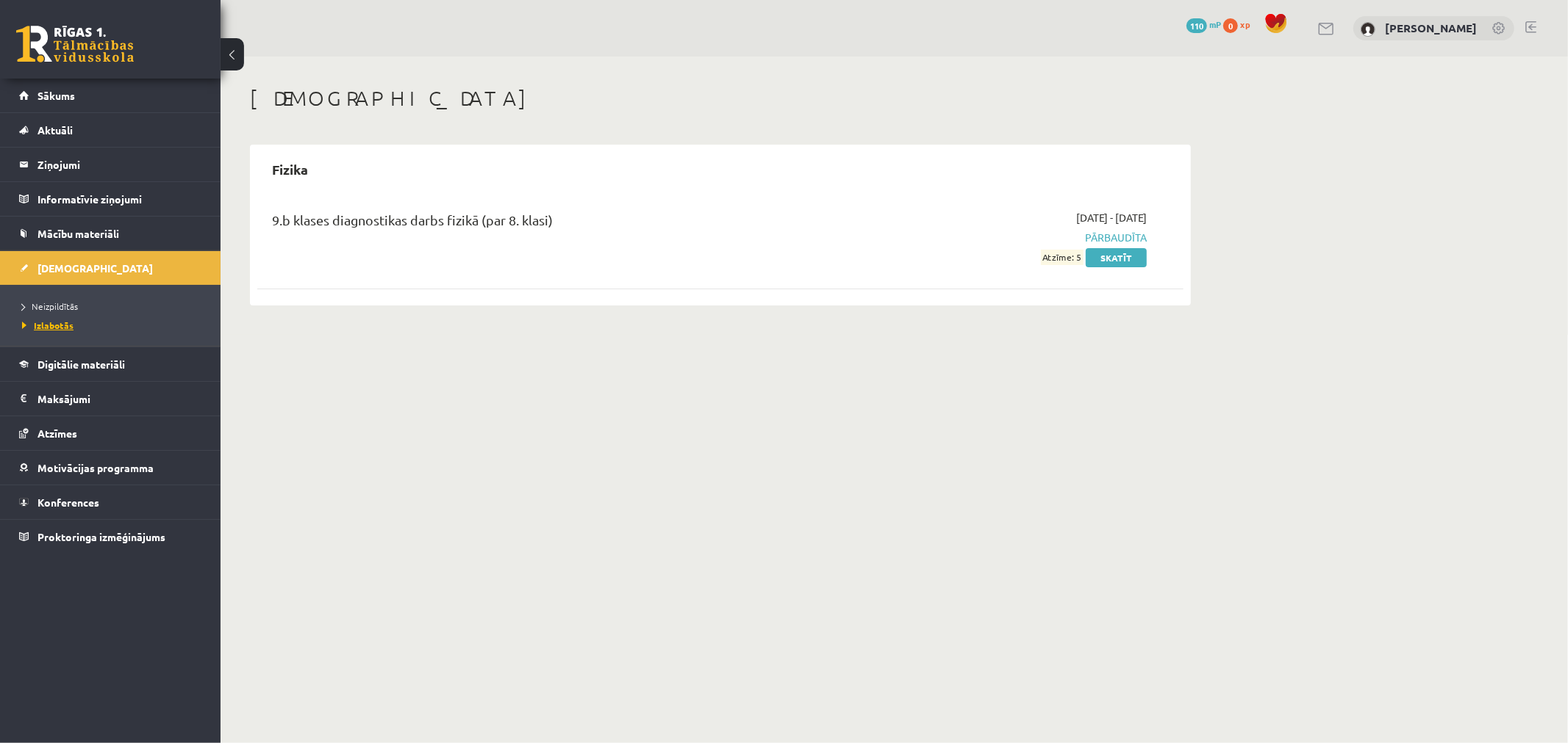
click at [66, 324] on span "Izlabotās" at bounding box center [48, 325] width 52 height 12
click at [1123, 262] on link "Skatīt" at bounding box center [1116, 257] width 61 height 19
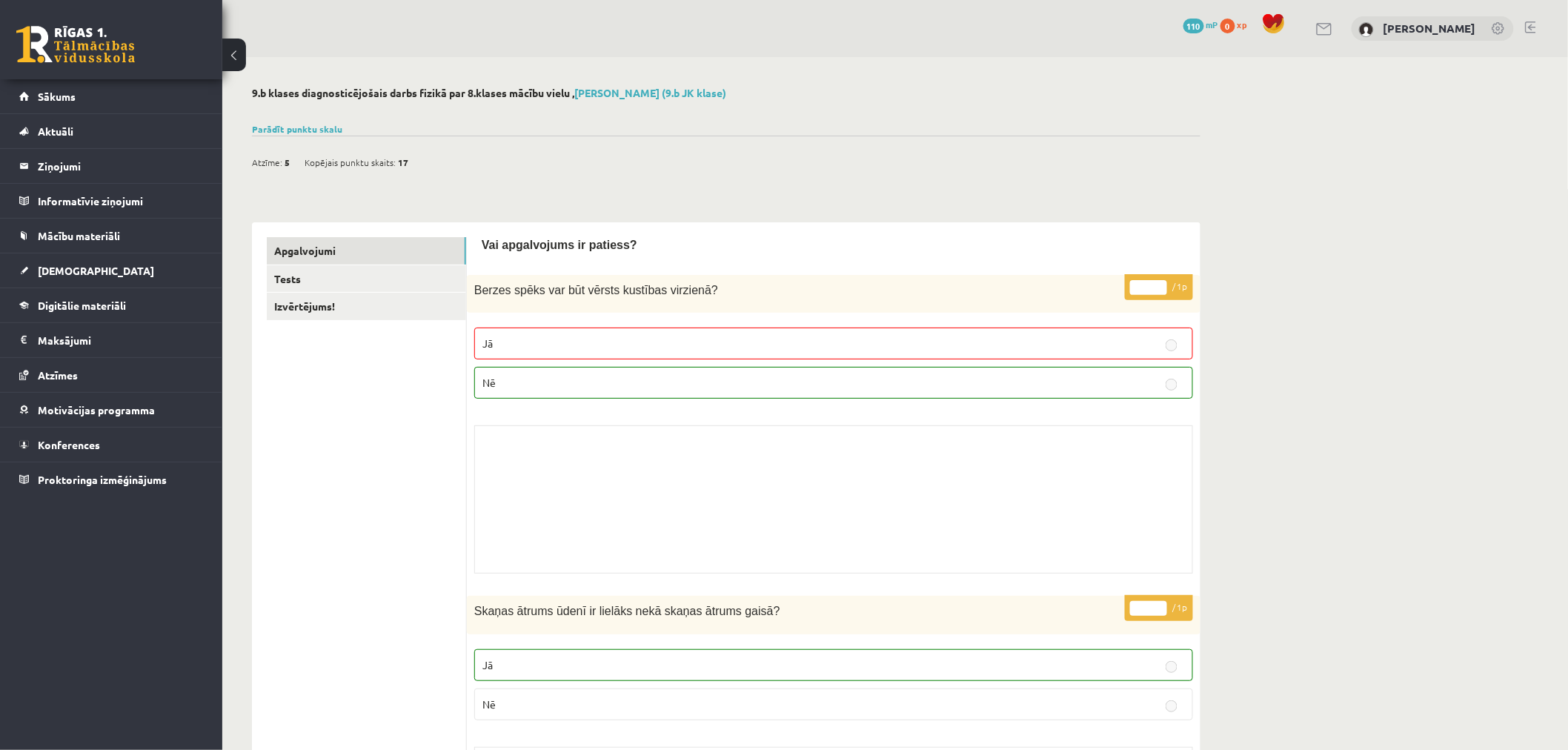
click at [537, 343] on p "Jā" at bounding box center [833, 343] width 702 height 16
click at [535, 380] on p "Nē" at bounding box center [833, 382] width 702 height 16
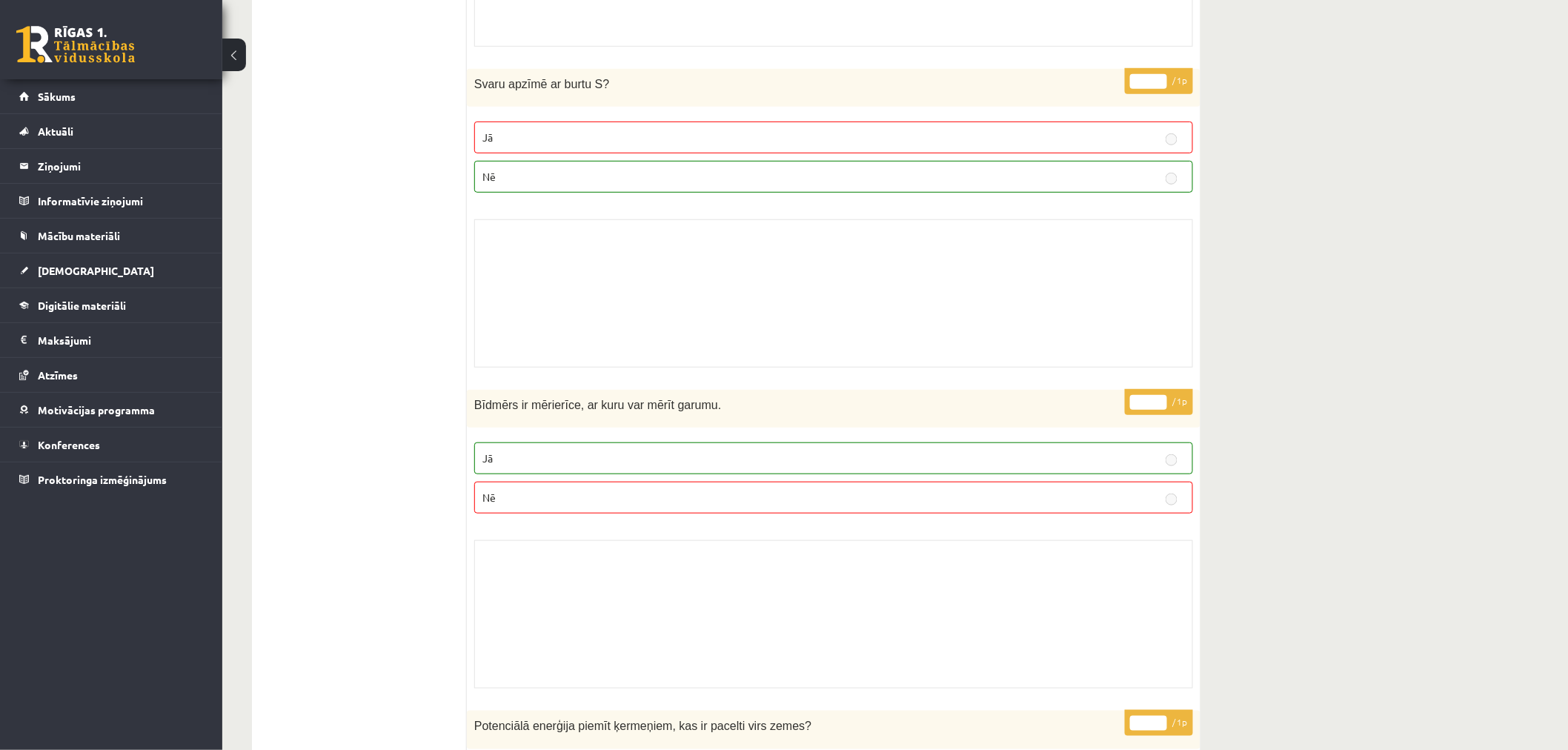
scroll to position [5344, 0]
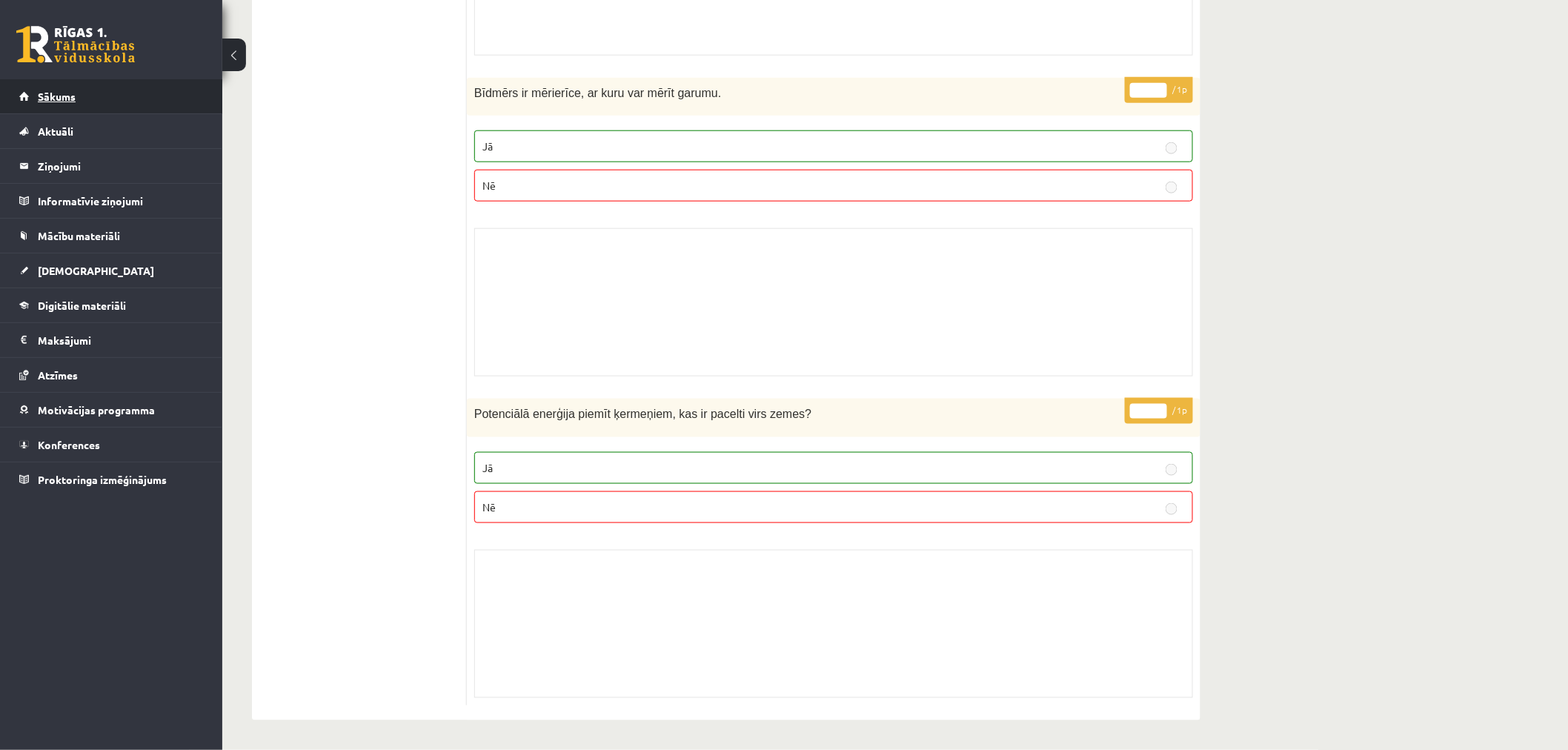
click at [78, 80] on link "Sākums" at bounding box center [112, 96] width 184 height 34
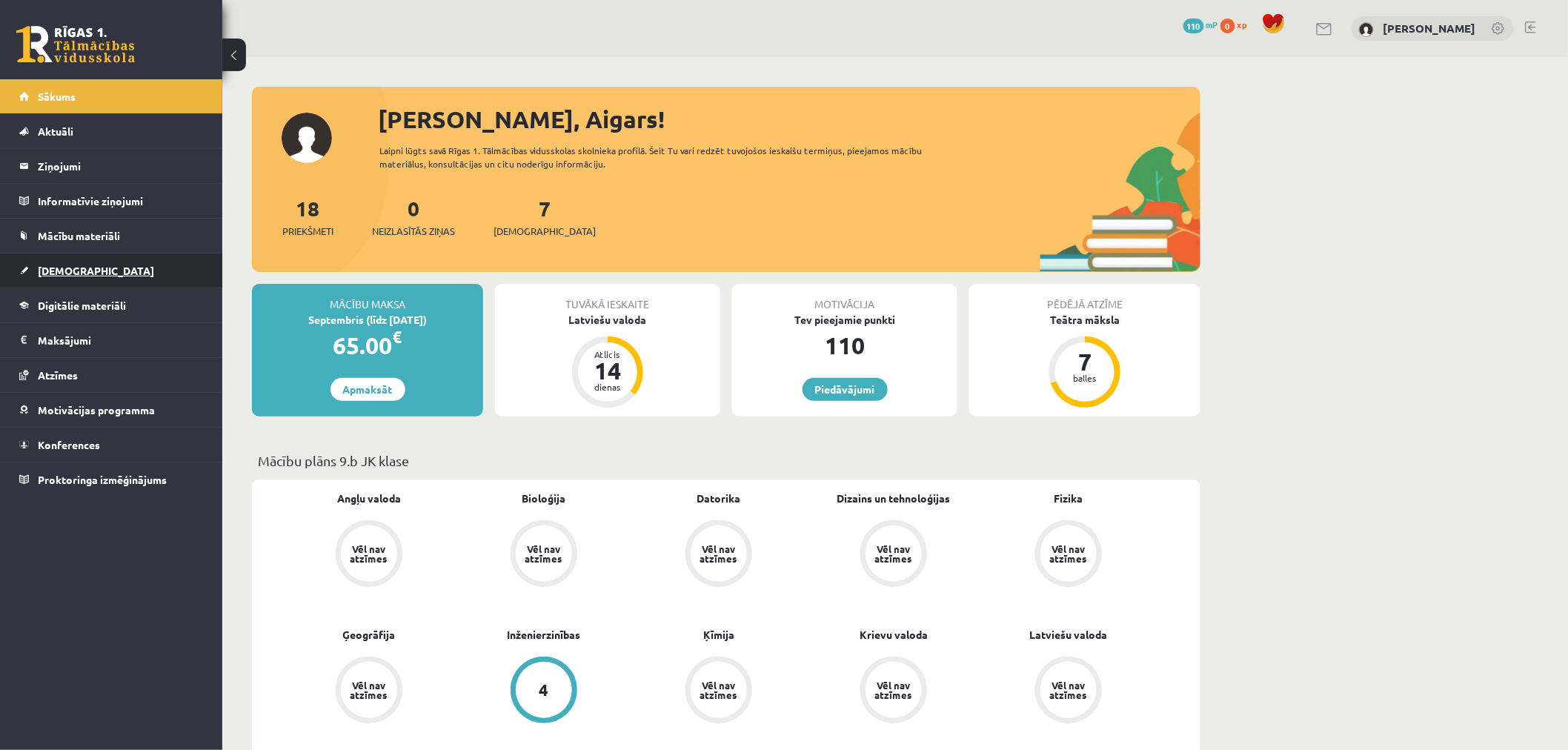
click at [76, 270] on span "[DEMOGRAPHIC_DATA]" at bounding box center [96, 271] width 116 height 13
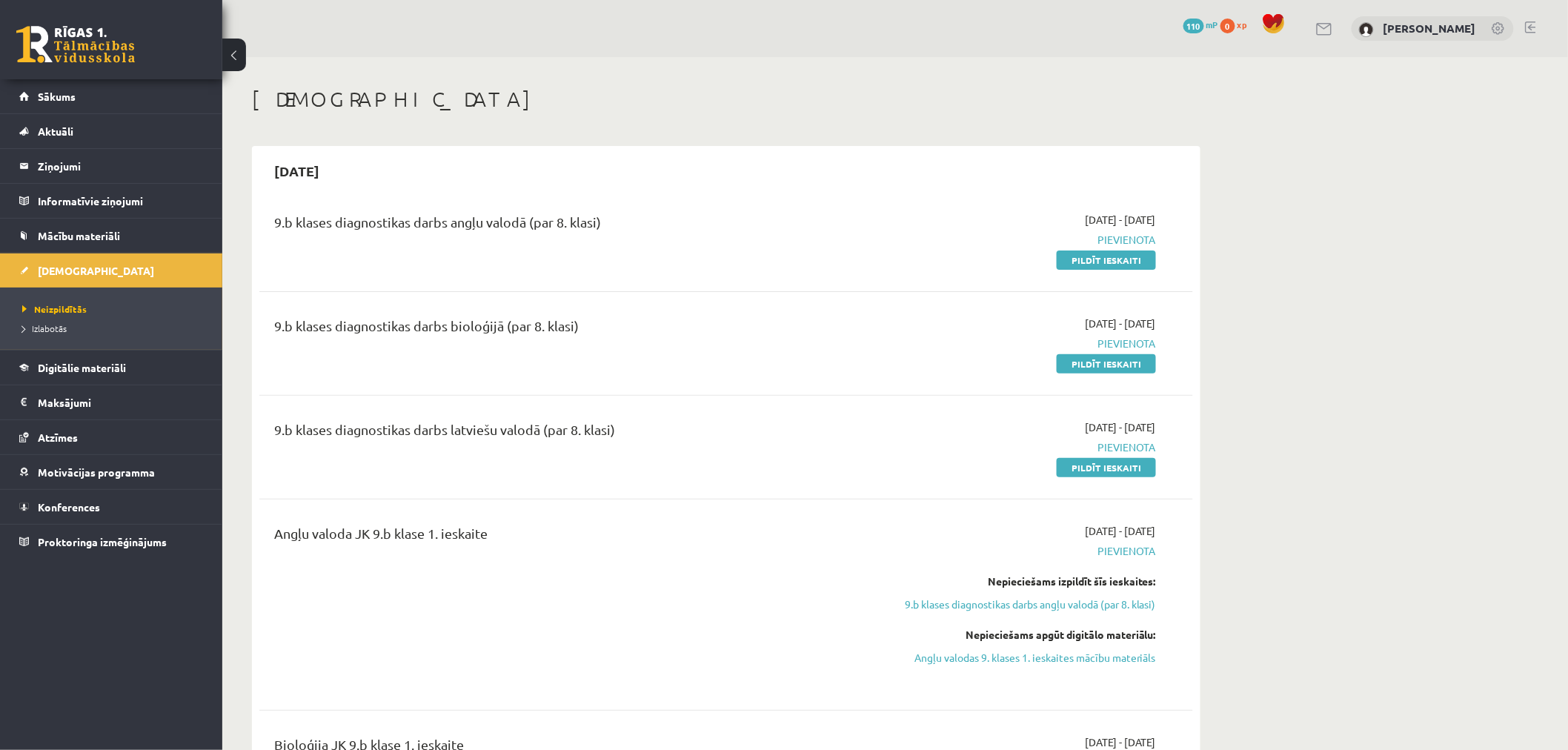
scroll to position [411, 0]
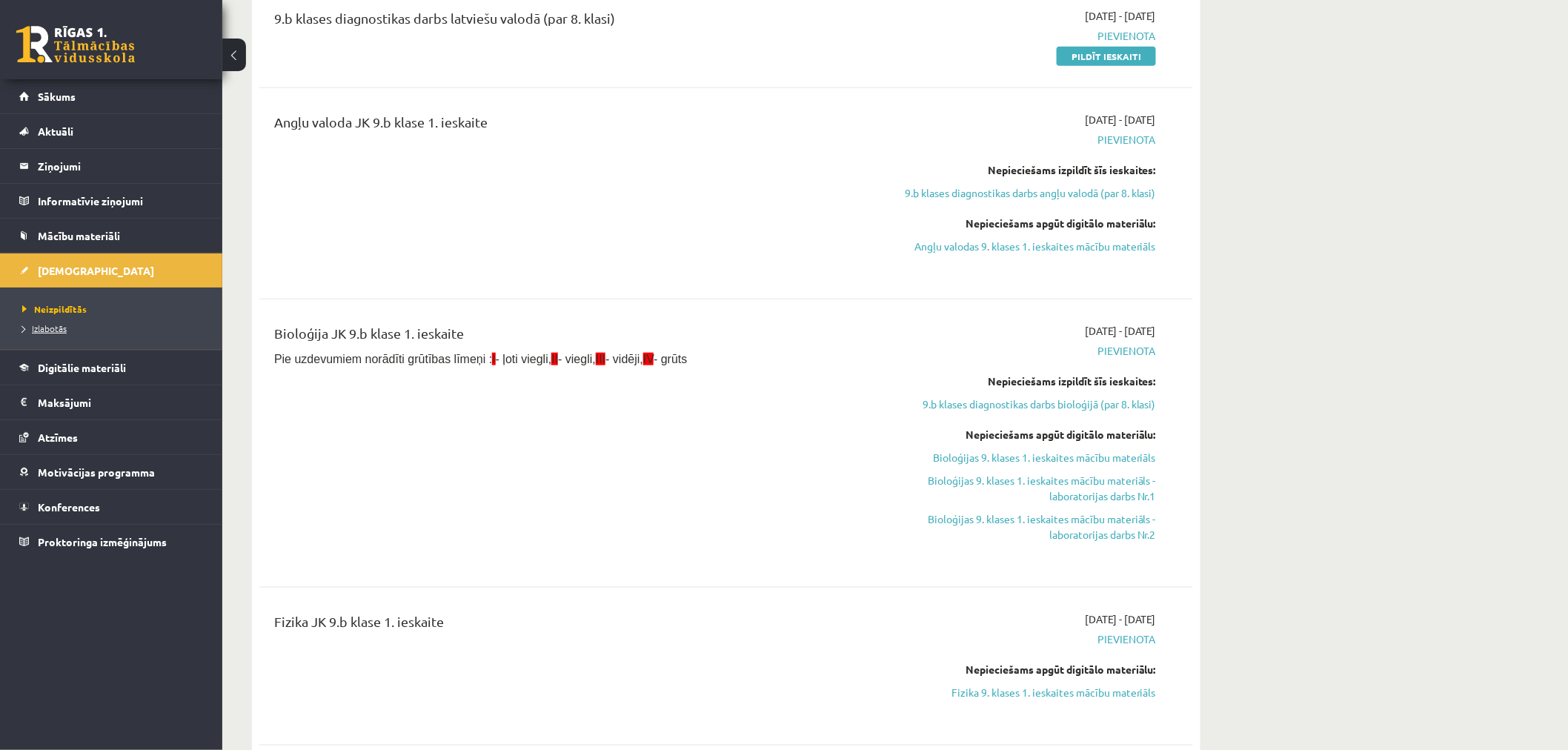
click at [64, 322] on link "Izlabotās" at bounding box center [114, 328] width 185 height 13
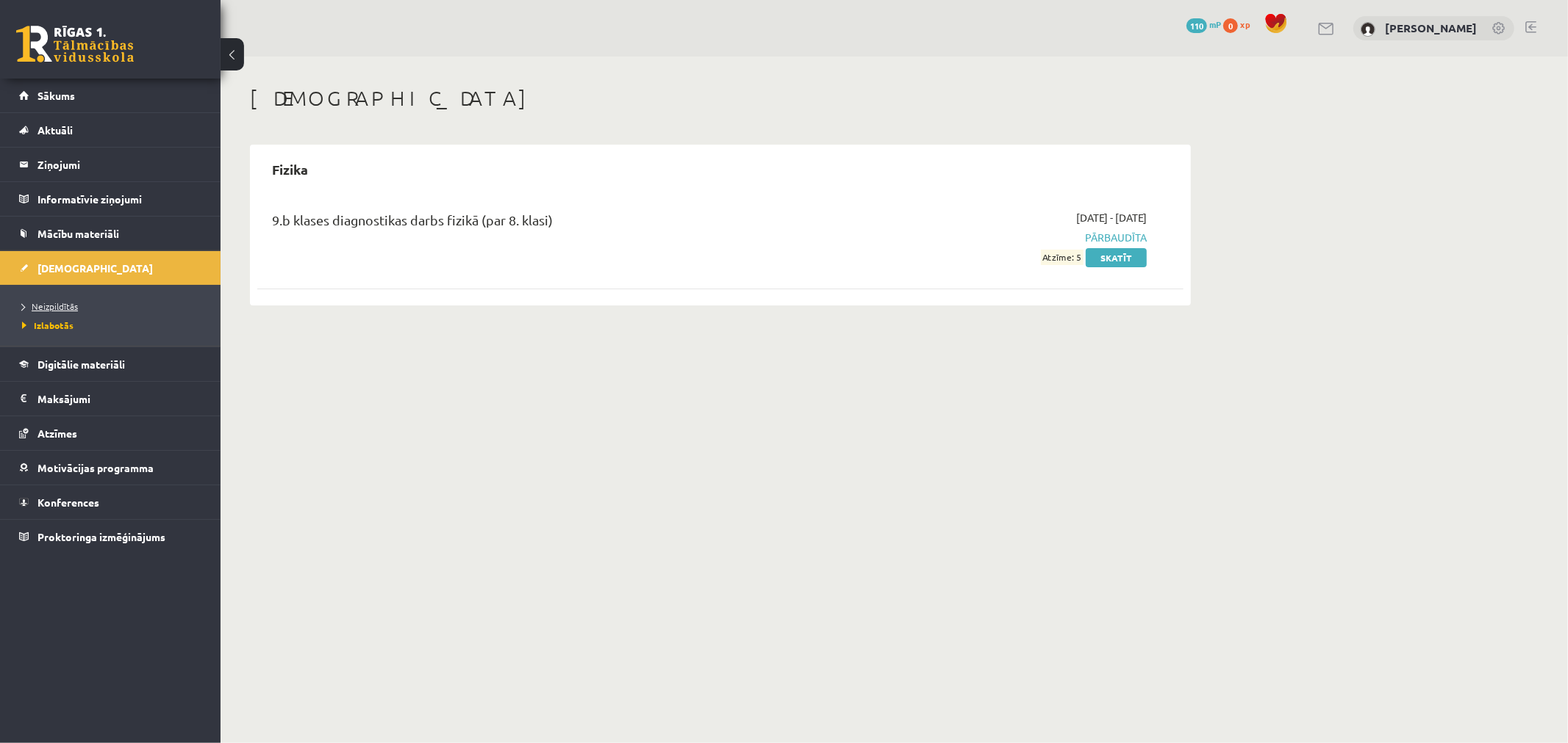
click at [67, 300] on link "Neizpildītās" at bounding box center [113, 306] width 184 height 13
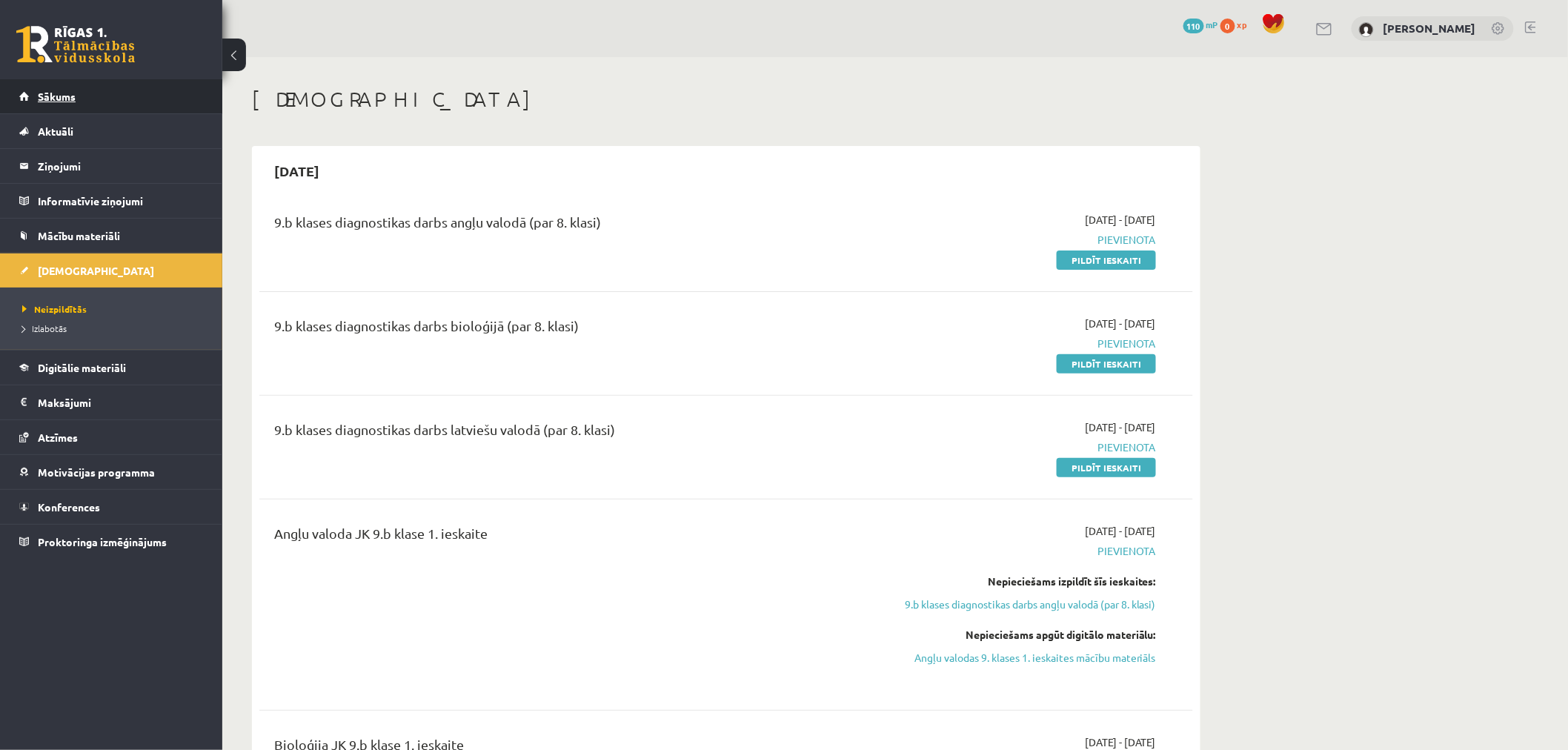
click at [65, 89] on span "Sākums" at bounding box center [57, 96] width 38 height 13
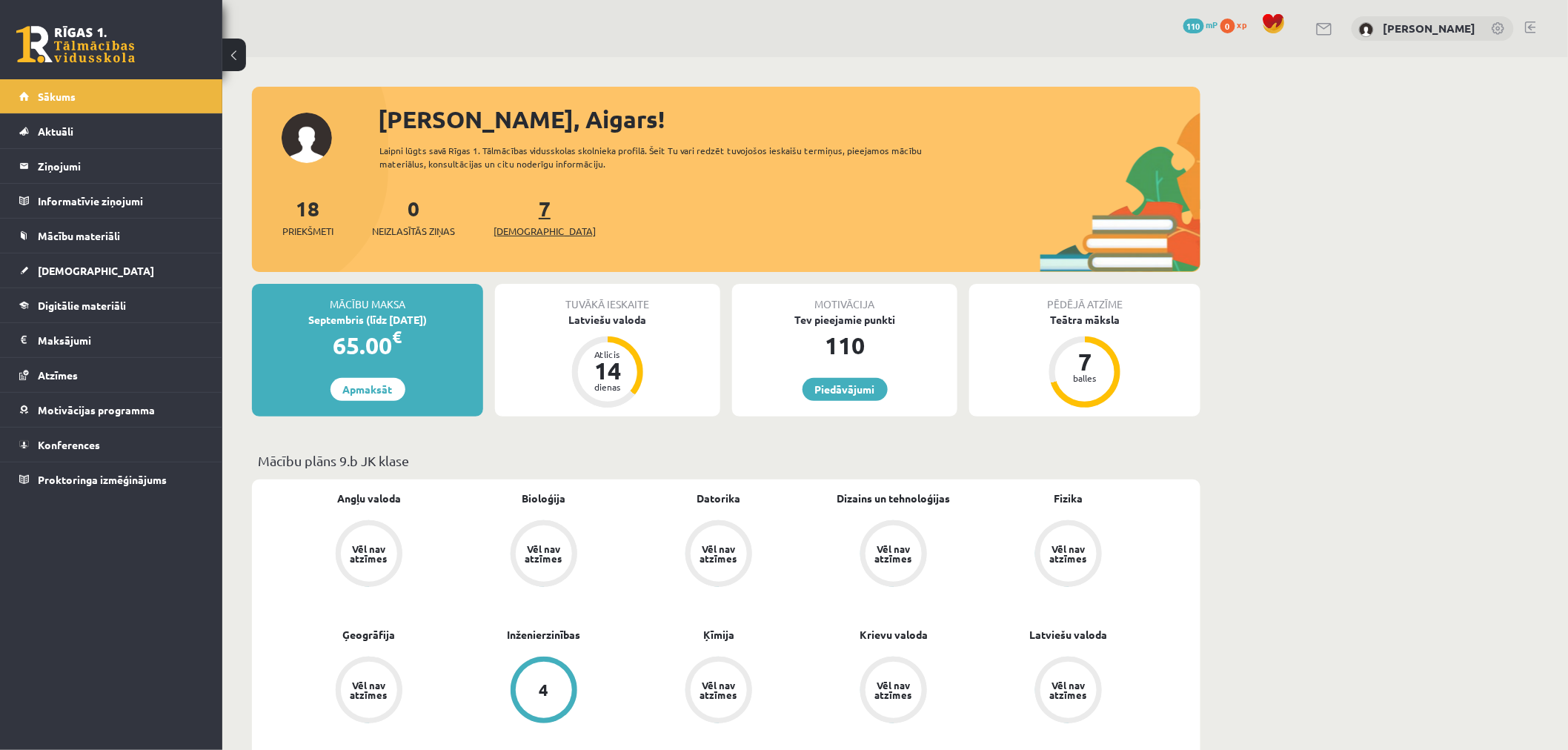
click at [516, 211] on link "7 Ieskaites" at bounding box center [545, 217] width 102 height 44
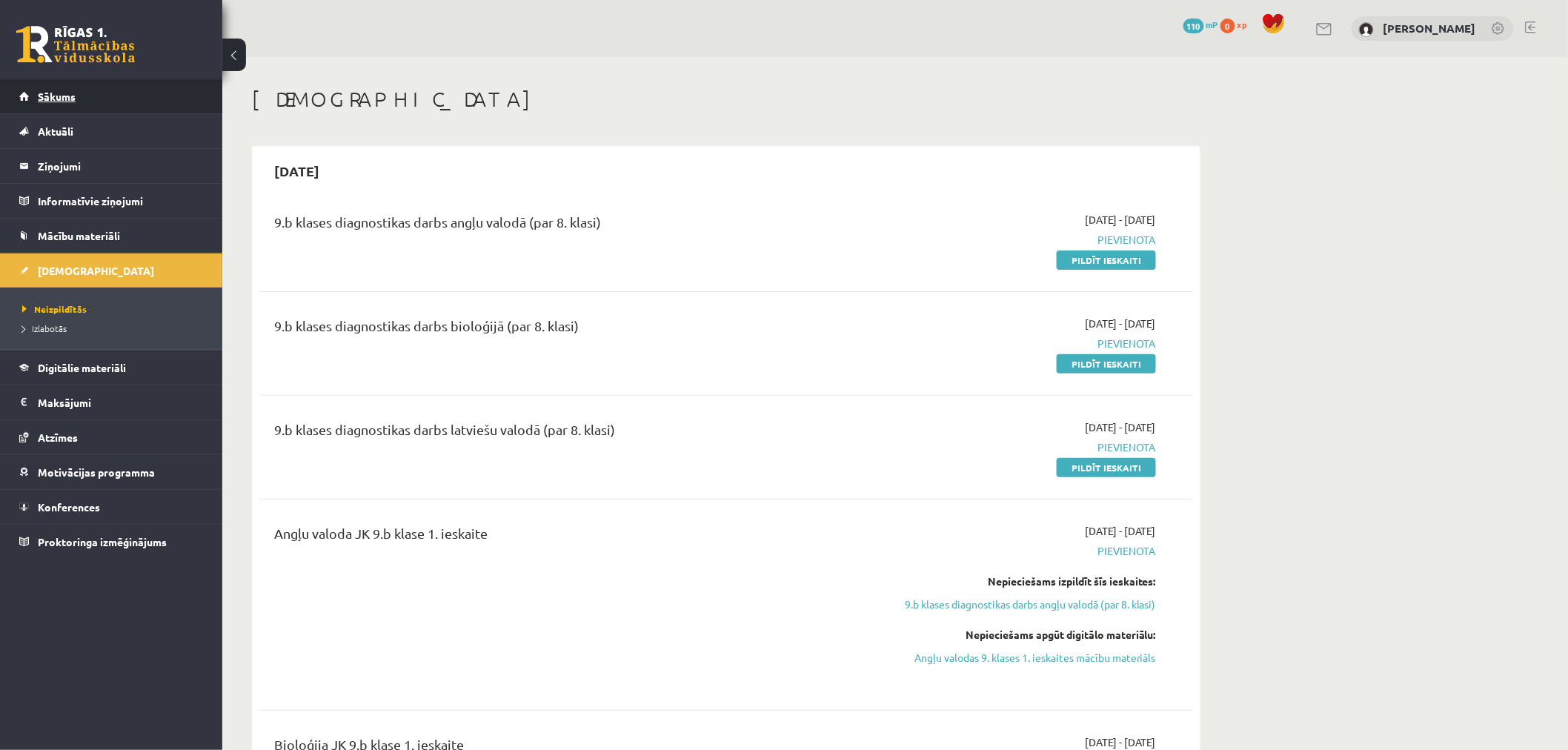
click at [49, 87] on link "Sākums" at bounding box center [112, 96] width 184 height 34
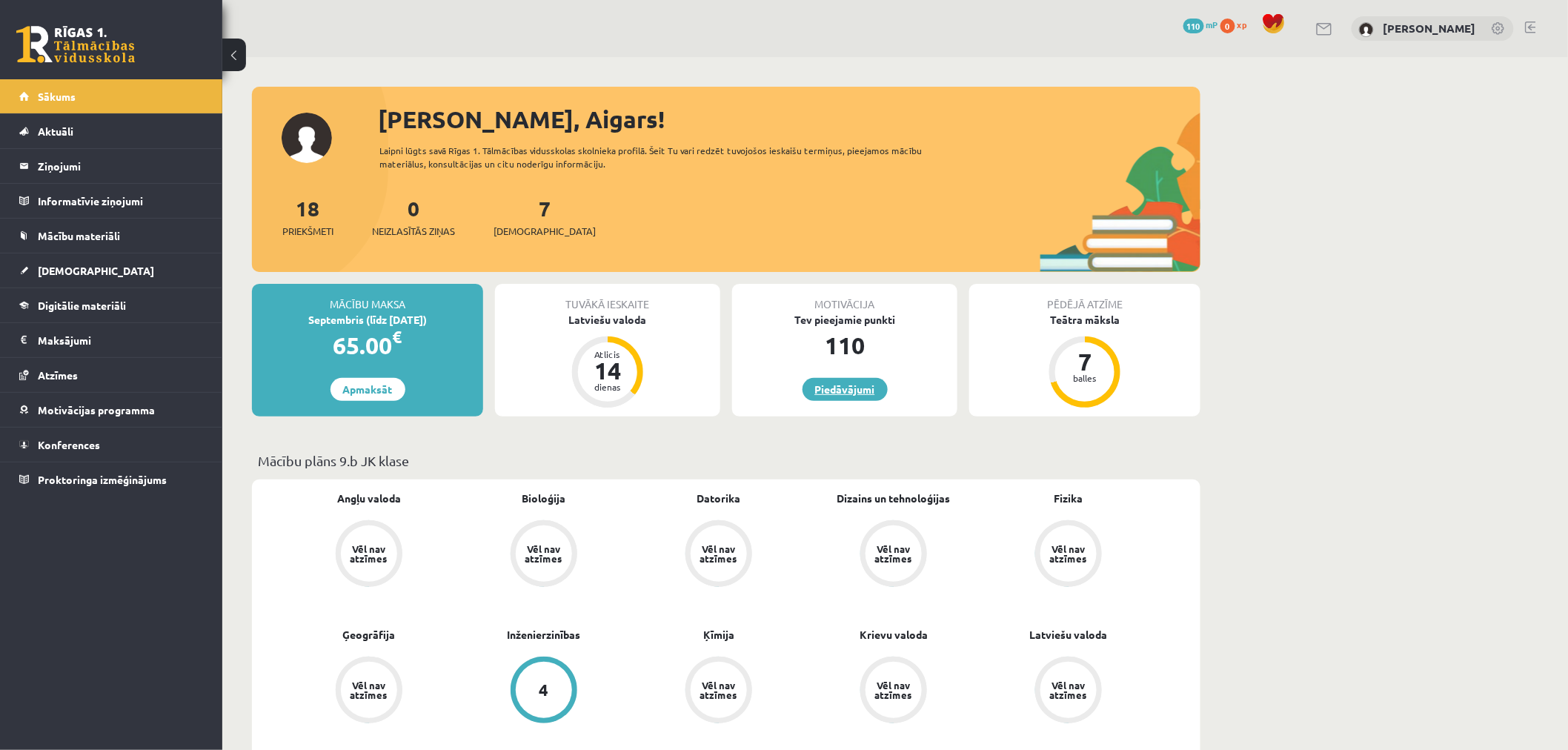
click at [831, 387] on link "Piedāvājumi" at bounding box center [845, 389] width 86 height 23
click at [617, 323] on div "Latviešu valoda" at bounding box center [607, 320] width 225 height 16
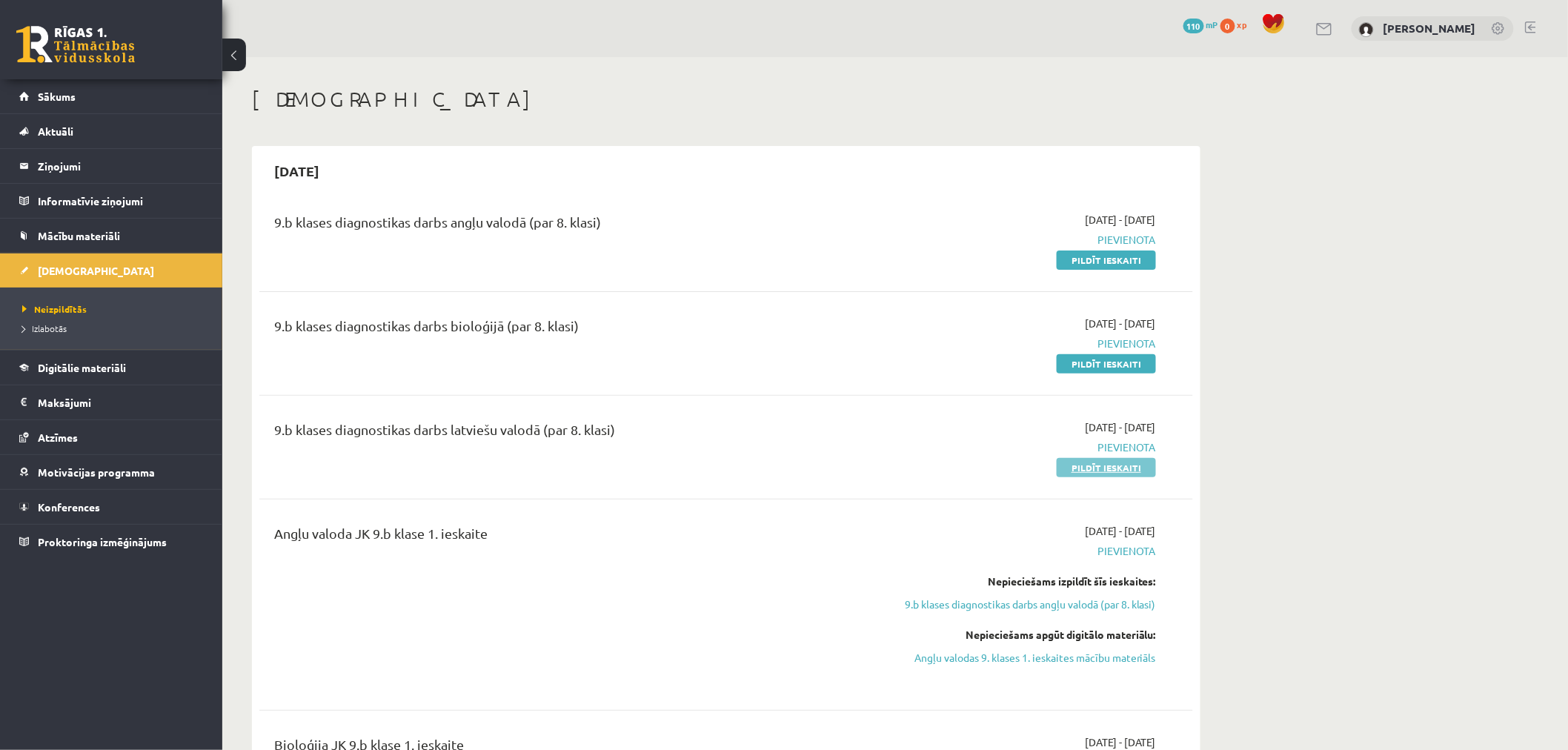
click at [1093, 473] on link "Pildīt ieskaiti" at bounding box center [1106, 467] width 100 height 20
